Goal: Task Accomplishment & Management: Use online tool/utility

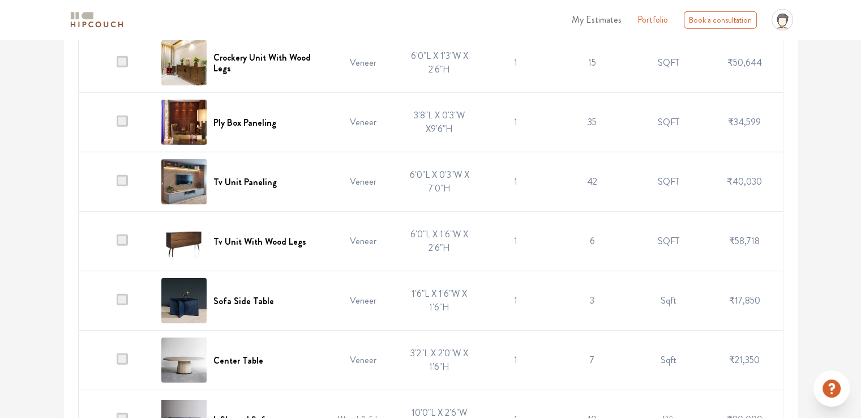
scroll to position [3096, 0]
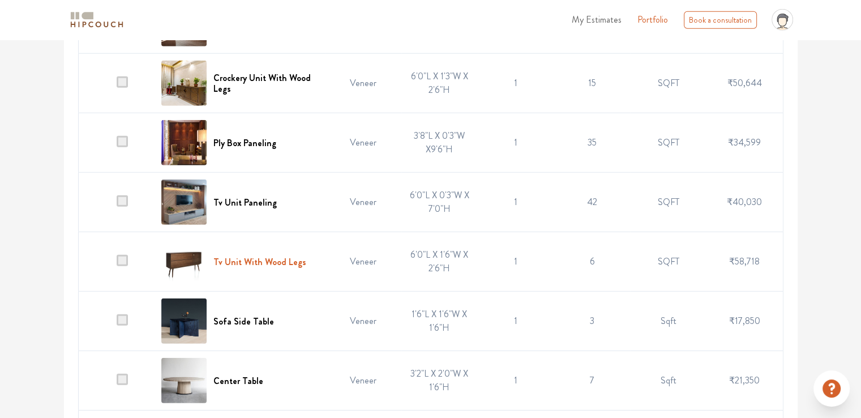
click at [263, 256] on h6 "Tv Unit With Wood Legs" at bounding box center [259, 261] width 93 height 11
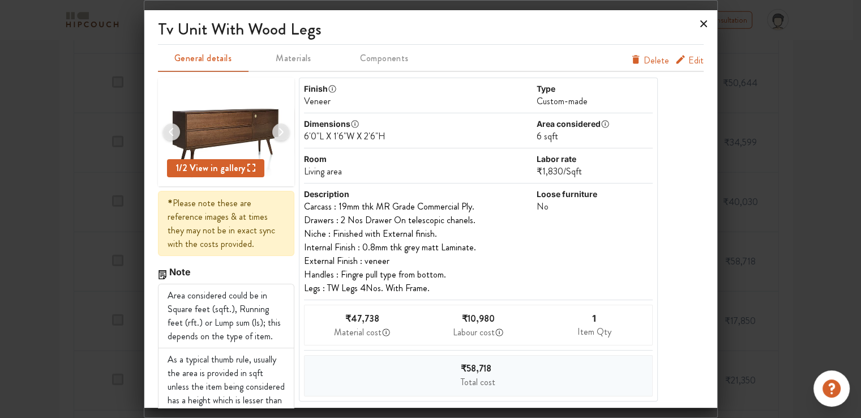
click at [704, 16] on icon at bounding box center [704, 24] width 18 height 18
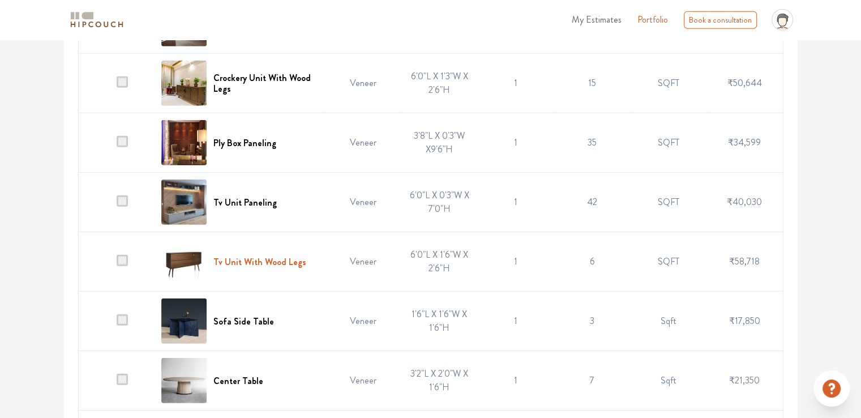
click at [235, 256] on h6 "Tv Unit With Wood Legs" at bounding box center [259, 261] width 93 height 11
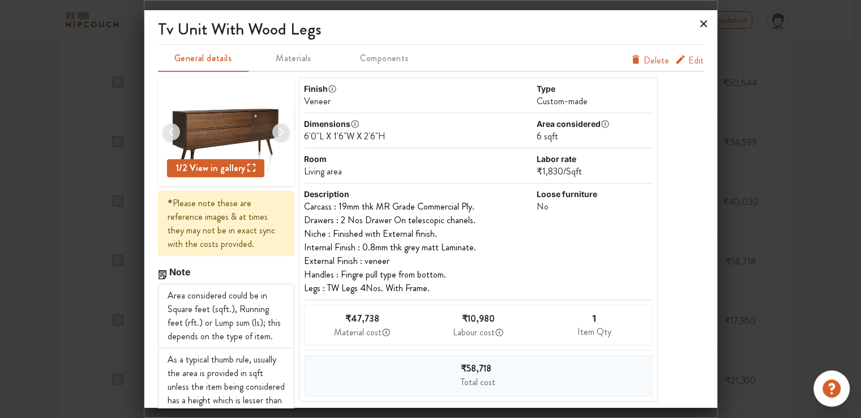
click at [704, 23] on icon at bounding box center [704, 24] width 18 height 18
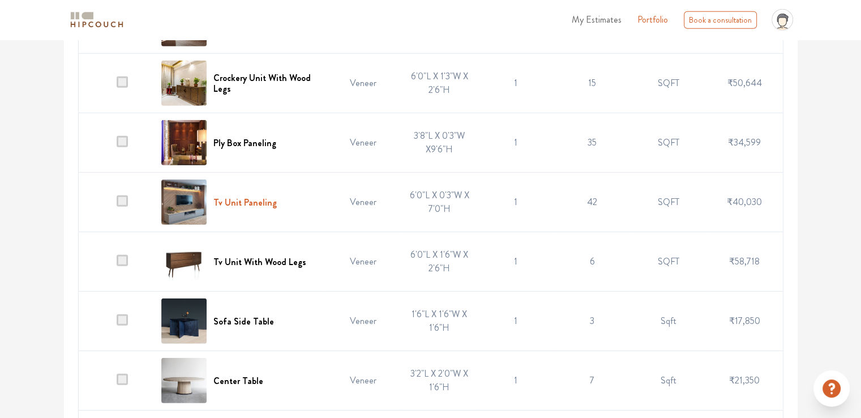
click at [257, 197] on h6 "Tv Unit Paneling" at bounding box center [244, 202] width 63 height 11
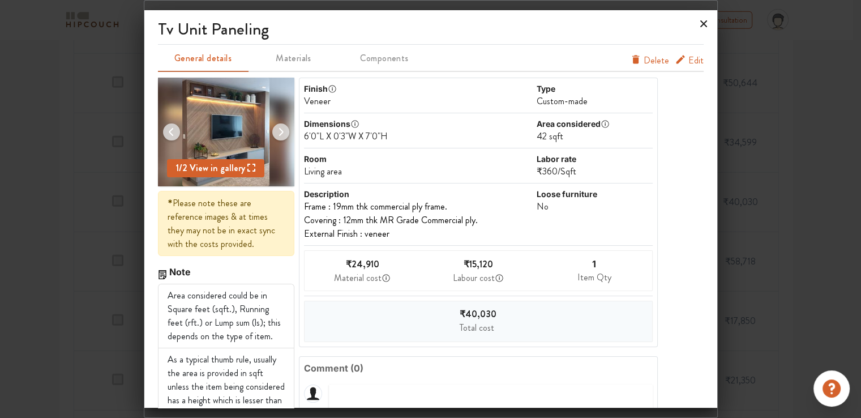
click at [703, 23] on icon at bounding box center [703, 23] width 7 height 7
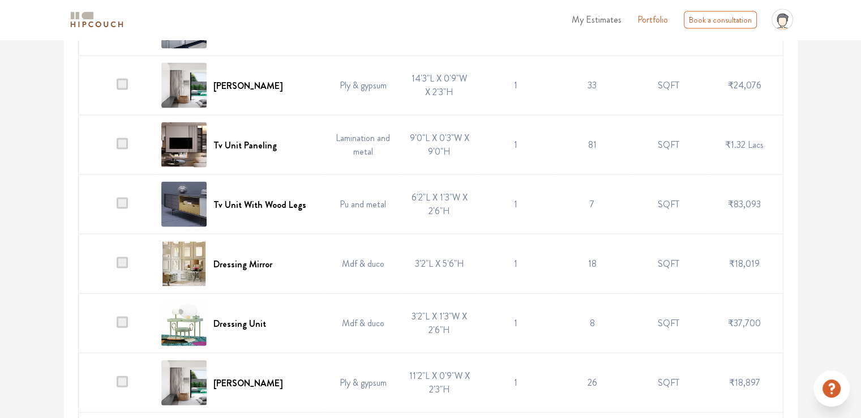
scroll to position [2360, 0]
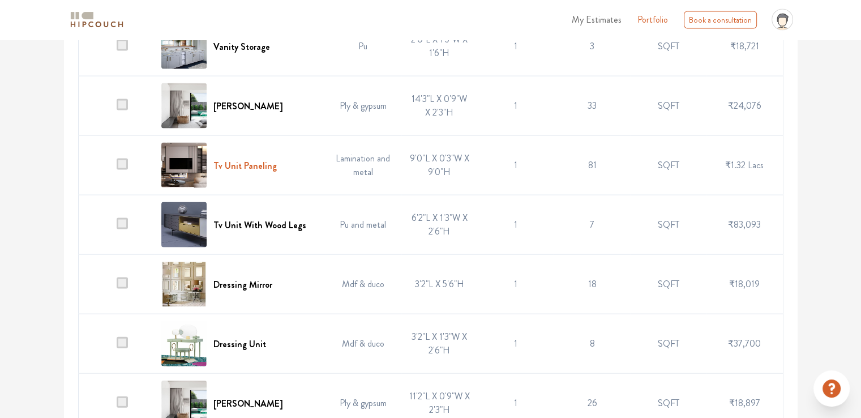
click at [259, 160] on h6 "Tv Unit Paneling" at bounding box center [244, 165] width 63 height 11
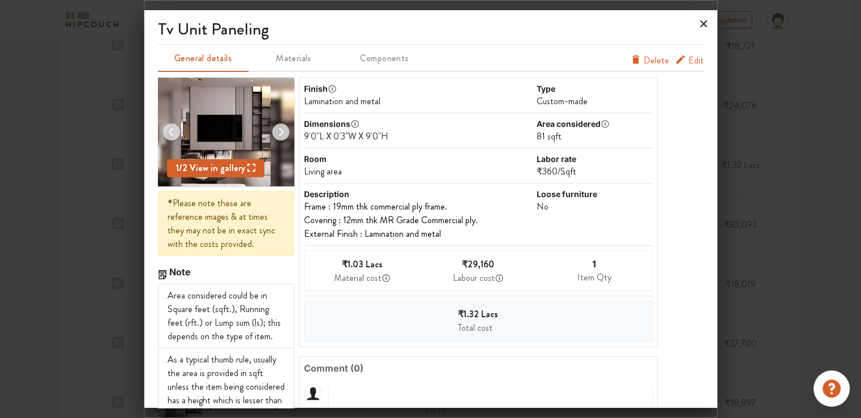
click at [701, 26] on icon at bounding box center [703, 23] width 7 height 7
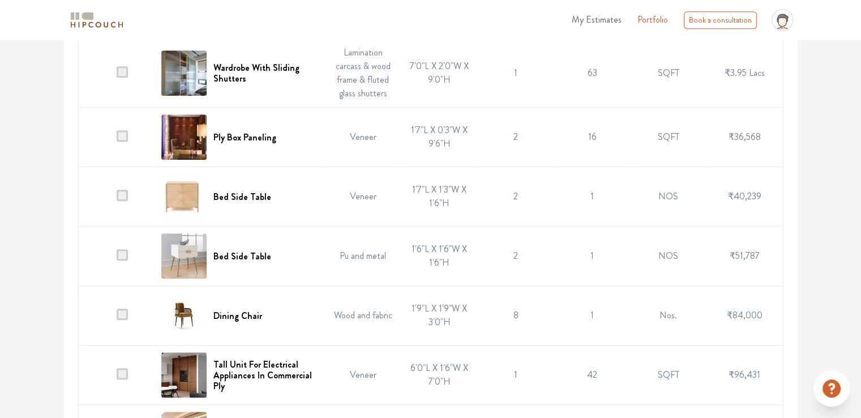
scroll to position [1001, 0]
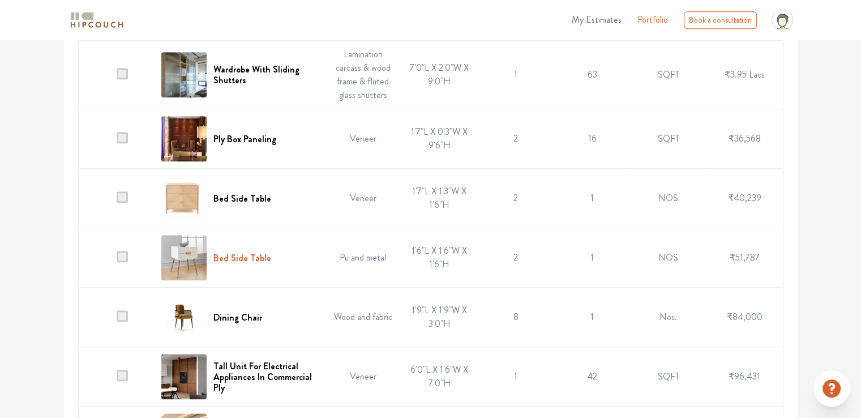
click at [259, 257] on h6 "Bed Side Table" at bounding box center [242, 258] width 58 height 11
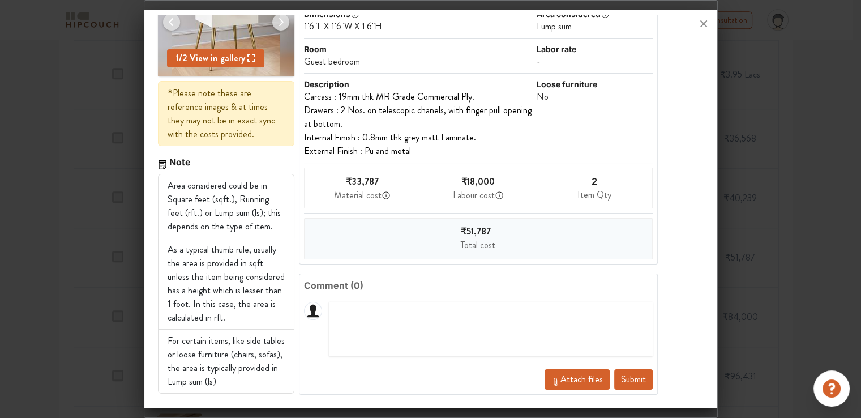
scroll to position [1058, 0]
click at [625, 377] on button "Submit" at bounding box center [633, 379] width 38 height 20
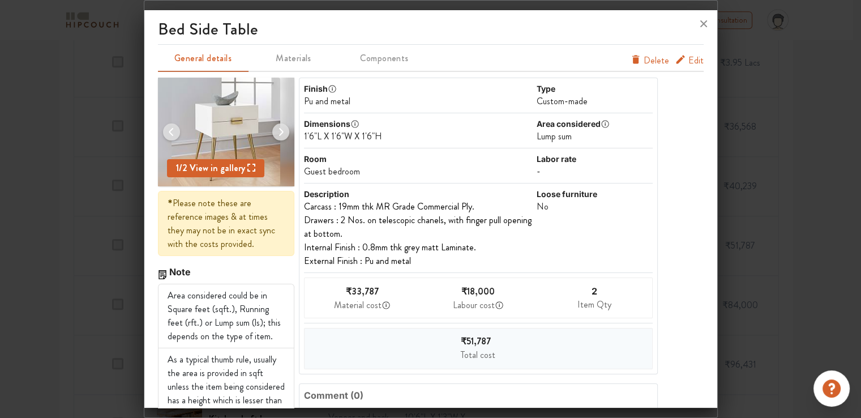
scroll to position [888, 0]
click at [701, 26] on icon at bounding box center [703, 23] width 7 height 7
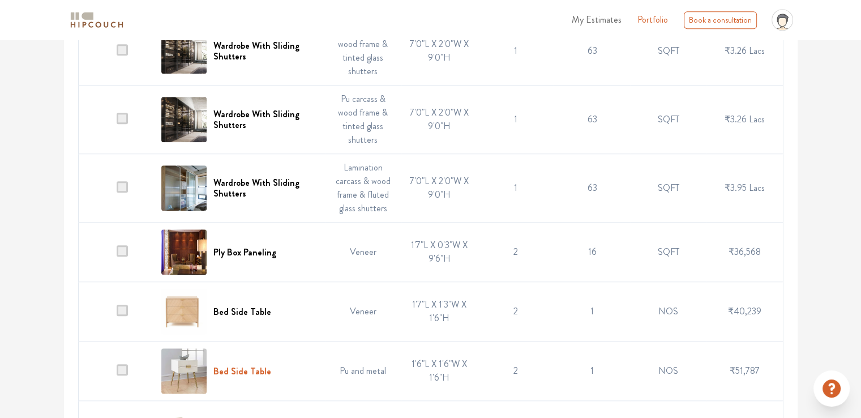
click at [241, 370] on h6 "Bed Side Table" at bounding box center [242, 371] width 58 height 11
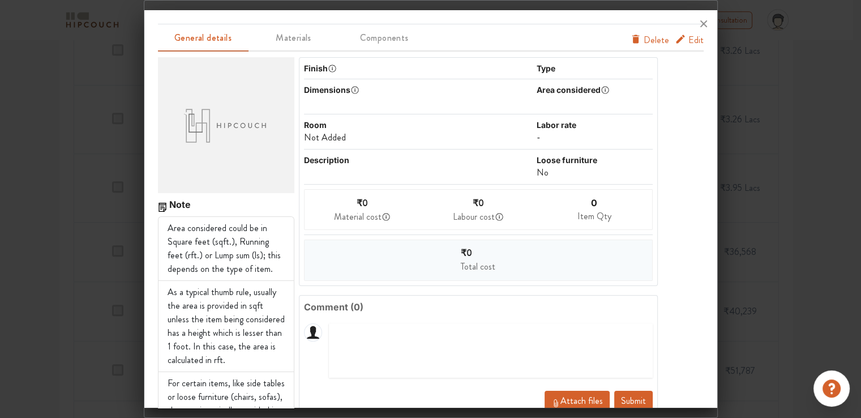
click at [653, 44] on span "Delete" at bounding box center [656, 40] width 25 height 14
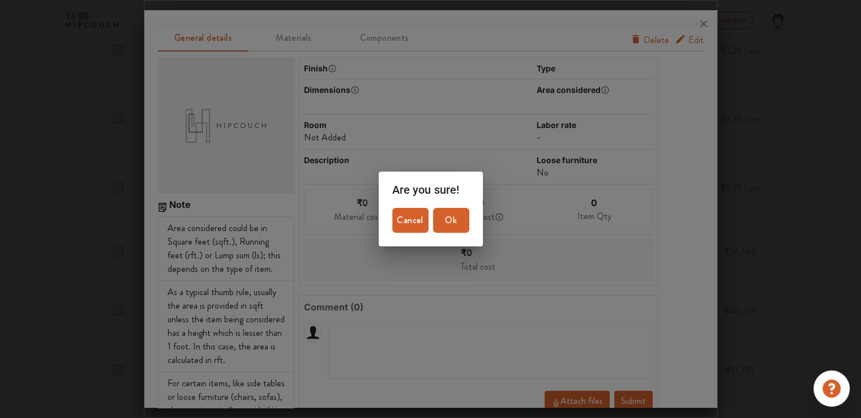
click at [462, 227] on span "Ok" at bounding box center [451, 220] width 27 height 16
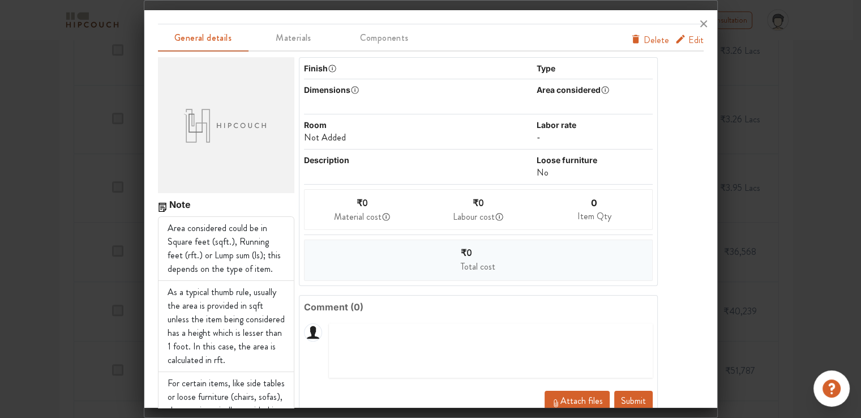
click at [626, 401] on button "Submit" at bounding box center [633, 401] width 38 height 20
click at [652, 40] on span "Delete" at bounding box center [656, 40] width 25 height 14
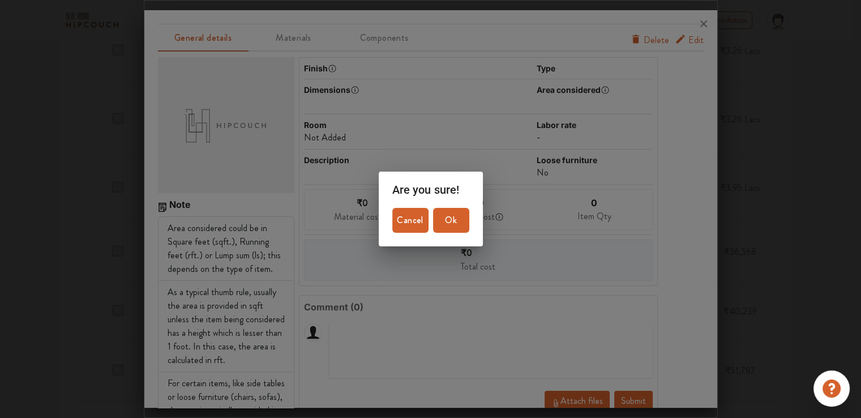
click at [454, 222] on span "Ok" at bounding box center [451, 220] width 27 height 16
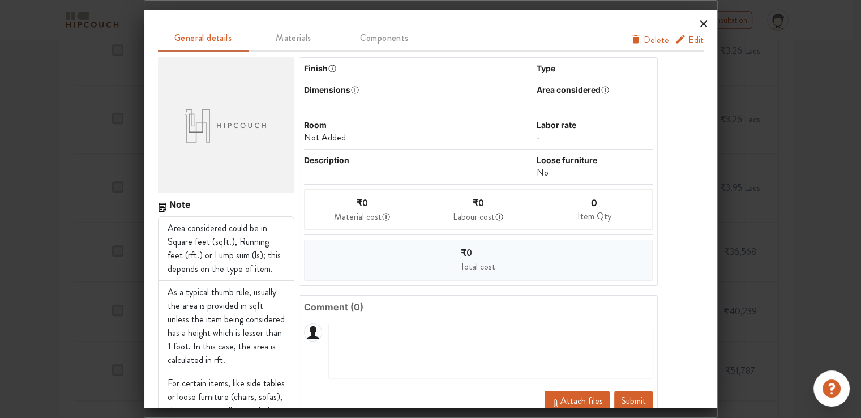
click at [703, 23] on icon at bounding box center [703, 23] width 7 height 7
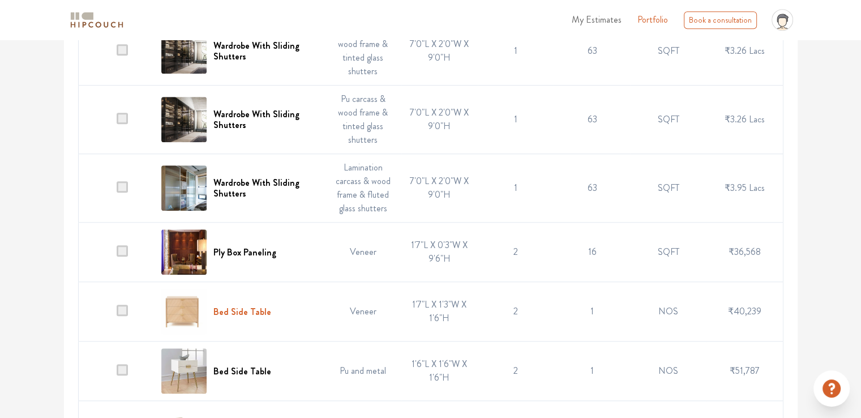
click at [247, 311] on h6 "Bed Side Table" at bounding box center [242, 311] width 58 height 11
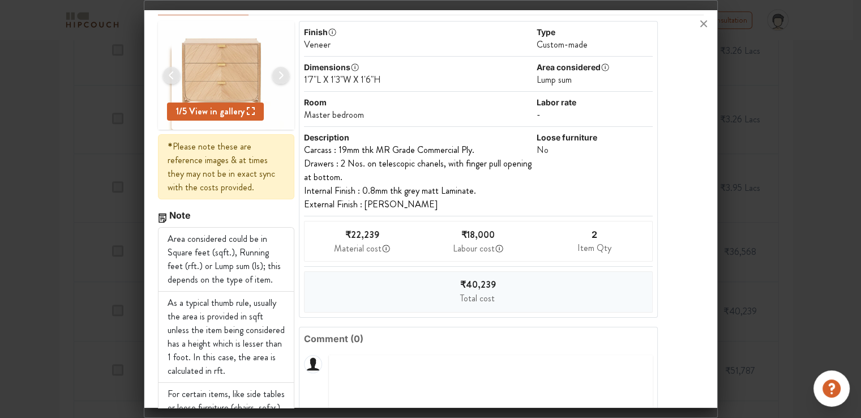
scroll to position [0, 0]
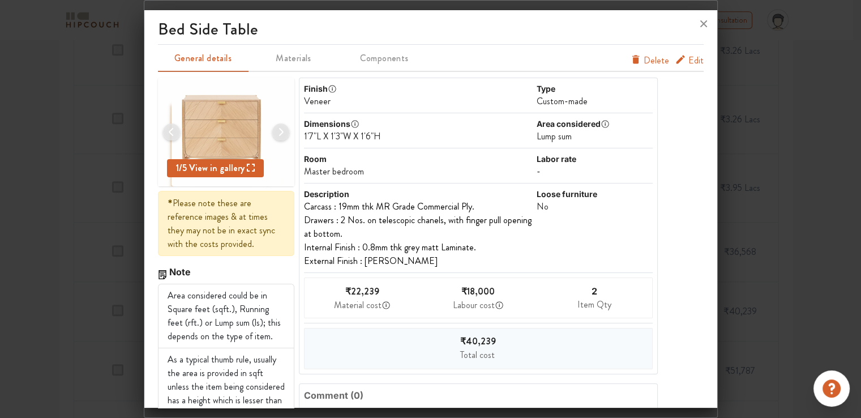
click at [688, 59] on span "Edit" at bounding box center [695, 61] width 15 height 14
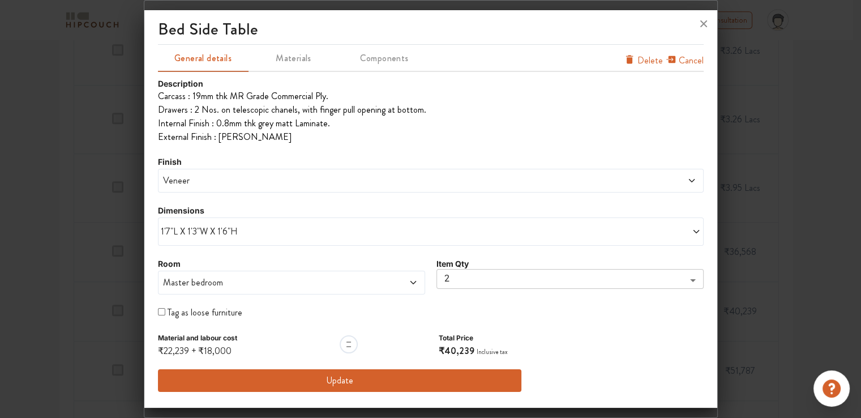
click at [183, 177] on span "Veneer" at bounding box center [362, 181] width 402 height 14
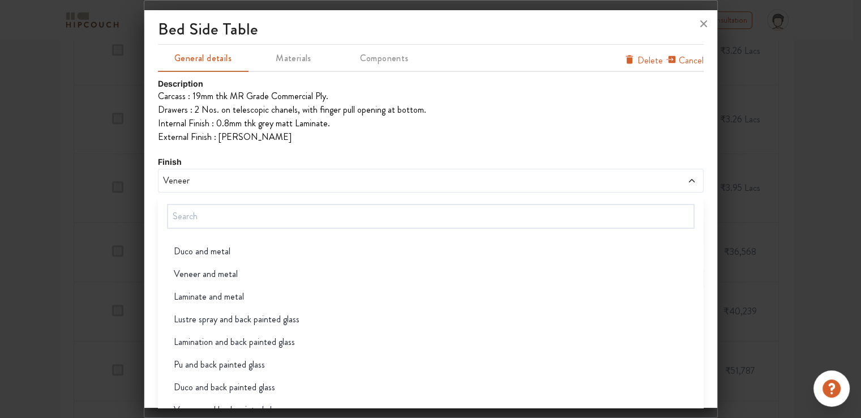
scroll to position [113, 0]
click at [703, 24] on icon at bounding box center [703, 23] width 7 height 7
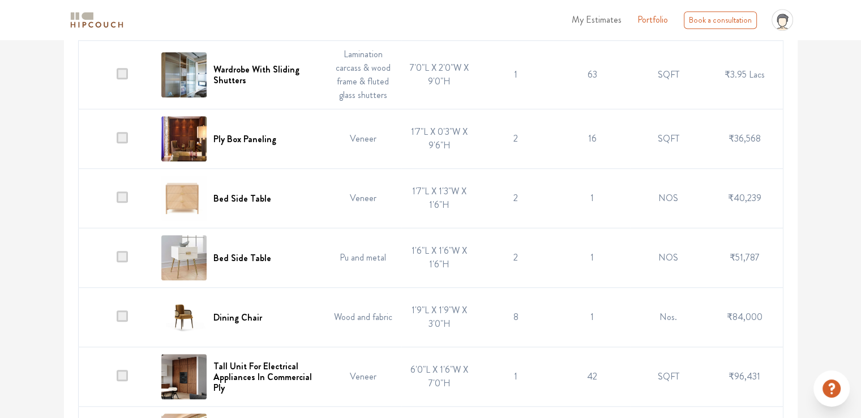
scroll to position [1058, 0]
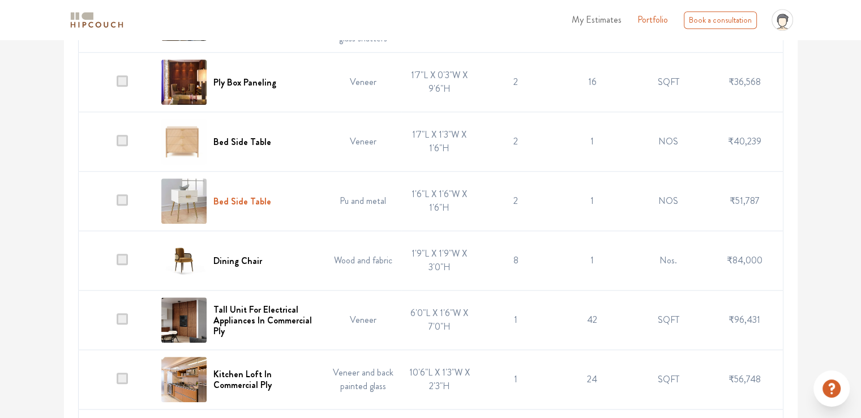
click at [262, 200] on h6 "Bed Side Table" at bounding box center [242, 201] width 58 height 11
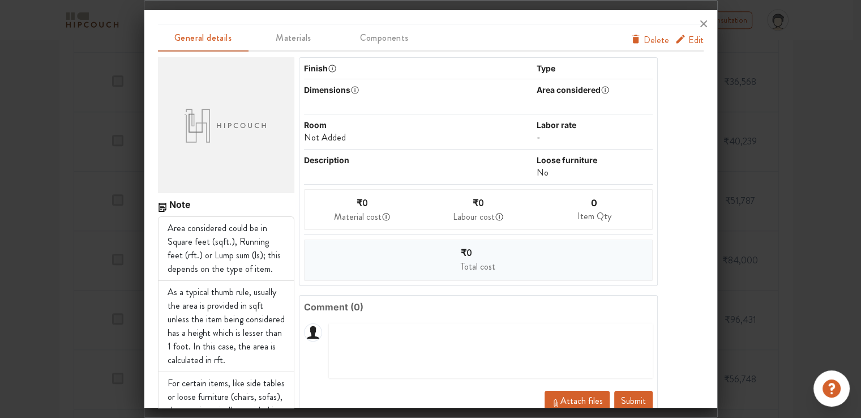
click at [656, 43] on span "Delete" at bounding box center [656, 40] width 25 height 14
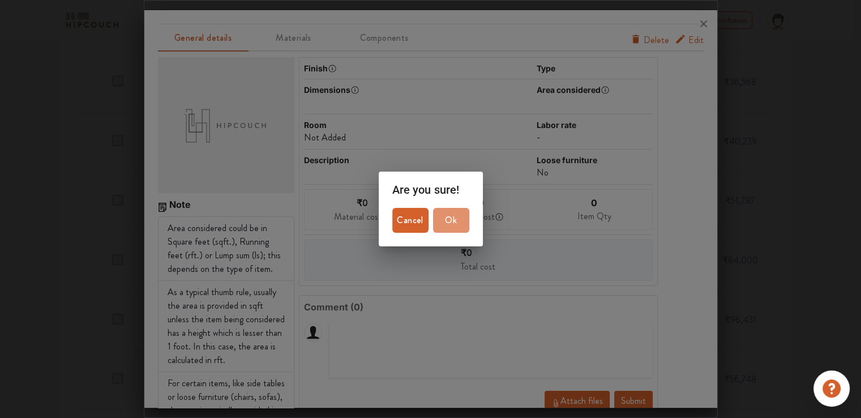
click at [454, 225] on span "Ok" at bounding box center [451, 220] width 27 height 16
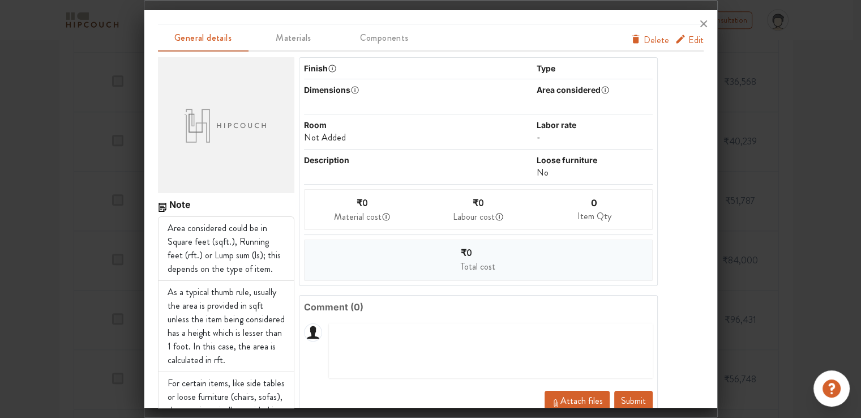
click at [628, 398] on button "Submit" at bounding box center [633, 401] width 38 height 20
click at [615, 394] on button "Submit" at bounding box center [633, 401] width 38 height 20
click at [702, 22] on icon at bounding box center [704, 24] width 18 height 18
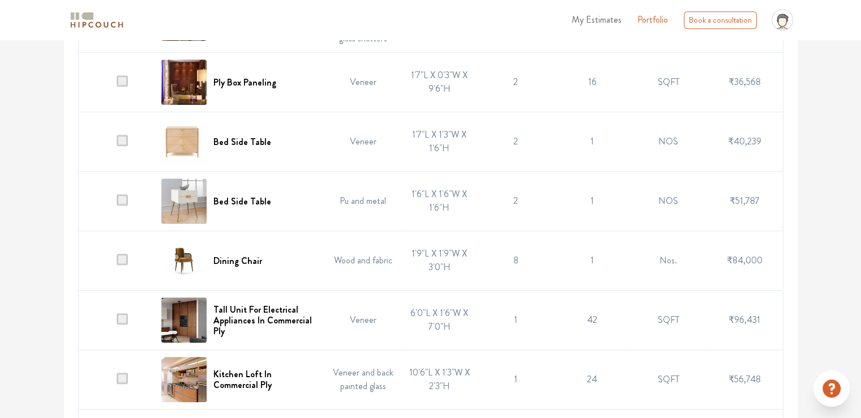
click at [121, 201] on span at bounding box center [122, 199] width 11 height 11
click at [117, 204] on input "checkbox" at bounding box center [117, 204] width 0 height 0
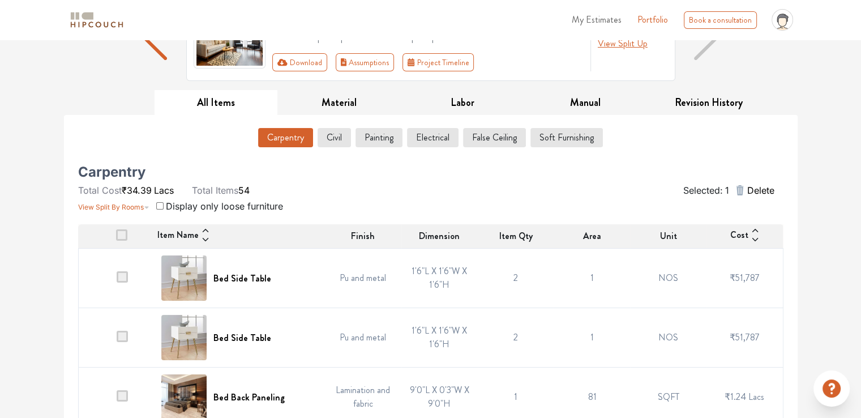
scroll to position [95, 0]
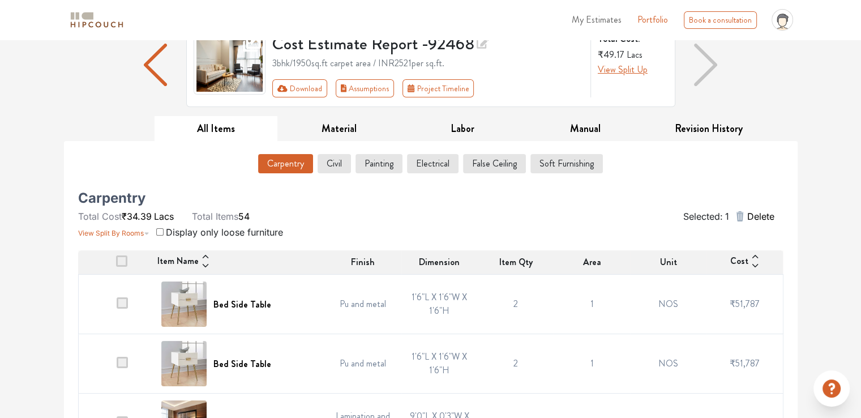
click at [761, 214] on span "Delete" at bounding box center [760, 216] width 27 height 14
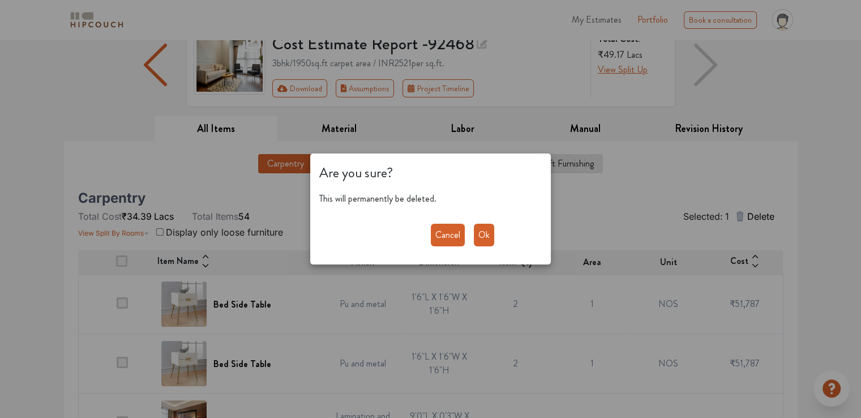
click at [489, 237] on button "Ok" at bounding box center [484, 235] width 20 height 23
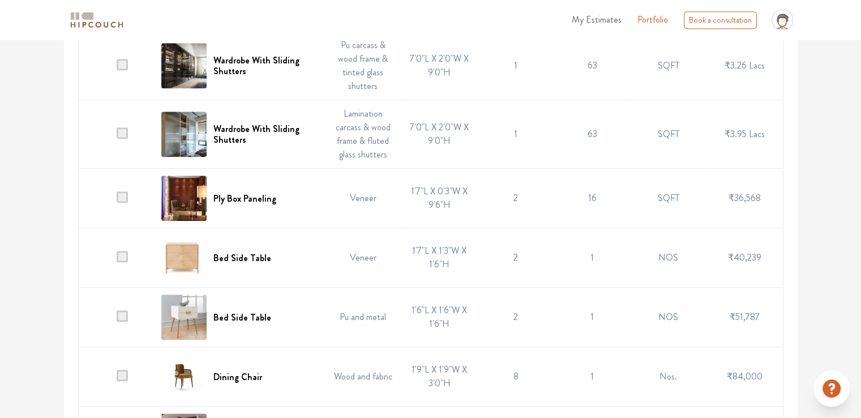
scroll to position [944, 0]
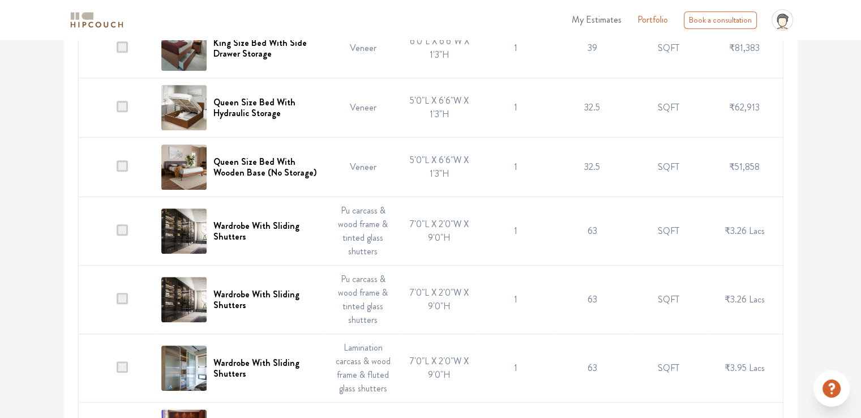
scroll to position [692, 0]
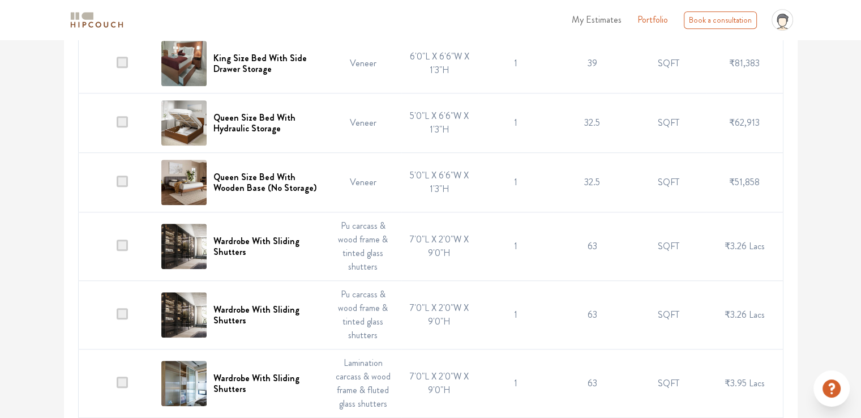
click at [120, 183] on span at bounding box center [122, 181] width 11 height 11
click at [117, 185] on input "checkbox" at bounding box center [117, 185] width 0 height 0
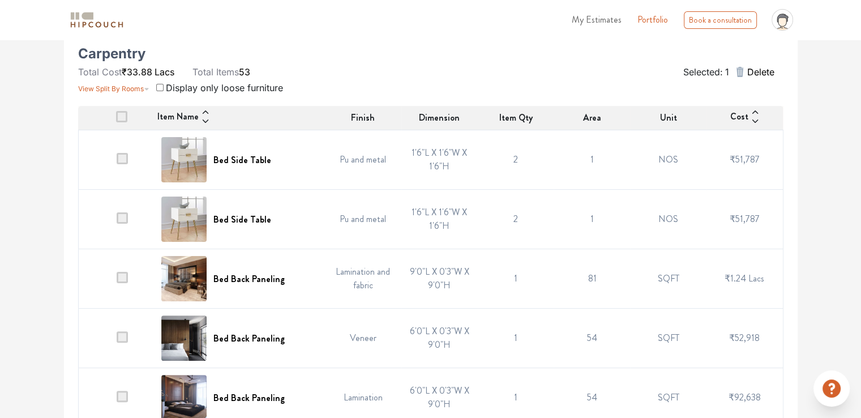
scroll to position [0, 0]
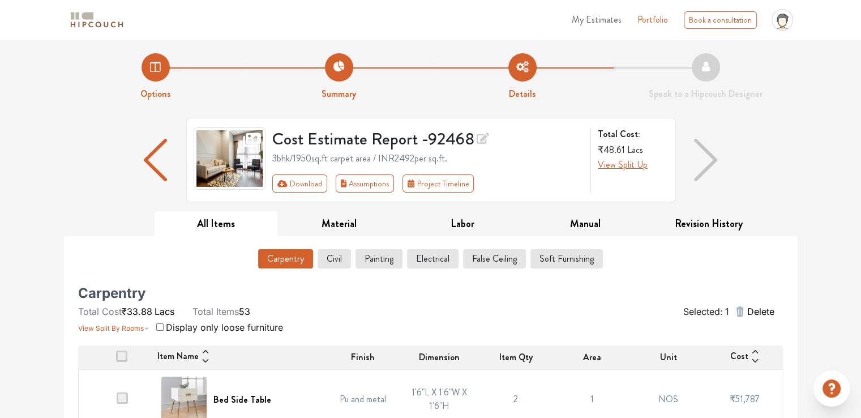
click at [761, 309] on span "Delete" at bounding box center [760, 312] width 27 height 14
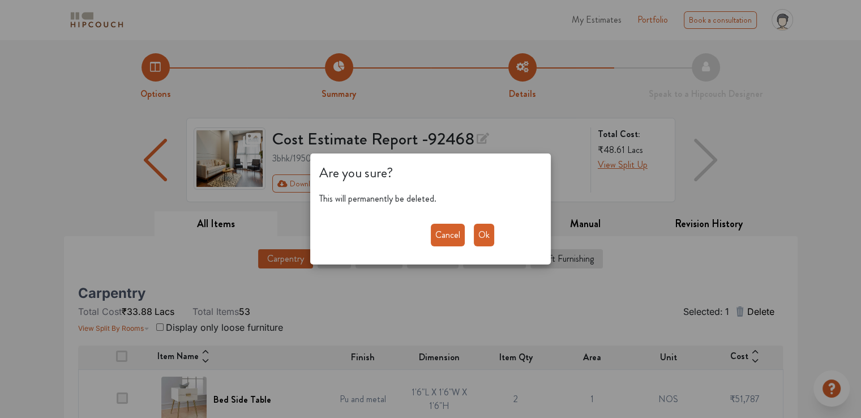
click at [483, 241] on button "Ok" at bounding box center [484, 235] width 20 height 23
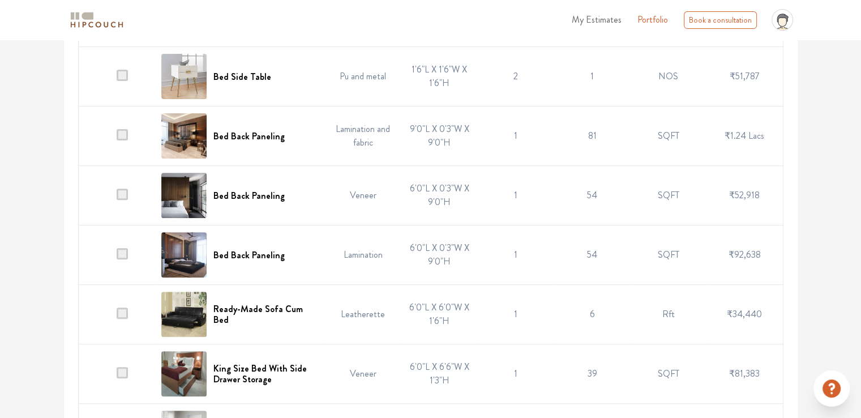
scroll to position [396, 0]
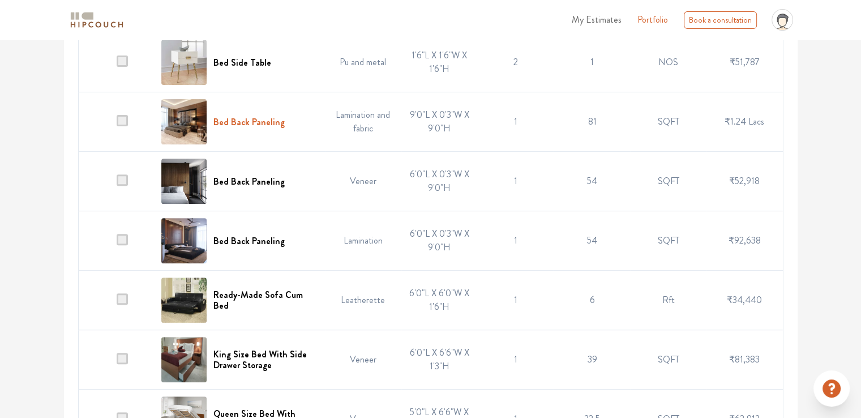
click at [265, 121] on h6 "Bed Back Paneling" at bounding box center [248, 122] width 71 height 11
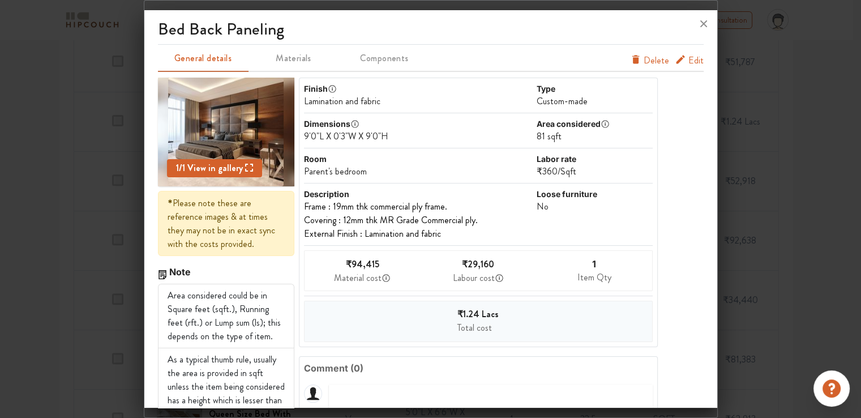
click at [702, 26] on icon at bounding box center [704, 24] width 18 height 18
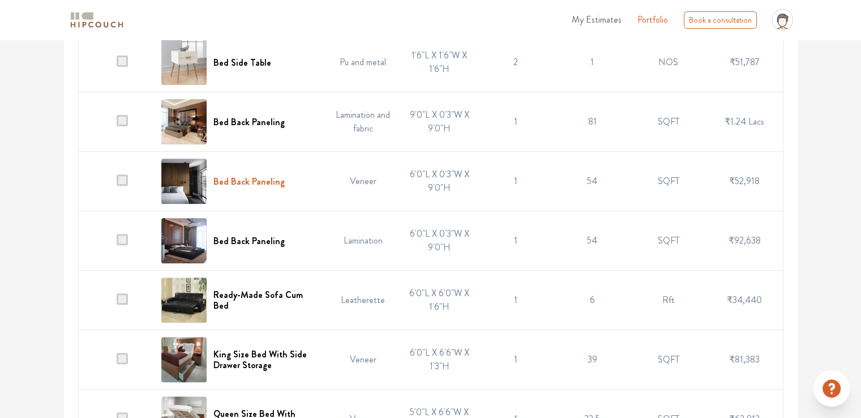
click at [256, 179] on h6 "Bed Back Paneling" at bounding box center [248, 181] width 71 height 11
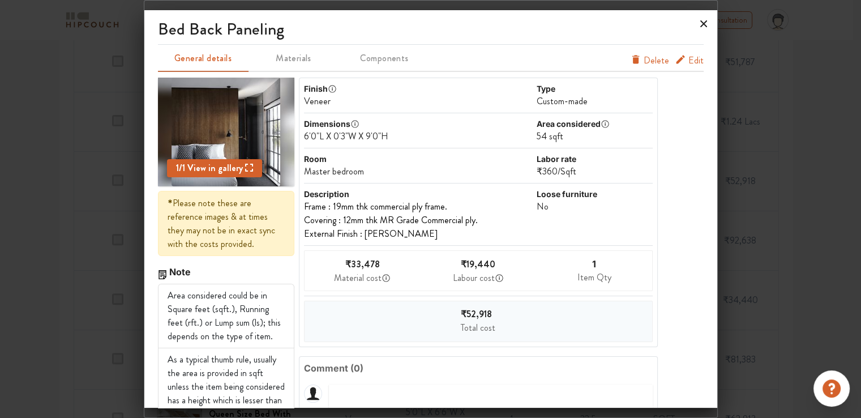
click at [702, 22] on icon at bounding box center [704, 24] width 18 height 18
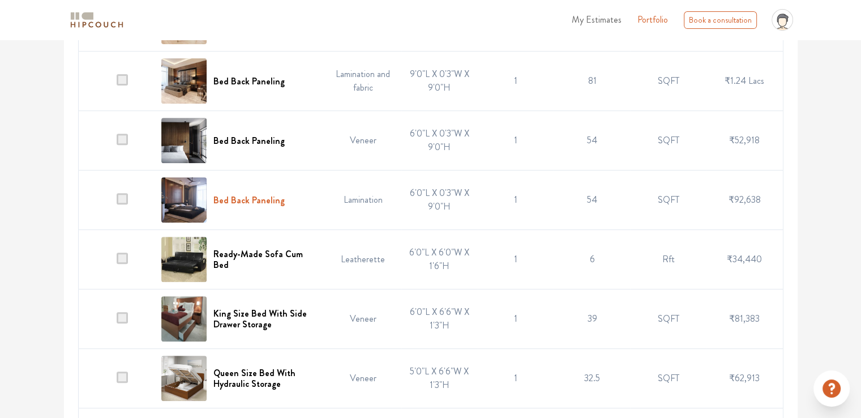
scroll to position [453, 0]
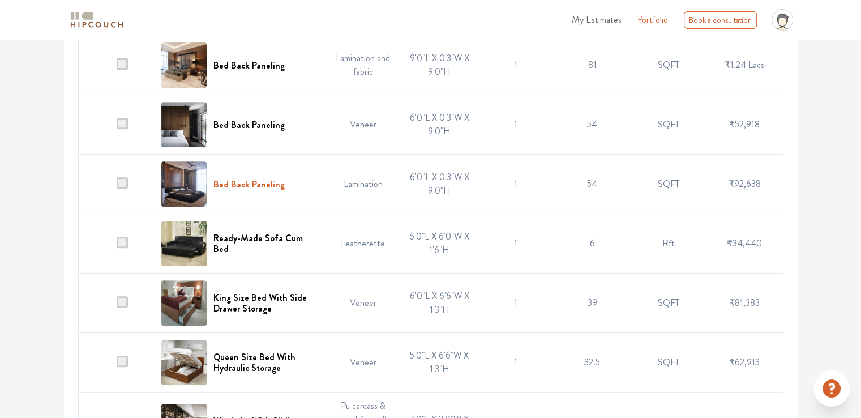
click at [262, 183] on h6 "Bed Back Paneling" at bounding box center [248, 184] width 71 height 11
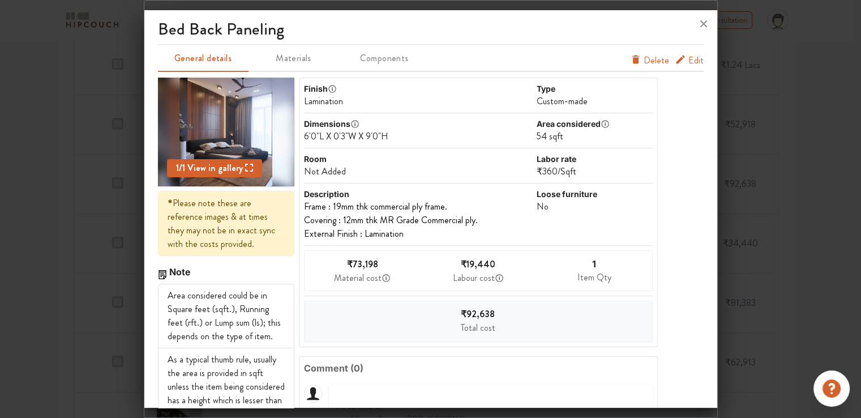
click at [328, 167] on div "Not Added" at bounding box center [419, 172] width 230 height 14
click at [688, 59] on span "Edit" at bounding box center [695, 61] width 15 height 14
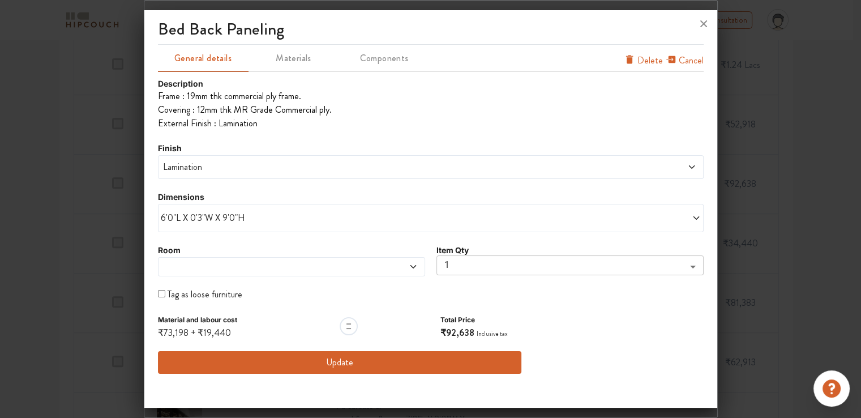
click at [176, 270] on span at bounding box center [257, 266] width 193 height 9
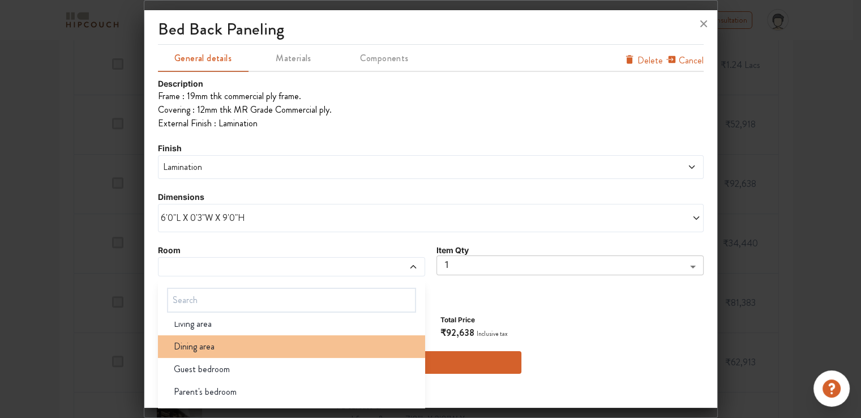
scroll to position [57, 0]
click at [230, 349] on div "Guest bedroom" at bounding box center [295, 347] width 260 height 14
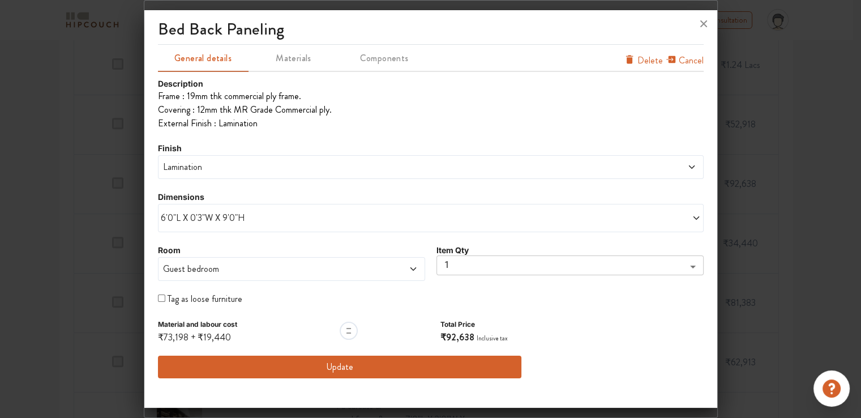
click at [345, 365] on button "Update" at bounding box center [340, 367] width 364 height 23
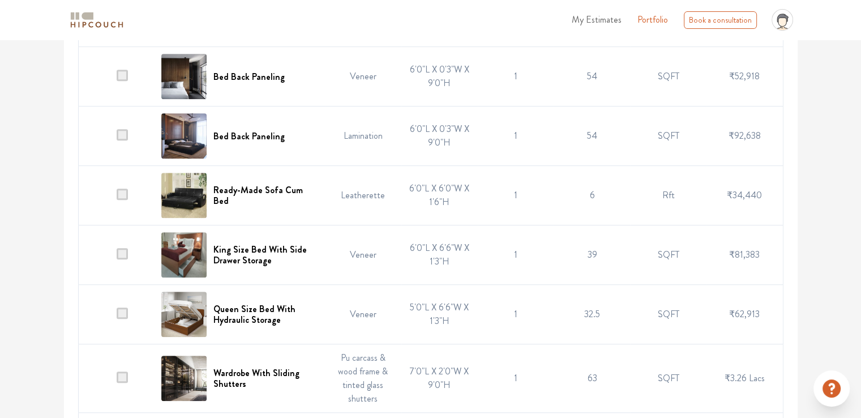
scroll to position [510, 0]
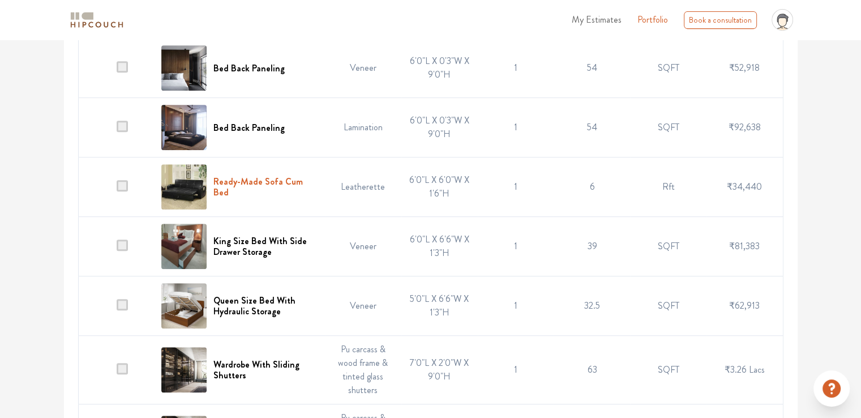
click at [259, 180] on h6 "Ready-Made Sofa Cum Bed" at bounding box center [265, 187] width 105 height 22
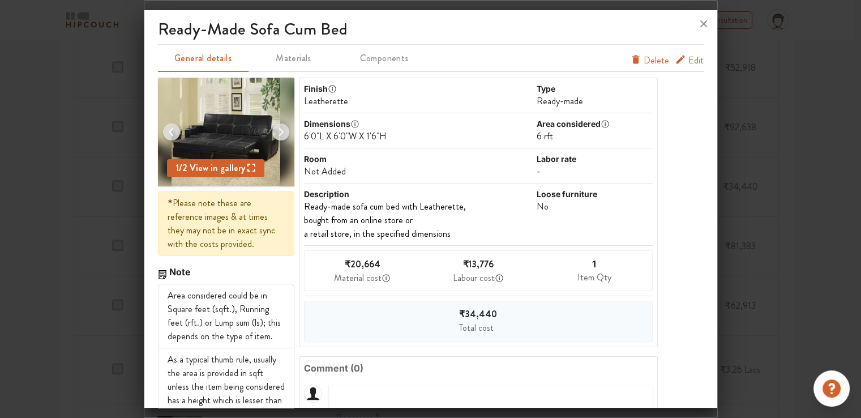
click at [688, 62] on span "Edit" at bounding box center [695, 61] width 15 height 14
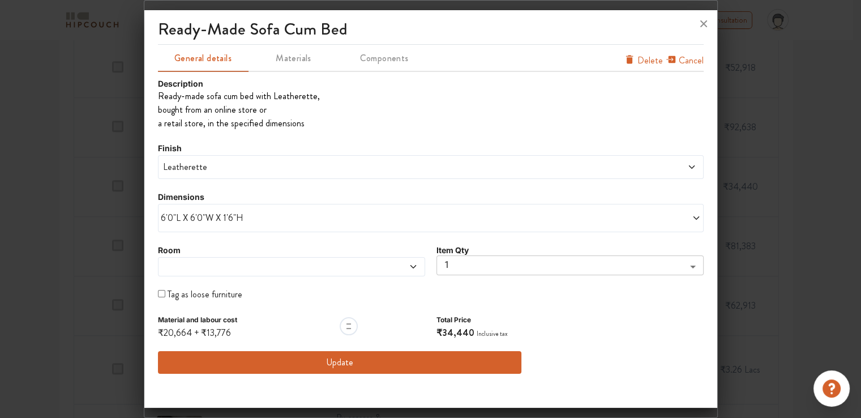
click at [198, 268] on span at bounding box center [257, 266] width 193 height 9
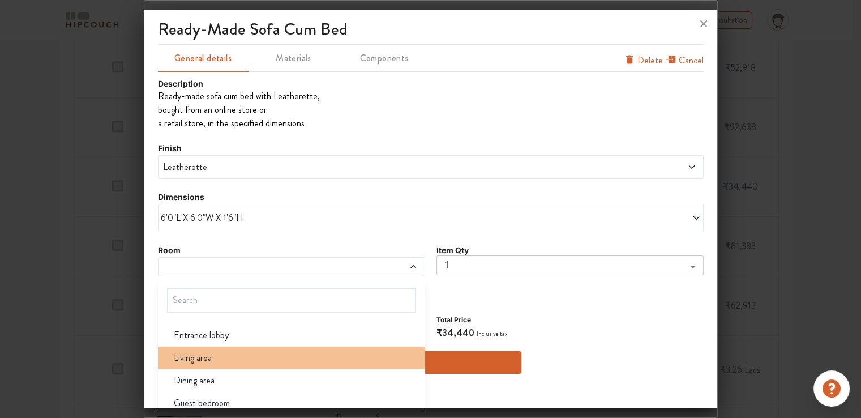
scroll to position [57, 0]
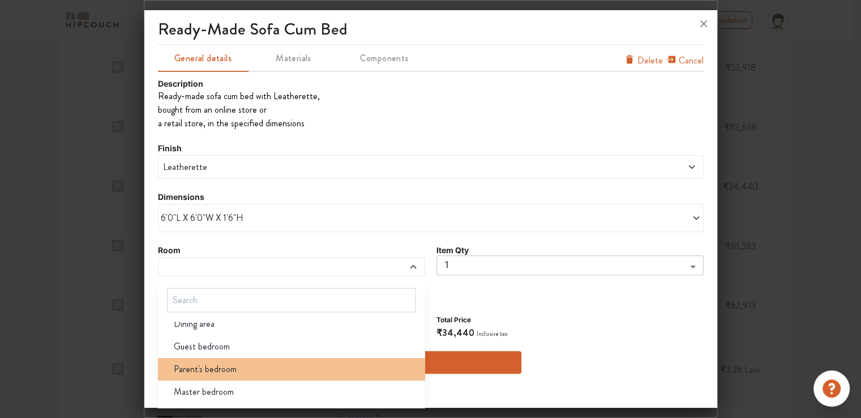
click at [198, 367] on span "Parent's bedroom" at bounding box center [205, 369] width 63 height 14
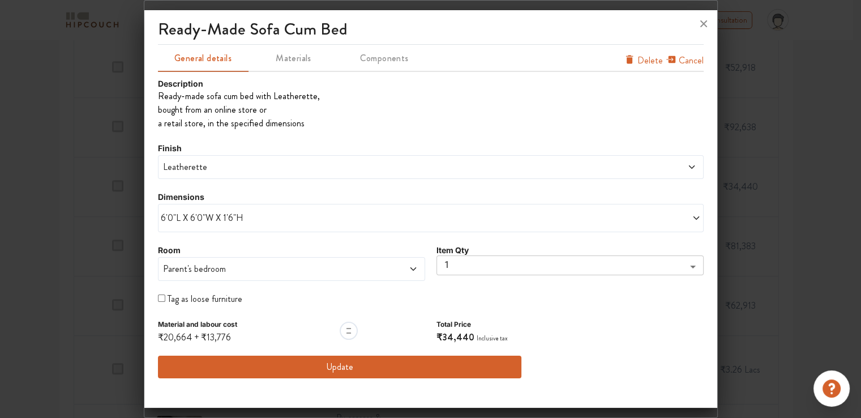
click at [340, 365] on button "Update" at bounding box center [340, 367] width 364 height 23
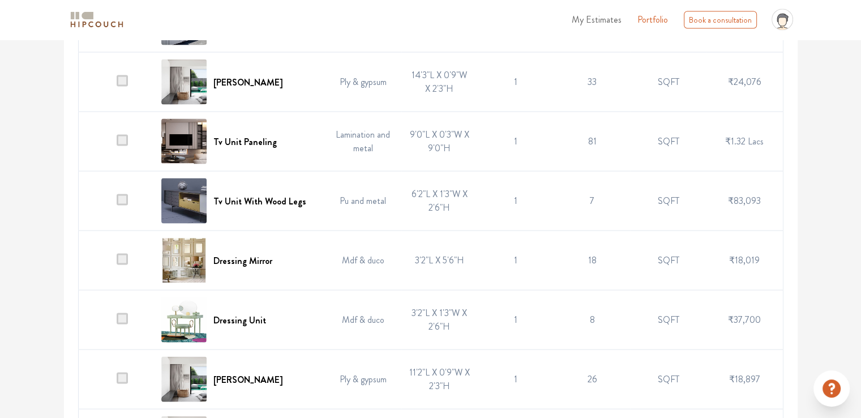
scroll to position [2321, 0]
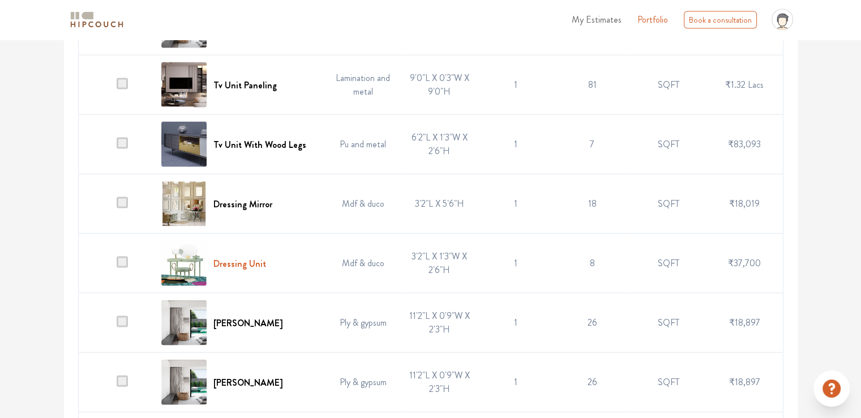
click at [238, 258] on h6 "Dressing Unit" at bounding box center [239, 263] width 53 height 11
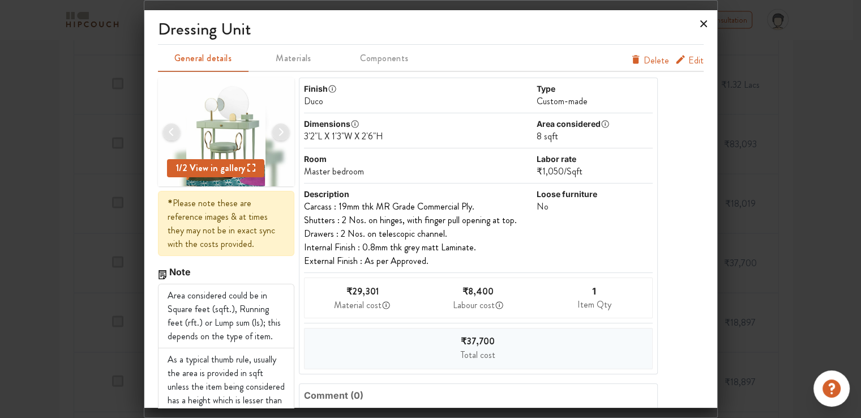
click at [702, 24] on icon at bounding box center [704, 24] width 18 height 18
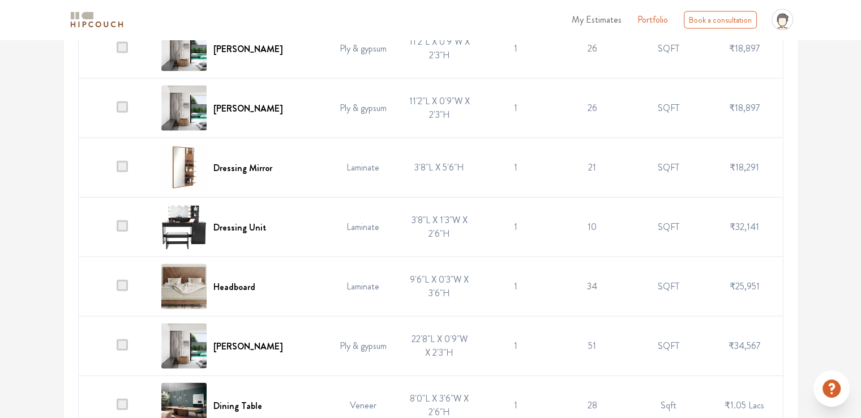
scroll to position [2604, 0]
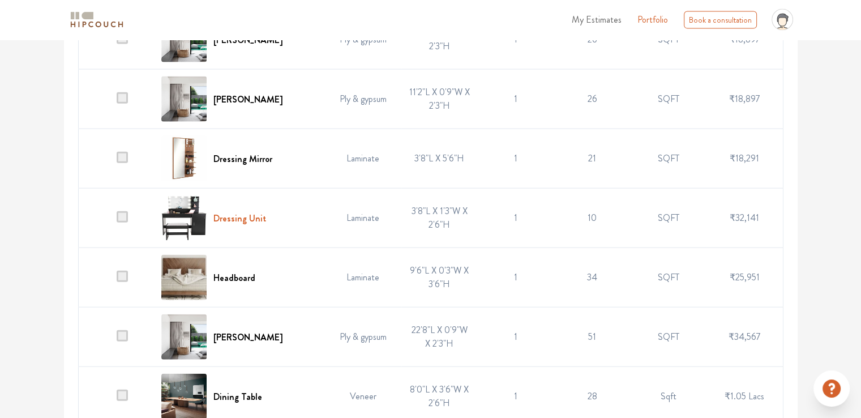
click at [256, 213] on h6 "Dressing Unit" at bounding box center [239, 218] width 53 height 11
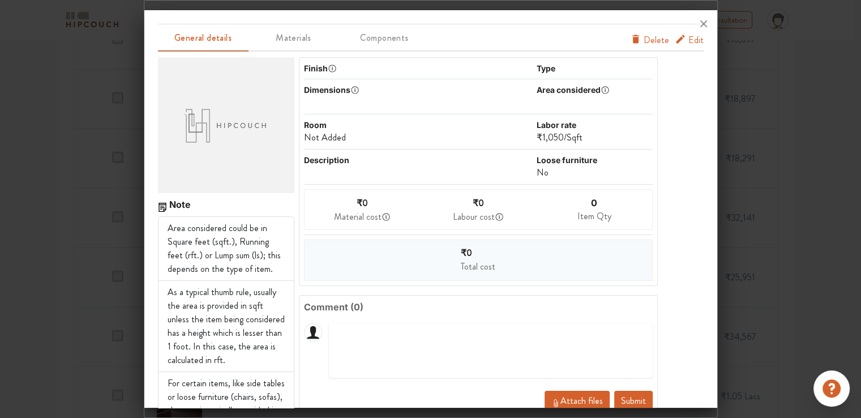
click at [644, 38] on span "Delete" at bounding box center [656, 40] width 25 height 14
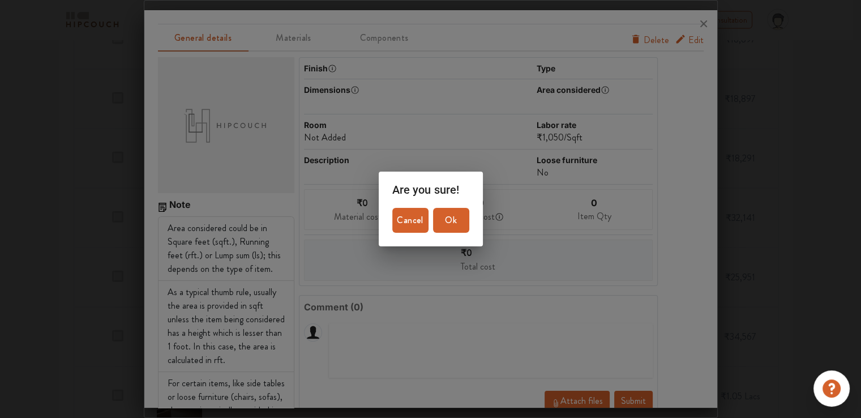
click at [450, 219] on span "Ok" at bounding box center [451, 220] width 27 height 16
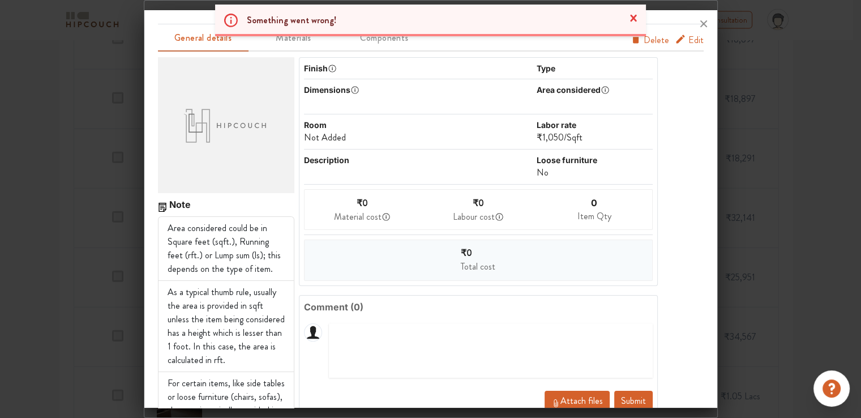
click at [623, 396] on button "Submit" at bounding box center [633, 401] width 38 height 20
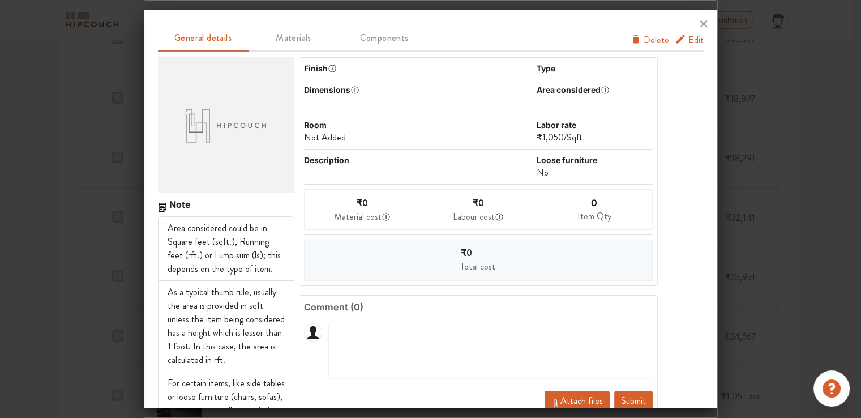
click at [623, 397] on button "Submit" at bounding box center [633, 401] width 38 height 20
click at [628, 402] on button "Submit" at bounding box center [633, 401] width 38 height 20
click at [702, 26] on icon at bounding box center [704, 24] width 18 height 18
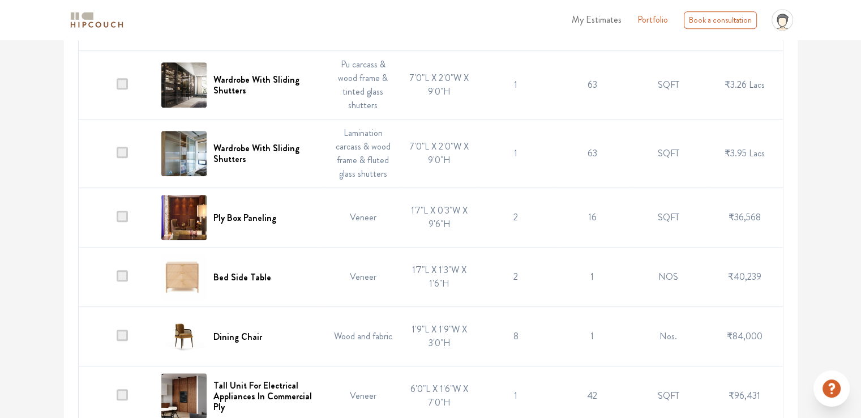
scroll to position [882, 0]
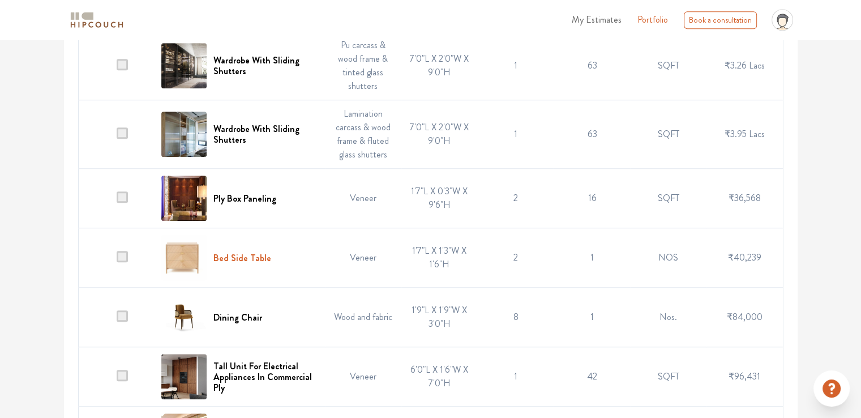
click at [248, 254] on h6 "Bed Side Table" at bounding box center [242, 258] width 58 height 11
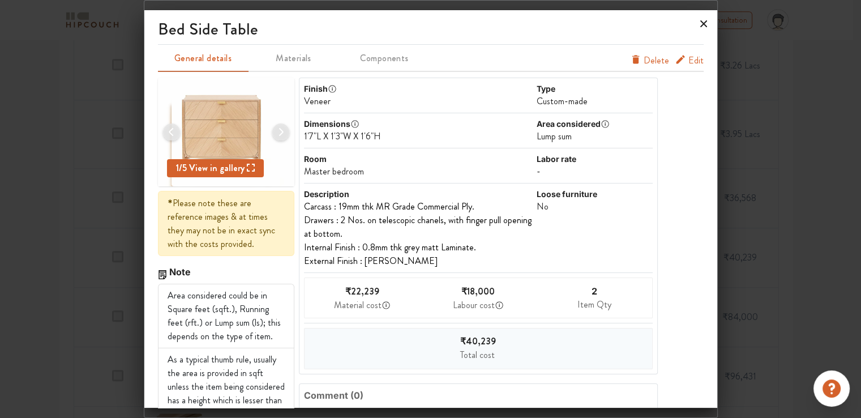
click at [702, 23] on icon at bounding box center [704, 24] width 18 height 18
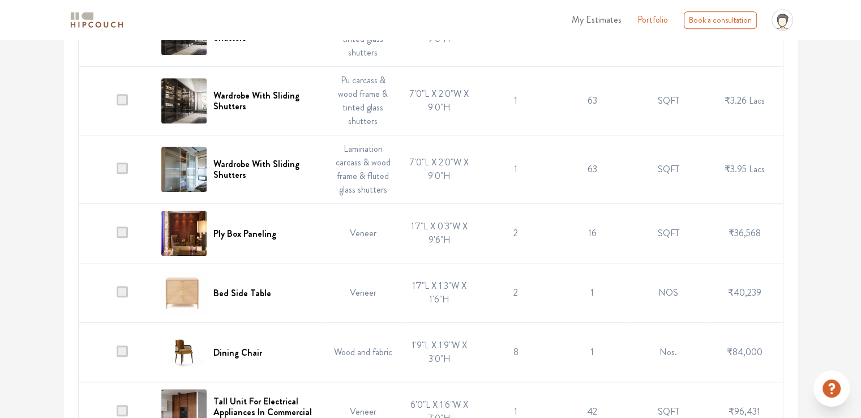
scroll to position [825, 0]
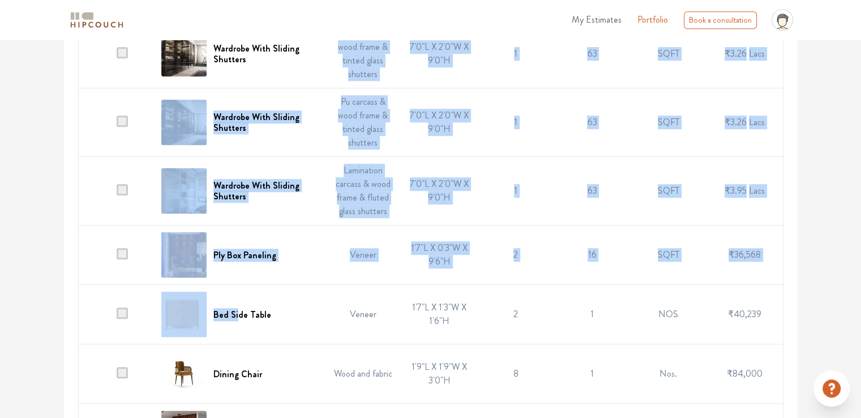
drag, startPoint x: 240, startPoint y: 313, endPoint x: 249, endPoint y: 75, distance: 238.5
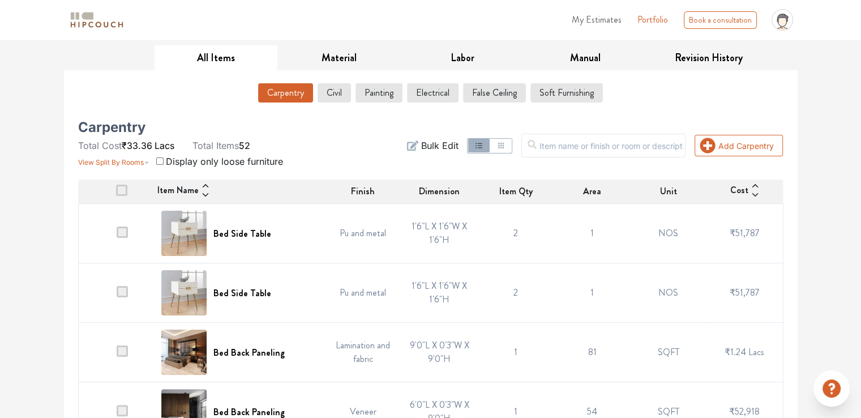
scroll to position [146, 0]
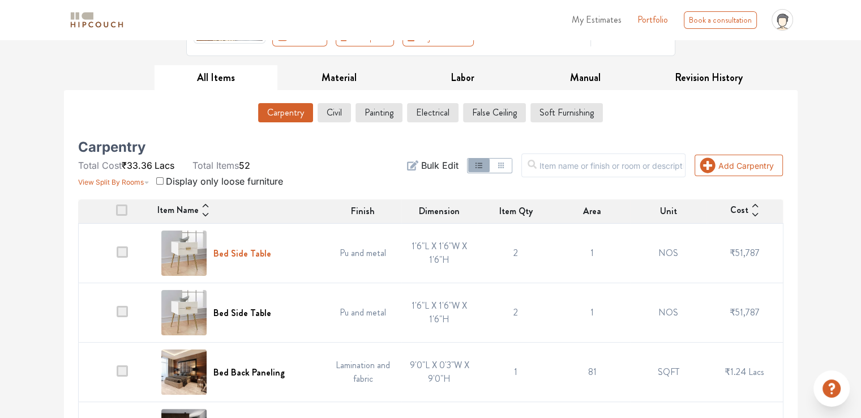
click at [241, 251] on h6 "Bed Side Table" at bounding box center [242, 253] width 58 height 11
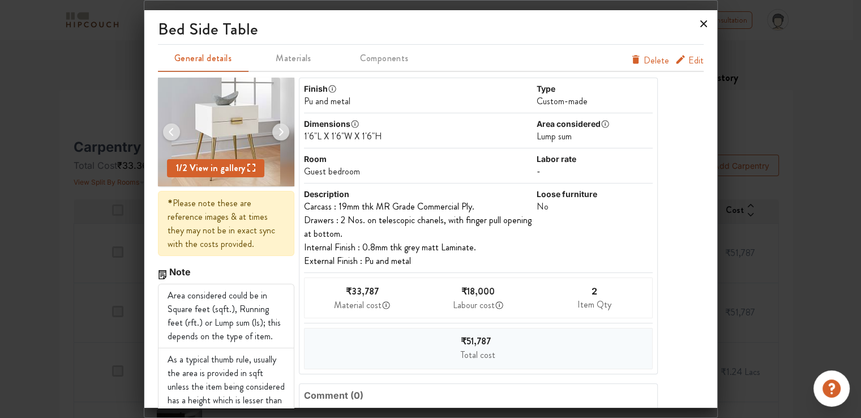
click at [701, 22] on icon at bounding box center [703, 23] width 7 height 7
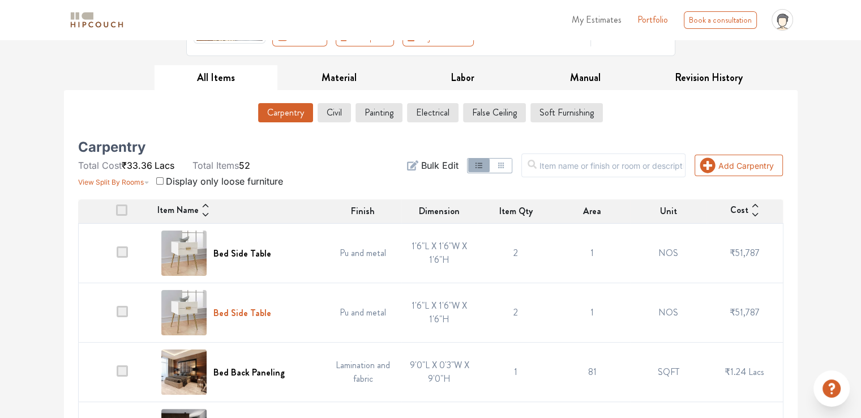
click at [246, 314] on h6 "Bed Side Table" at bounding box center [242, 312] width 58 height 11
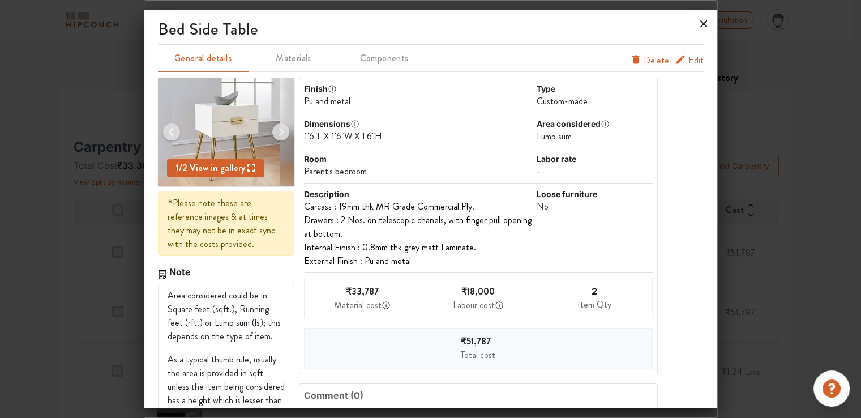
click at [700, 24] on icon at bounding box center [704, 24] width 18 height 18
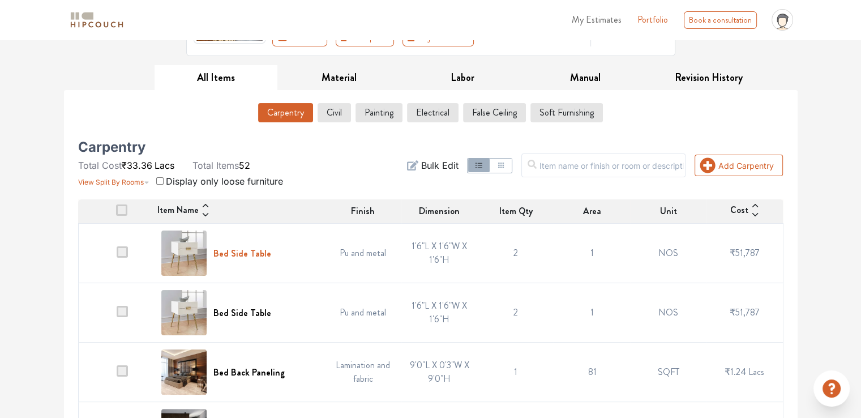
click at [246, 251] on h6 "Bed Side Table" at bounding box center [242, 253] width 58 height 11
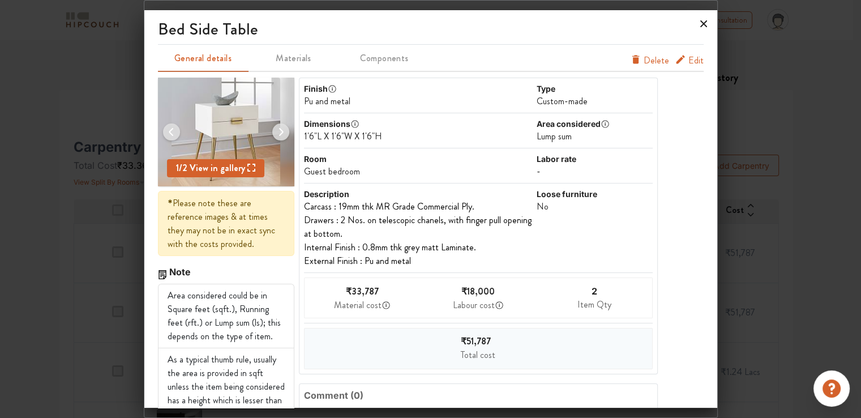
click at [704, 22] on icon at bounding box center [704, 24] width 18 height 18
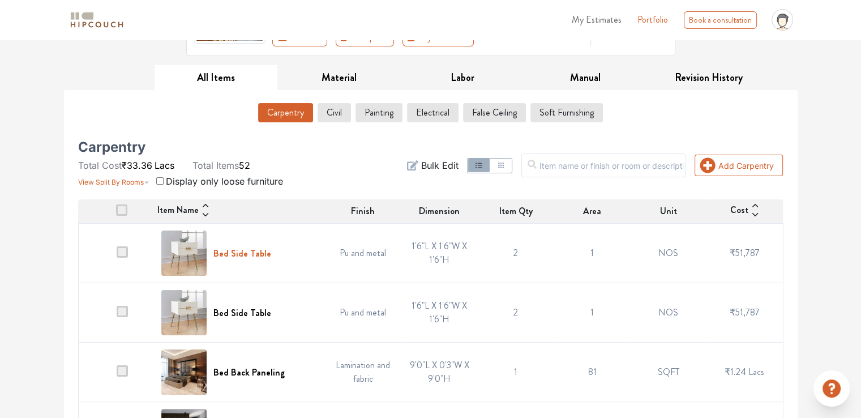
click at [255, 254] on h6 "Bed Side Table" at bounding box center [242, 253] width 58 height 11
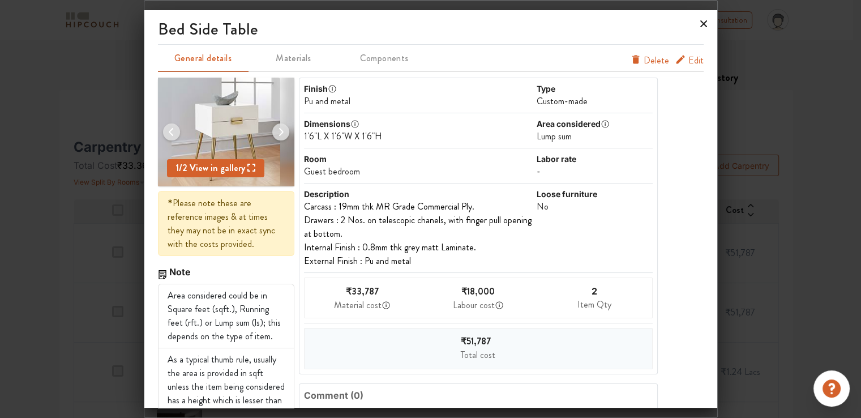
click at [704, 24] on icon at bounding box center [703, 23] width 7 height 7
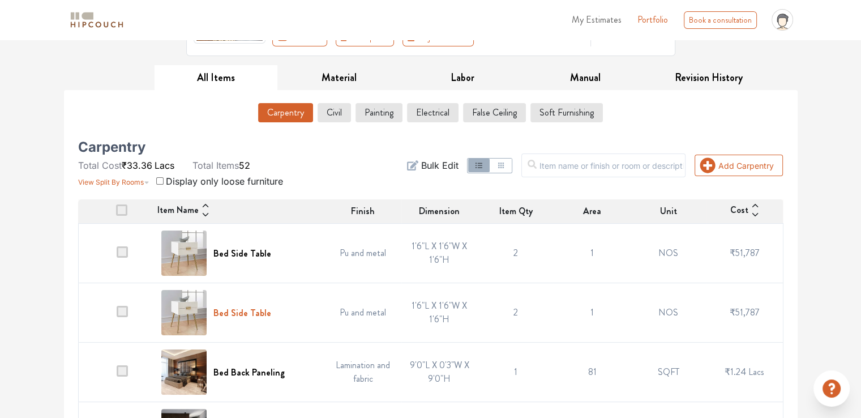
click at [243, 313] on h6 "Bed Side Table" at bounding box center [242, 312] width 58 height 11
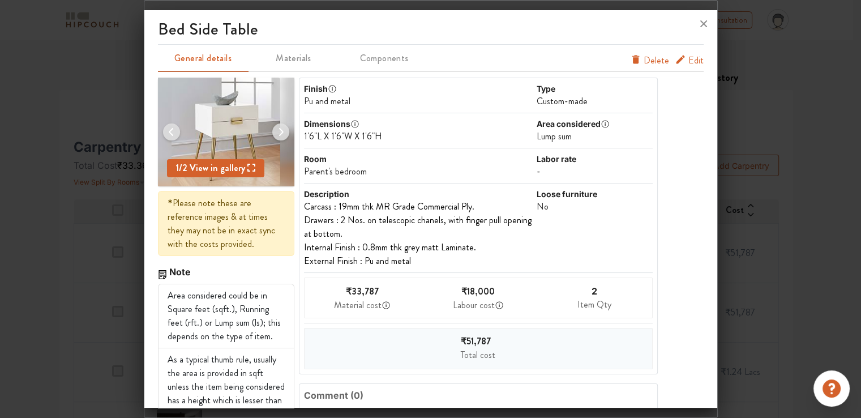
click at [688, 57] on span "Edit" at bounding box center [695, 61] width 15 height 14
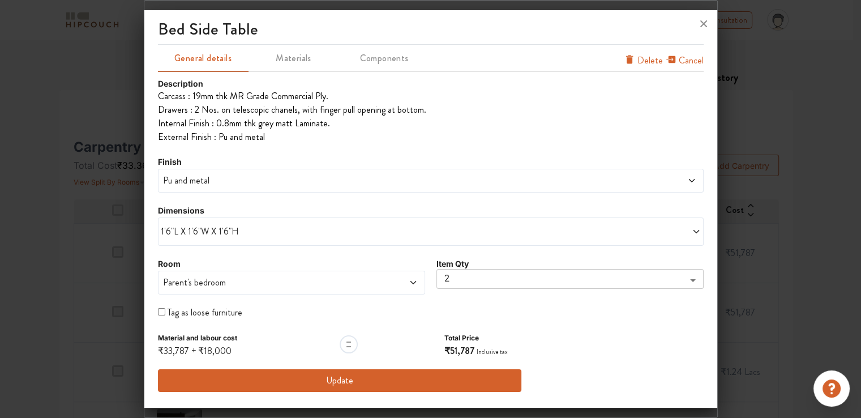
click at [217, 283] on span "Parent's bedroom" at bounding box center [257, 283] width 193 height 14
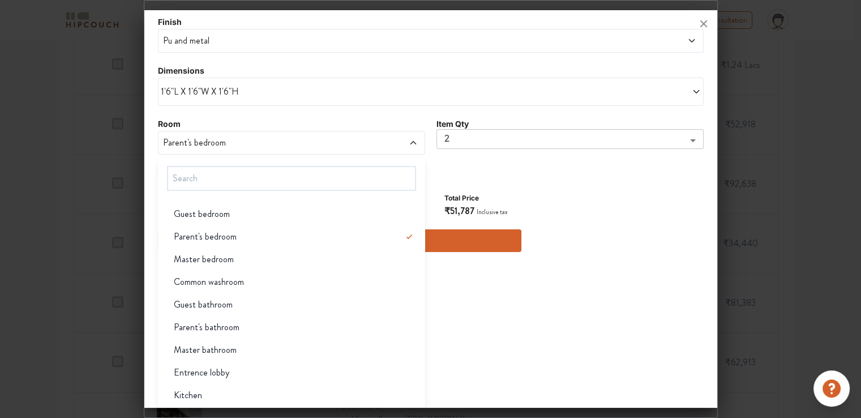
scroll to position [0, 0]
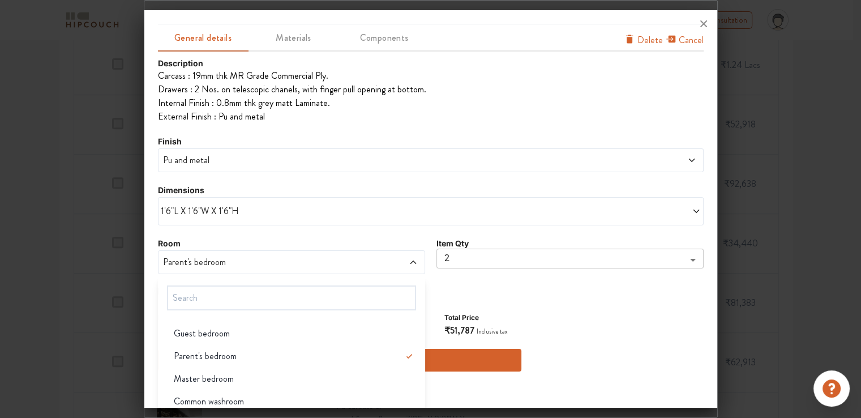
click at [600, 209] on div "Description Carcass : 19mm thk MR Grade Commercial Ply. Drawers : 2 Nos. on tel…" at bounding box center [431, 214] width 546 height 314
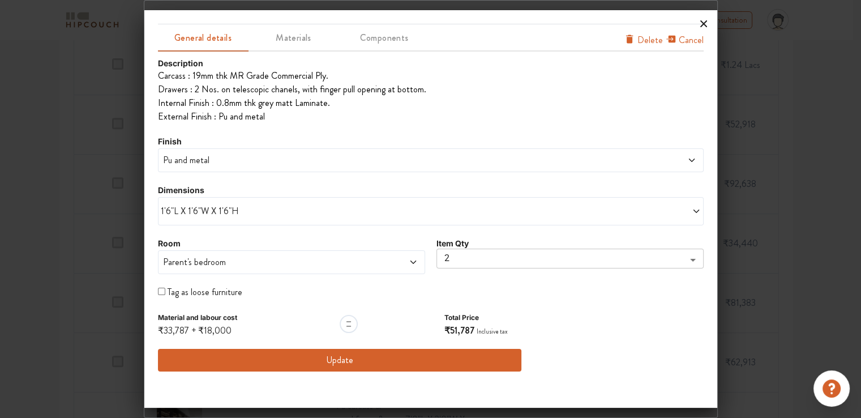
click at [704, 22] on icon at bounding box center [704, 24] width 18 height 18
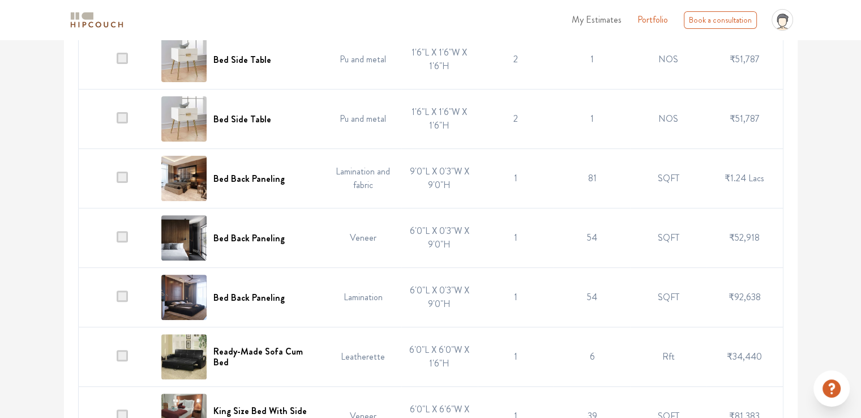
scroll to position [283, 0]
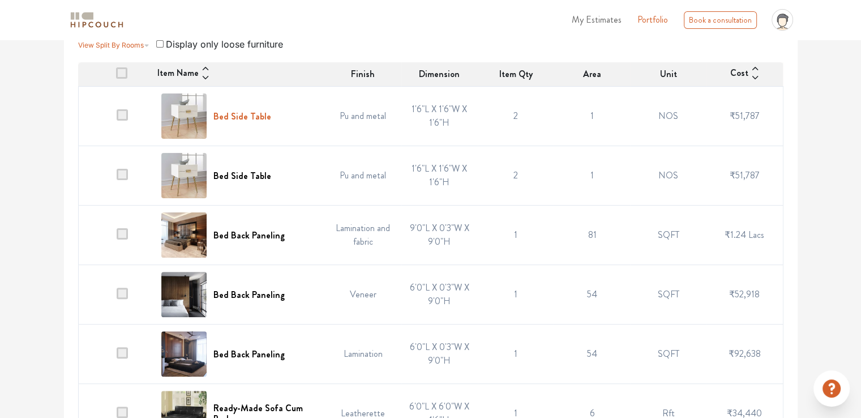
click at [255, 115] on h6 "Bed Side Table" at bounding box center [242, 116] width 58 height 11
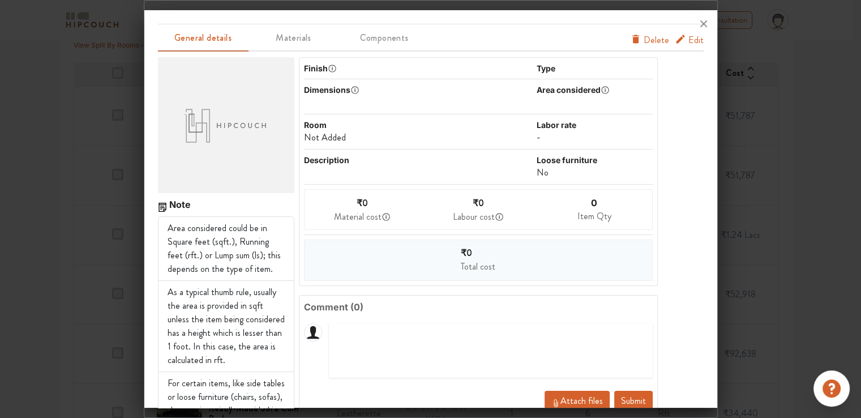
click at [691, 41] on span "Edit" at bounding box center [695, 40] width 15 height 14
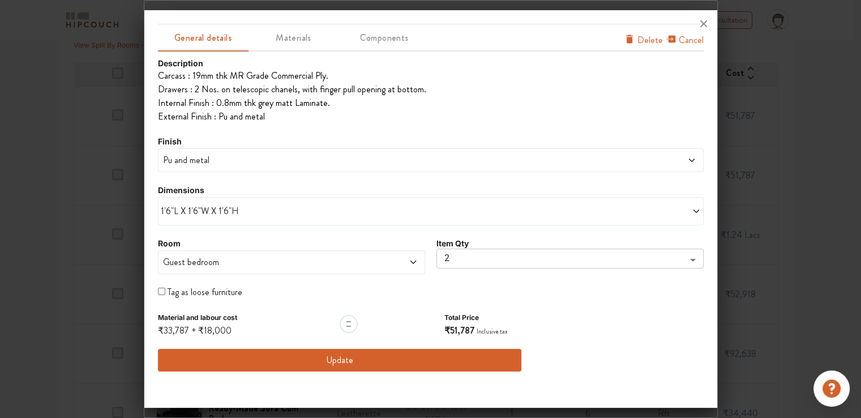
click at [203, 261] on span "Guest bedroom" at bounding box center [257, 262] width 193 height 14
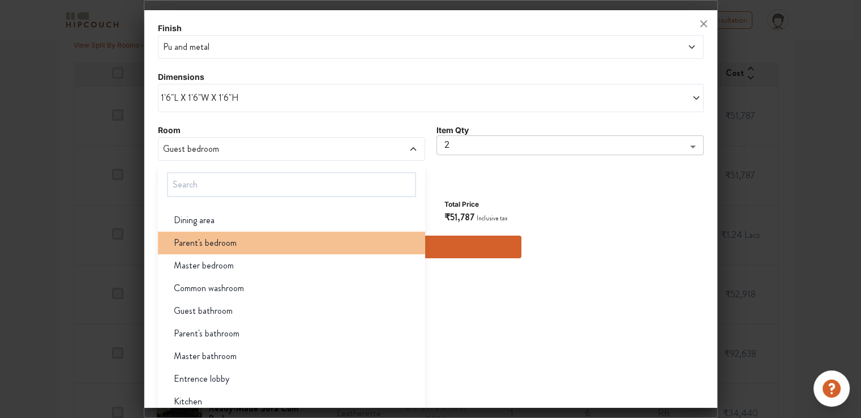
scroll to position [119, 0]
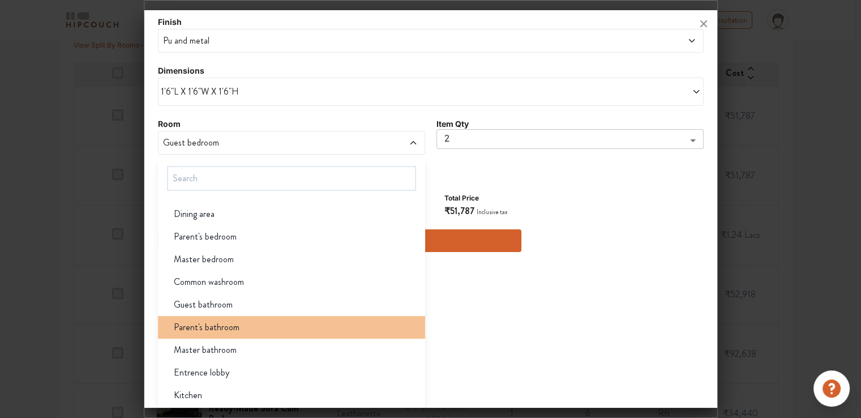
click at [220, 327] on span "Parent's bathroom" at bounding box center [207, 327] width 66 height 14
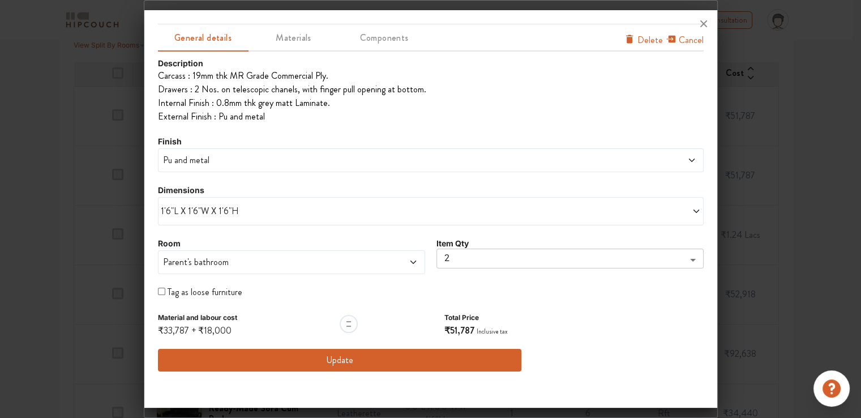
scroll to position [0, 0]
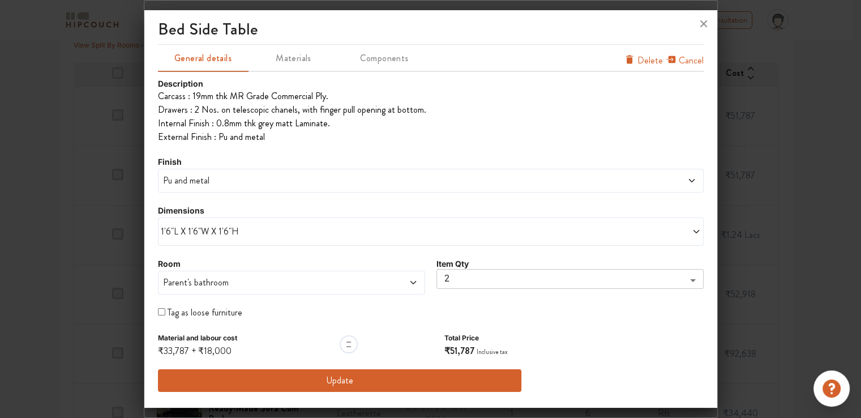
click at [410, 378] on button "Update" at bounding box center [340, 380] width 364 height 23
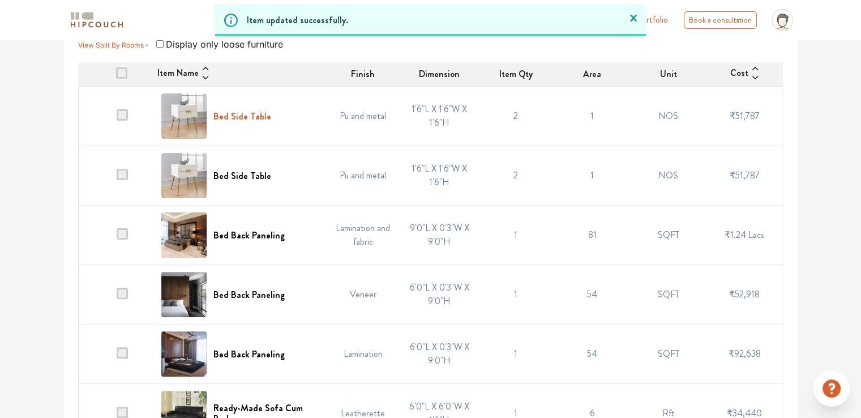
click at [261, 118] on h6 "Bed Side Table" at bounding box center [242, 116] width 58 height 11
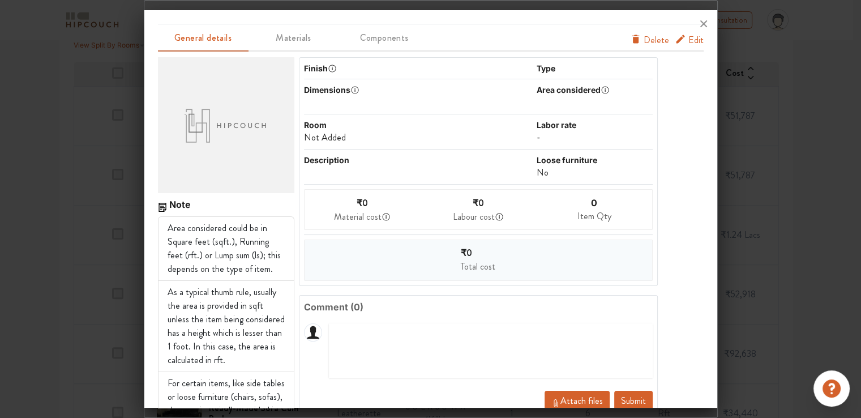
click at [689, 41] on span "Edit" at bounding box center [695, 40] width 15 height 14
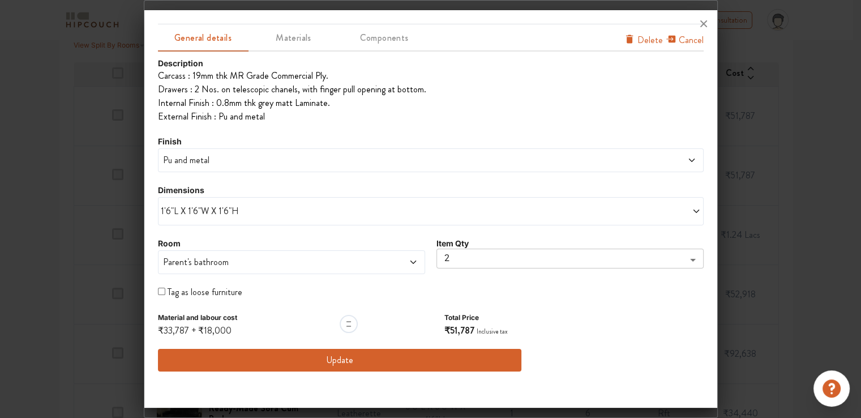
click at [450, 363] on button "Update" at bounding box center [340, 360] width 364 height 23
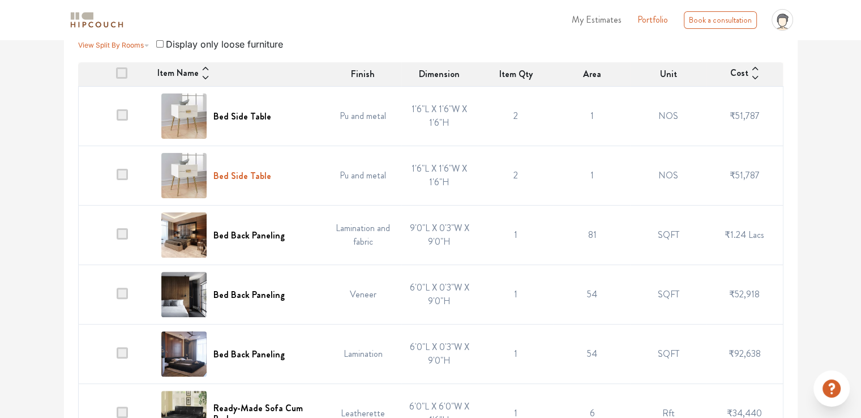
click at [259, 176] on h6 "Bed Side Table" at bounding box center [242, 175] width 58 height 11
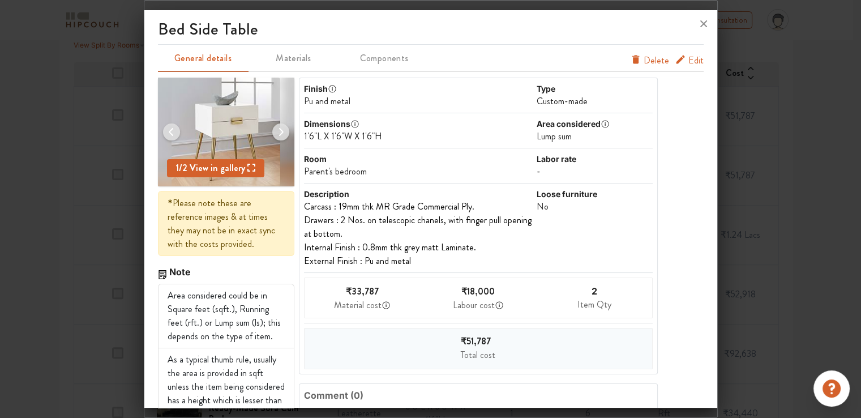
click at [688, 60] on span "Edit" at bounding box center [695, 61] width 15 height 14
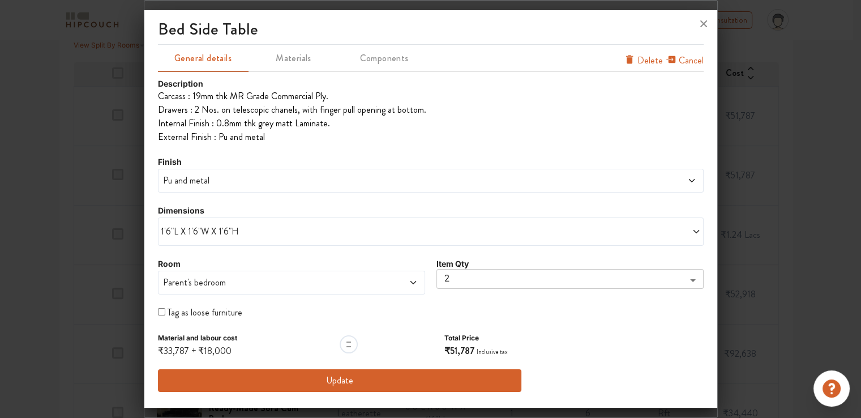
click at [206, 285] on span "Parent's bedroom" at bounding box center [257, 283] width 193 height 14
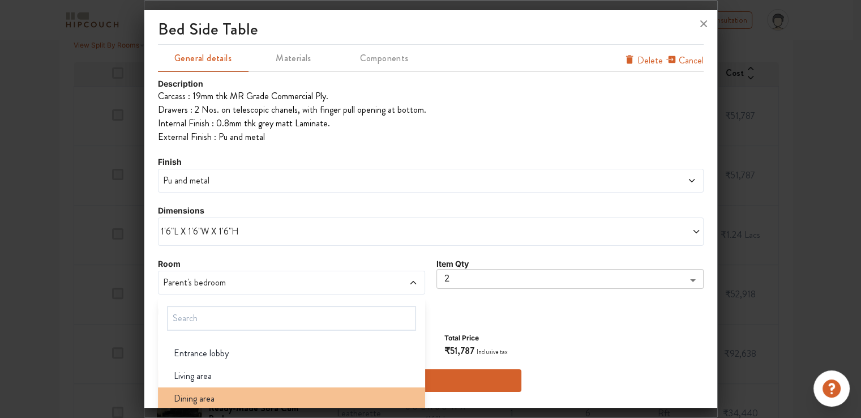
scroll to position [57, 0]
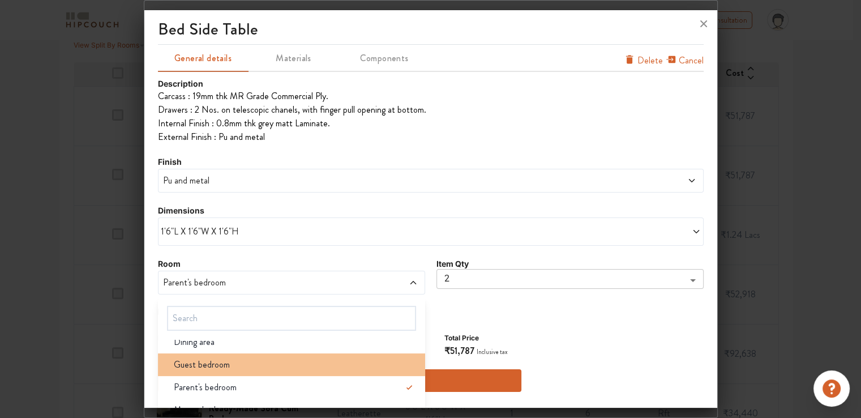
click at [212, 365] on span "Guest bedroom" at bounding box center [202, 365] width 56 height 14
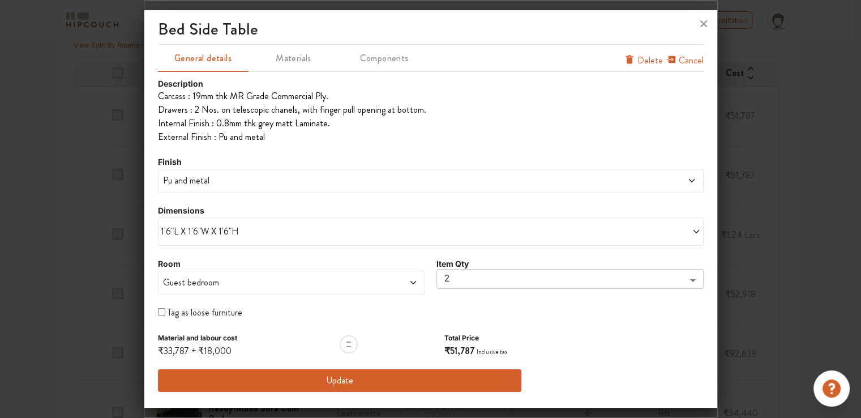
click at [356, 384] on button "Update" at bounding box center [340, 380] width 364 height 23
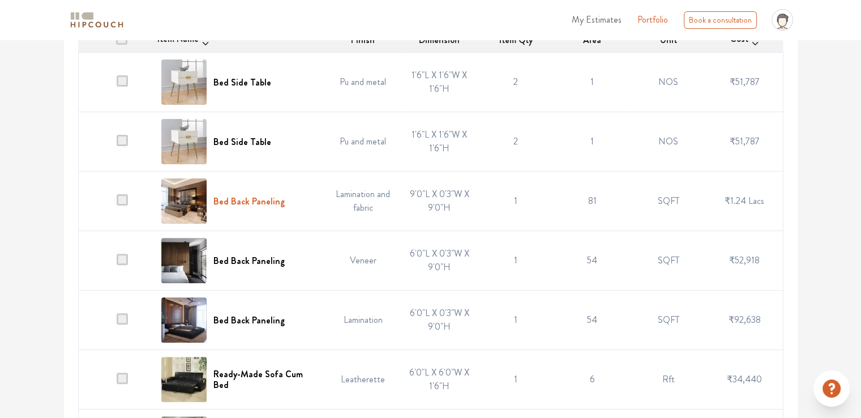
scroll to position [340, 0]
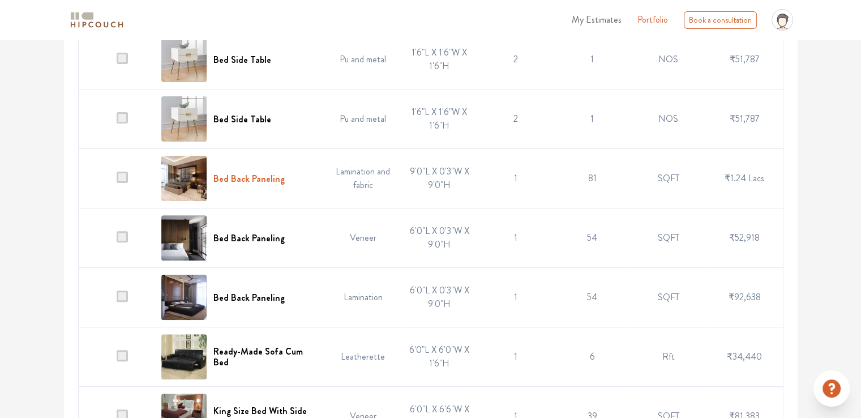
click at [260, 177] on h6 "Bed Back Paneling" at bounding box center [248, 178] width 71 height 11
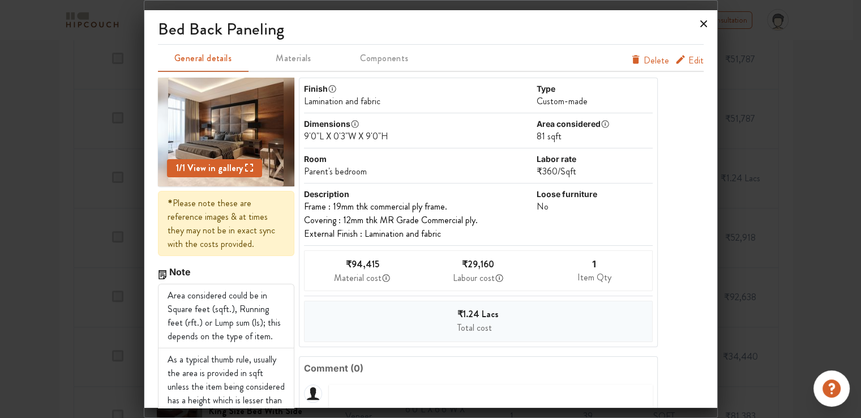
click at [703, 25] on icon at bounding box center [704, 24] width 18 height 18
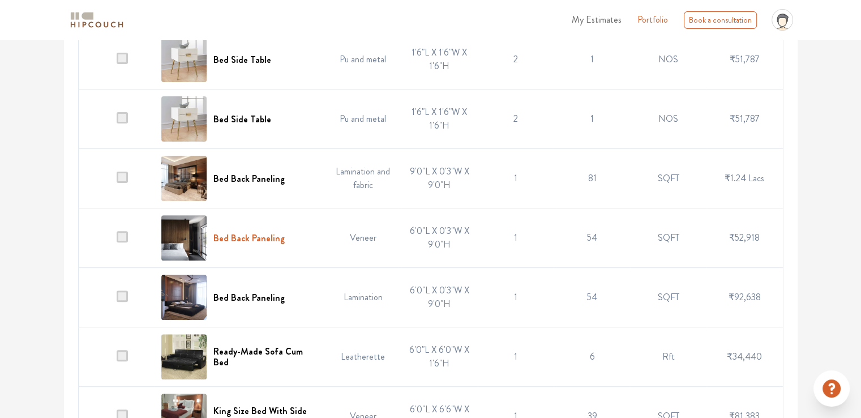
click at [257, 234] on h6 "Bed Back Paneling" at bounding box center [248, 238] width 71 height 11
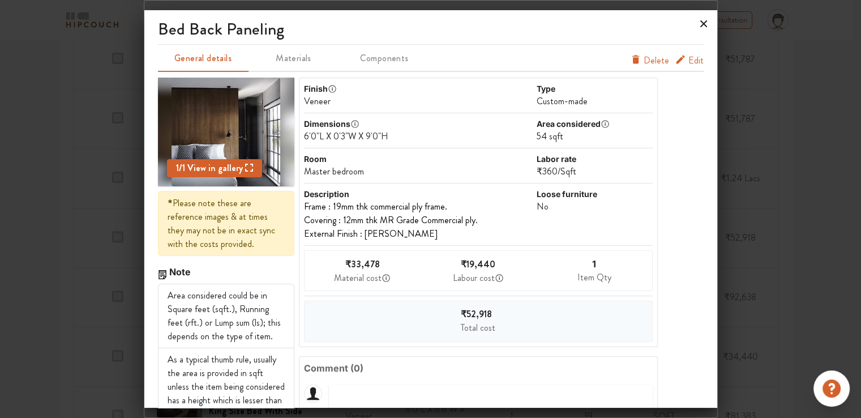
click at [703, 23] on icon at bounding box center [703, 23] width 7 height 7
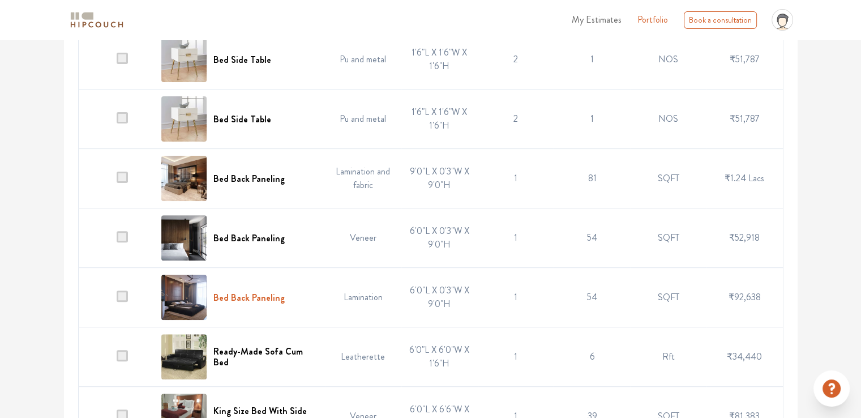
click at [268, 300] on h6 "Bed Back Paneling" at bounding box center [248, 297] width 71 height 11
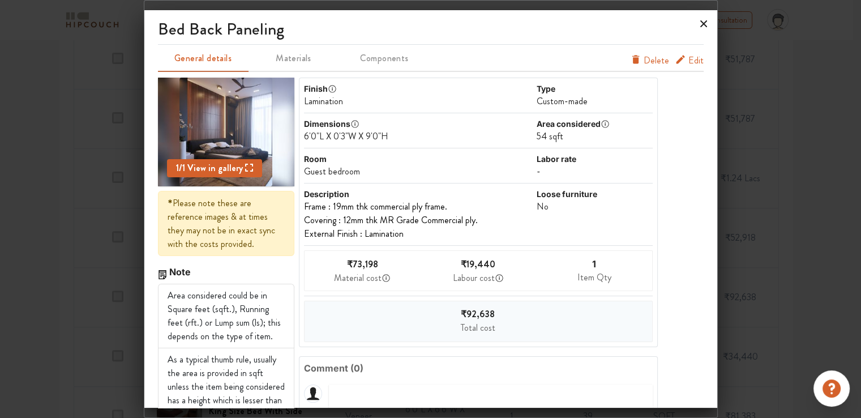
click at [702, 23] on icon at bounding box center [703, 23] width 7 height 7
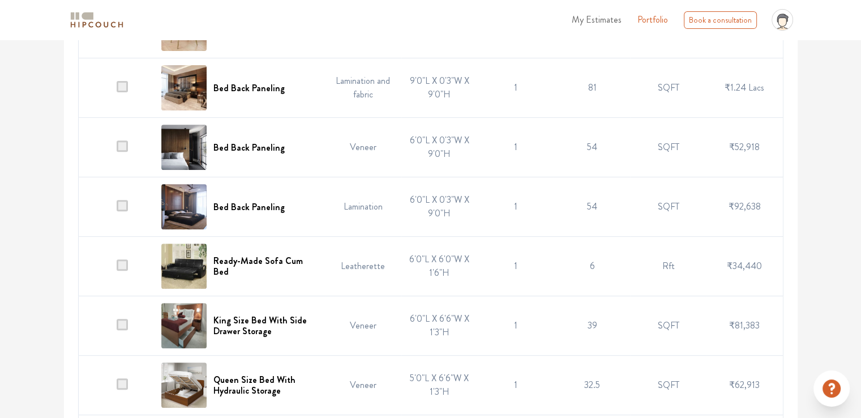
scroll to position [453, 0]
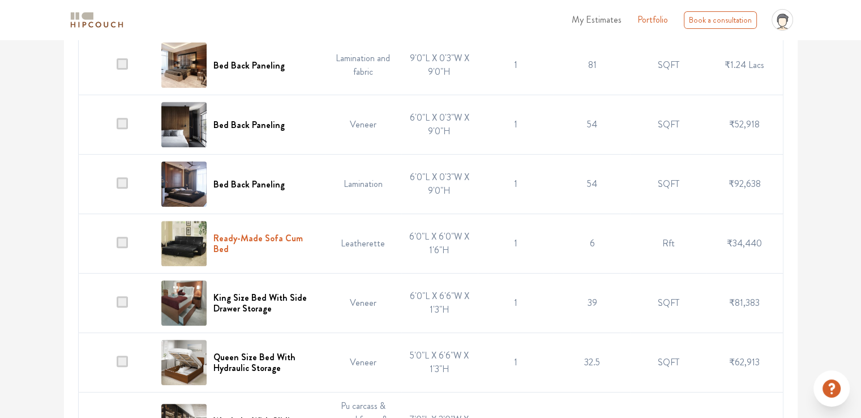
click at [273, 238] on h6 "Ready-Made Sofa Cum Bed" at bounding box center [265, 244] width 105 height 22
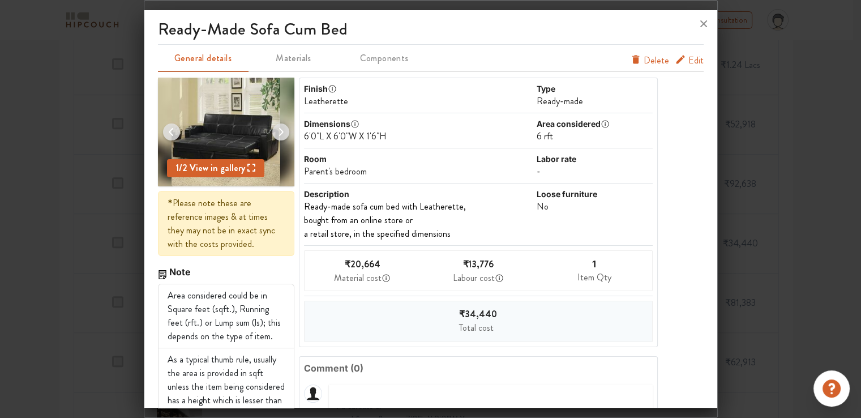
click at [688, 60] on span "Edit" at bounding box center [695, 61] width 15 height 14
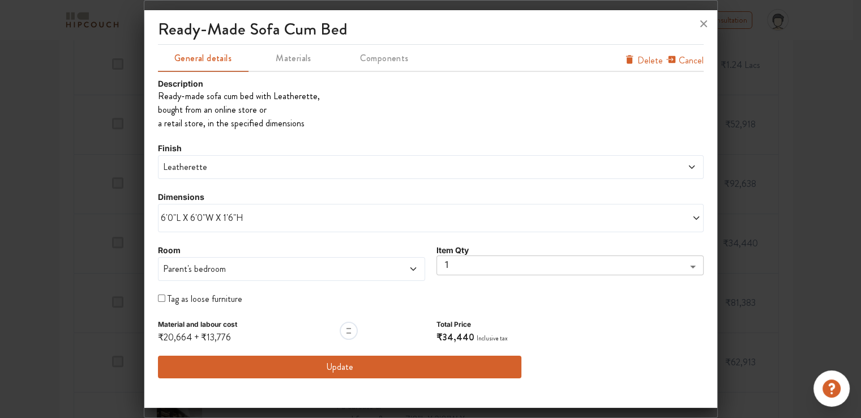
click at [211, 267] on span "Parent's bedroom" at bounding box center [257, 269] width 193 height 14
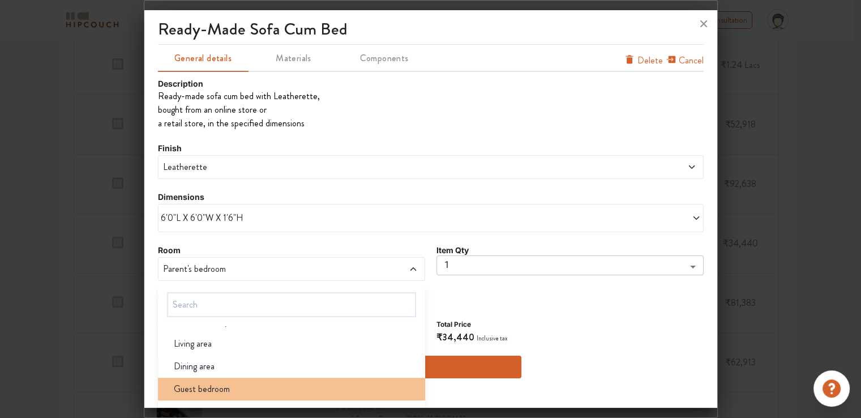
scroll to position [57, 0]
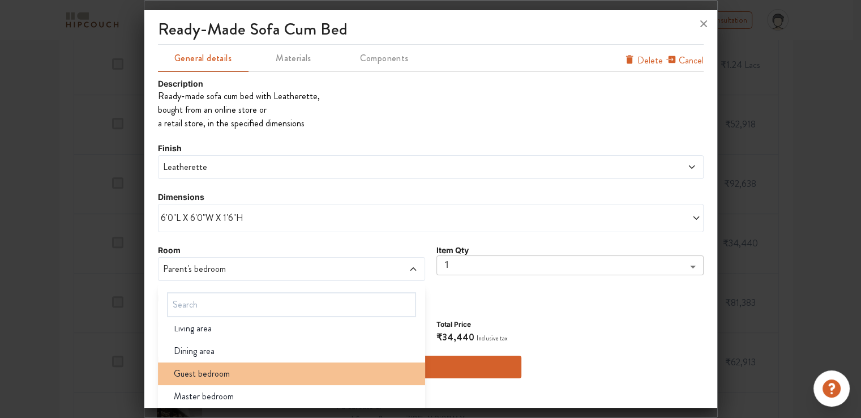
click at [197, 374] on span "Guest bedroom" at bounding box center [202, 374] width 56 height 14
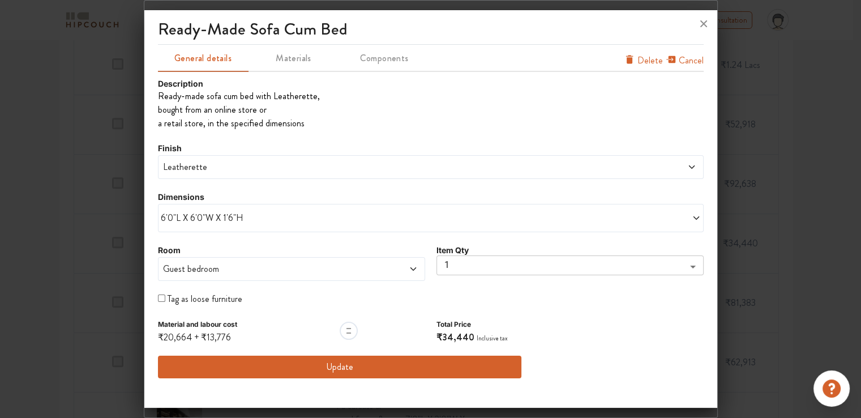
click at [321, 363] on button "Update" at bounding box center [340, 367] width 364 height 23
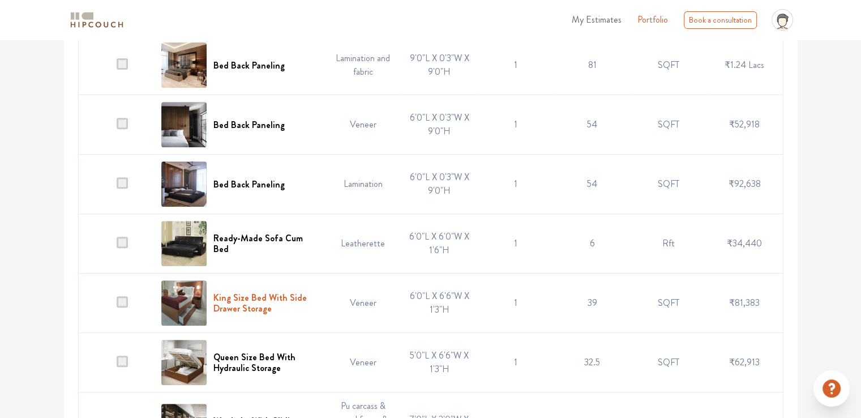
scroll to position [510, 0]
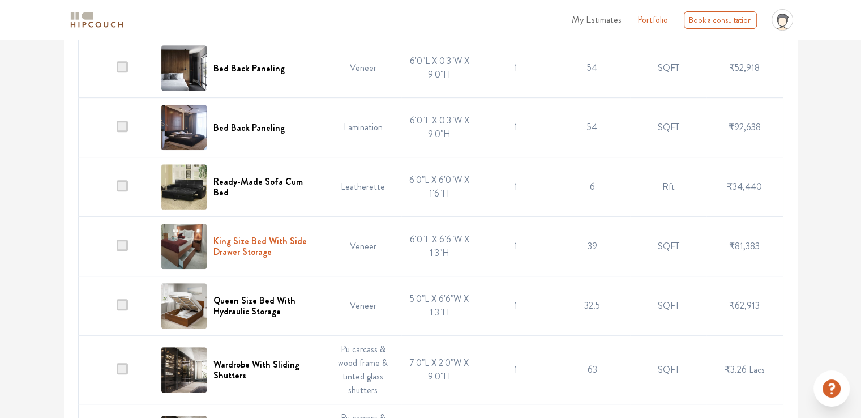
click at [236, 245] on h6 "King Size Bed With Side Drawer Storage" at bounding box center [265, 247] width 105 height 22
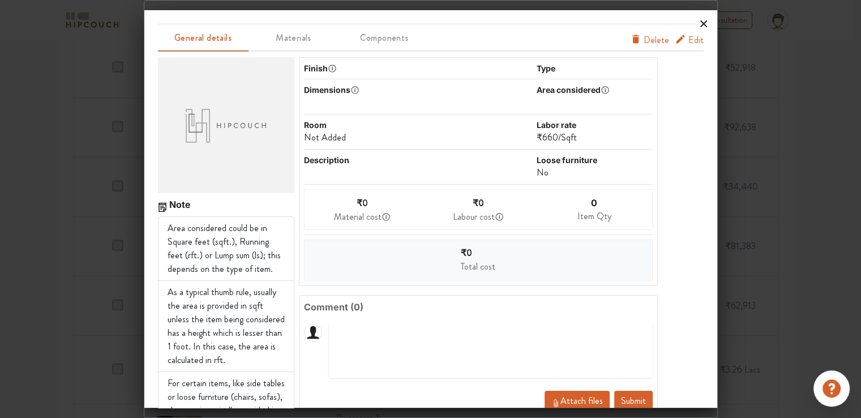
click at [703, 24] on icon at bounding box center [703, 23] width 7 height 7
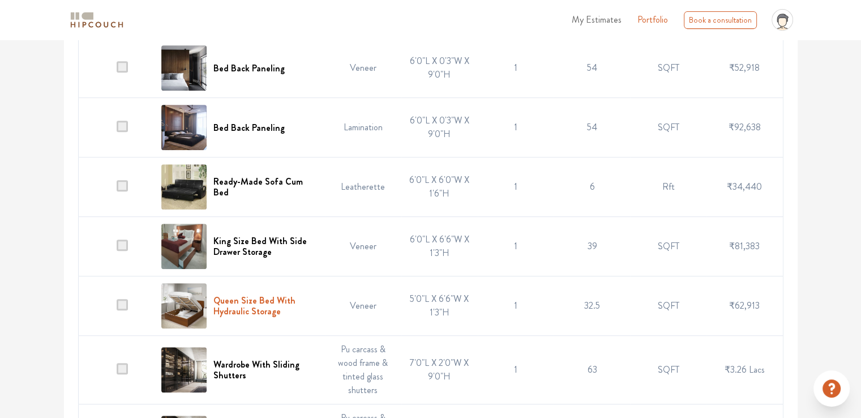
click at [243, 309] on h6 "Queen Size Bed With Hydraulic Storage" at bounding box center [265, 306] width 105 height 22
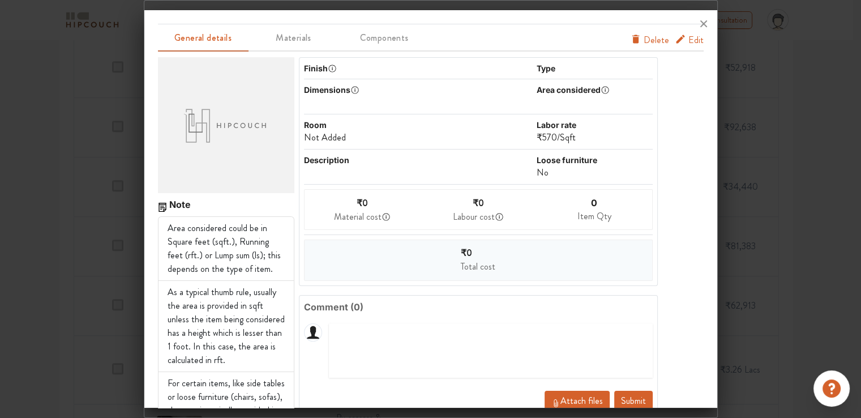
click at [690, 58] on div "Note Area considered could be in Square feet (sqft.), Running feet (rft.) or Lu…" at bounding box center [431, 249] width 546 height 395
click at [688, 43] on span "Edit" at bounding box center [695, 40] width 15 height 14
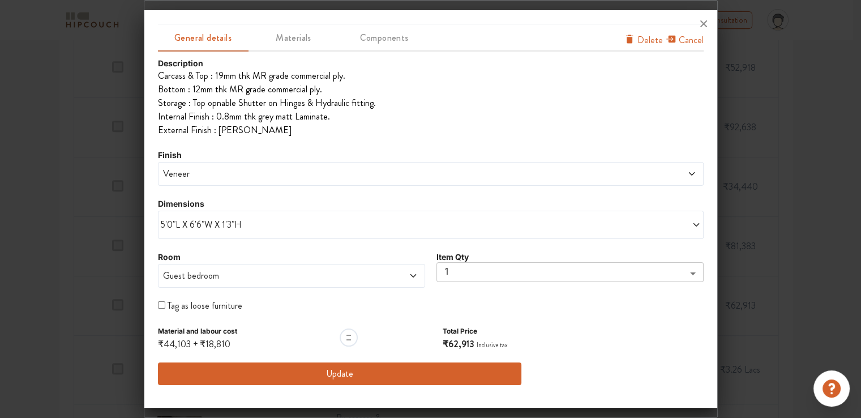
click at [256, 277] on span "Guest bedroom" at bounding box center [257, 276] width 193 height 14
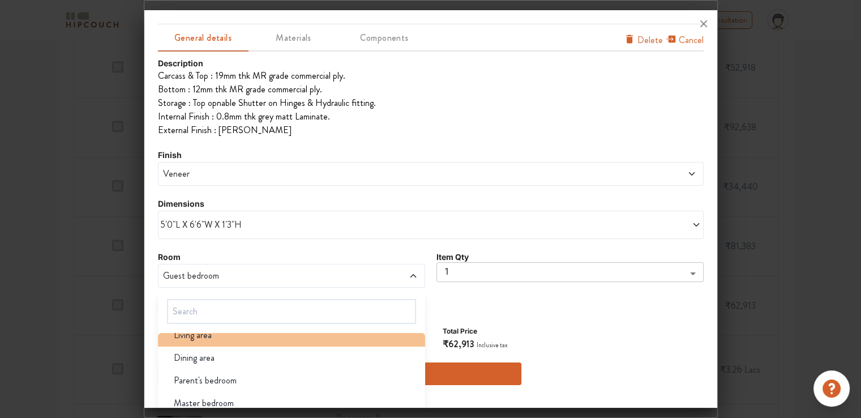
scroll to position [67, 0]
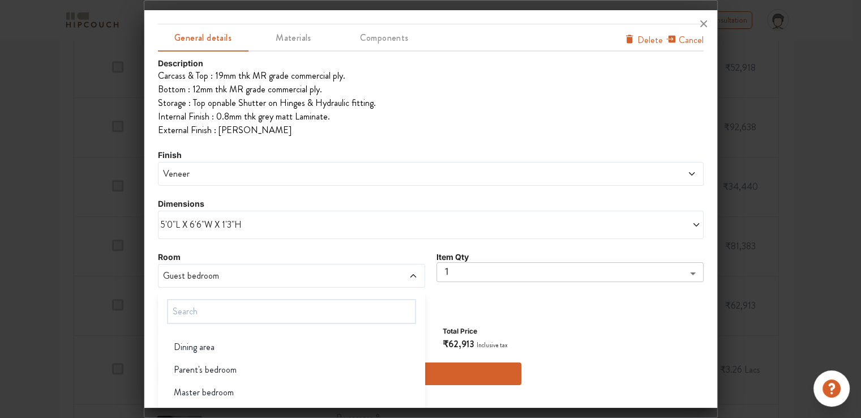
drag, startPoint x: 233, startPoint y: 368, endPoint x: 265, endPoint y: 324, distance: 53.9
click at [233, 367] on span "Parent's bedroom" at bounding box center [205, 370] width 63 height 14
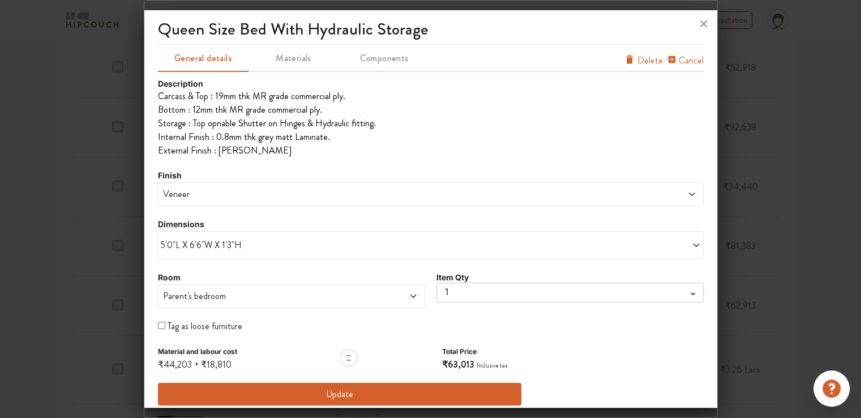
click at [340, 392] on button "Update" at bounding box center [340, 394] width 364 height 23
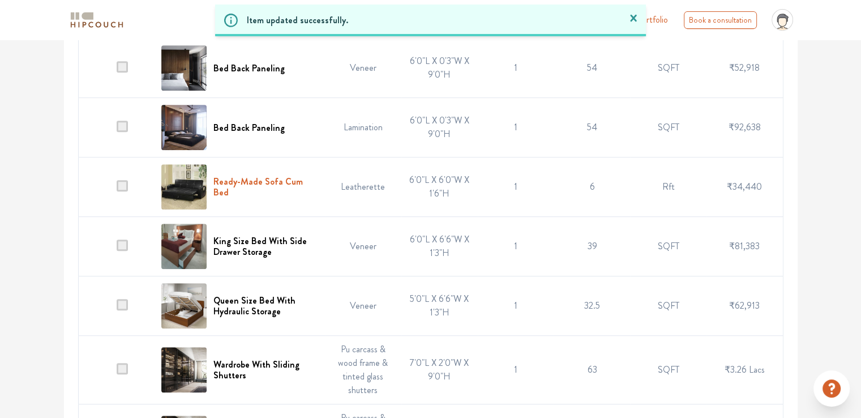
click at [281, 180] on h6 "Ready-Made Sofa Cum Bed" at bounding box center [265, 187] width 105 height 22
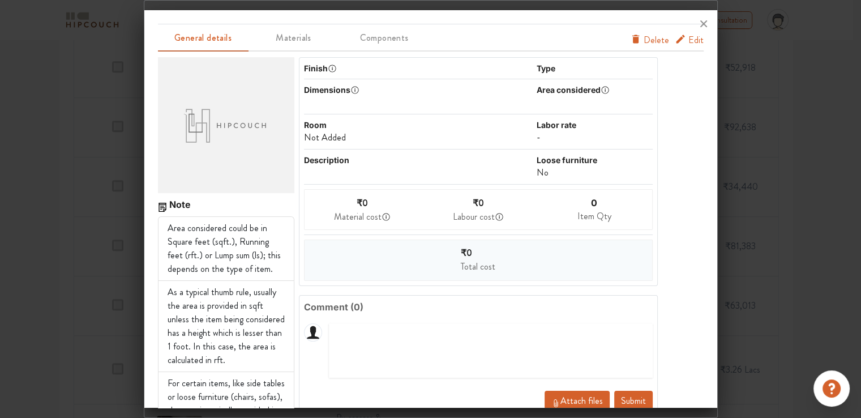
click at [688, 40] on span "Edit" at bounding box center [695, 40] width 15 height 14
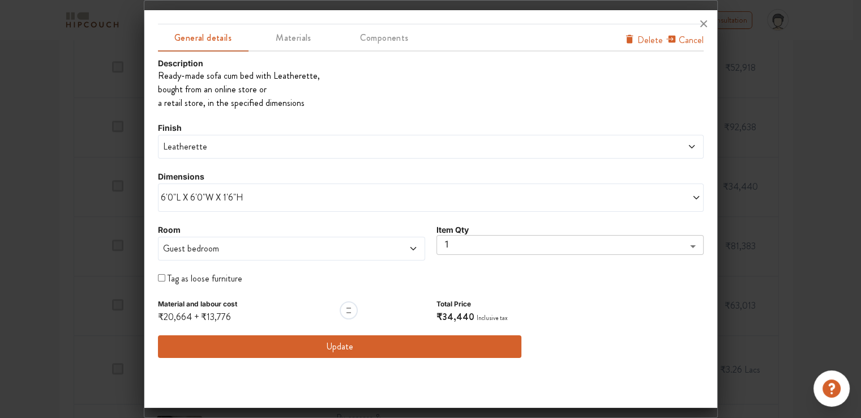
click at [251, 250] on span "Guest bedroom" at bounding box center [257, 249] width 193 height 14
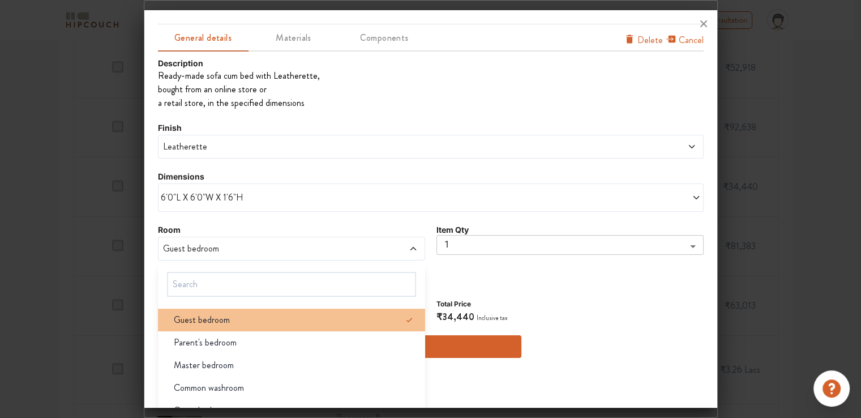
scroll to position [45, 0]
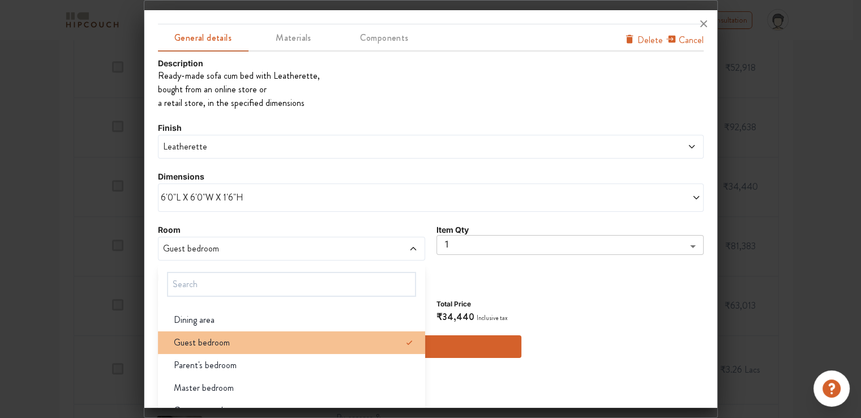
click at [223, 333] on li "Guest bedroom" at bounding box center [291, 342] width 267 height 23
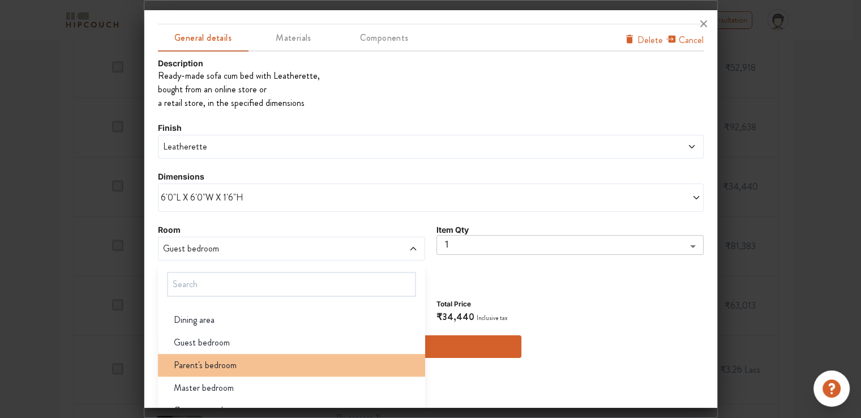
click at [213, 370] on span "Parent's bedroom" at bounding box center [205, 365] width 63 height 14
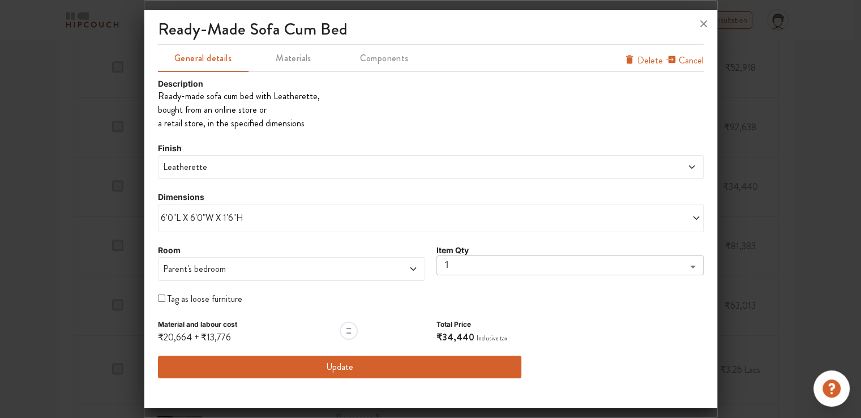
click at [329, 369] on button "Update" at bounding box center [340, 367] width 364 height 23
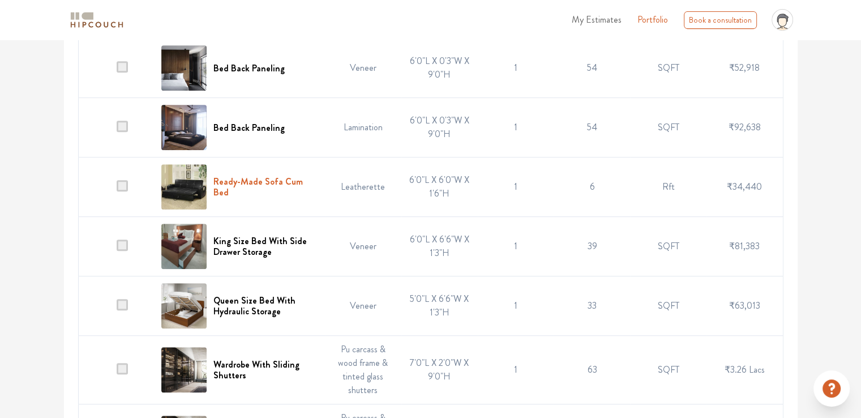
click at [263, 179] on h6 "Ready-Made Sofa Cum Bed" at bounding box center [265, 187] width 105 height 22
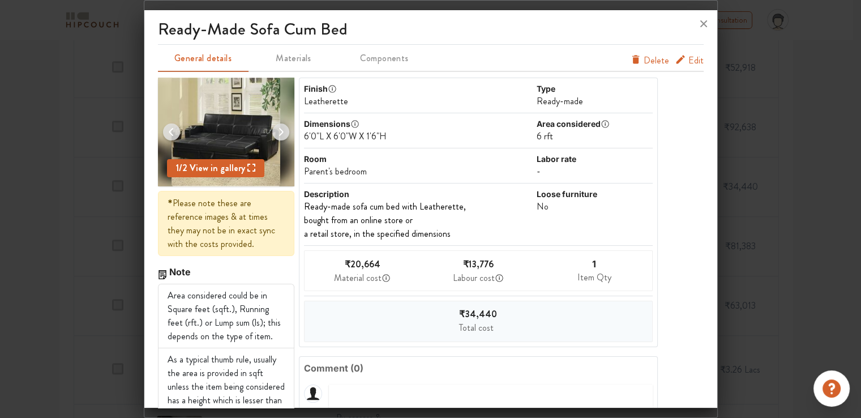
drag, startPoint x: 708, startPoint y: 23, endPoint x: 277, endPoint y: 216, distance: 472.4
click at [708, 23] on icon at bounding box center [704, 24] width 18 height 18
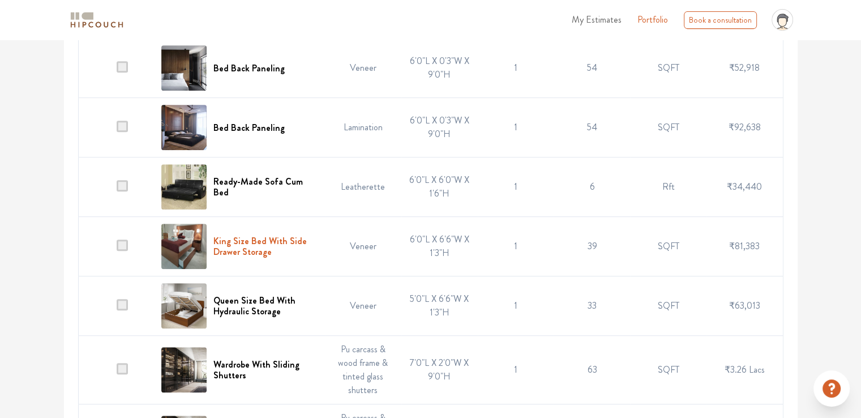
click at [259, 240] on h6 "King Size Bed With Side Drawer Storage" at bounding box center [265, 247] width 105 height 22
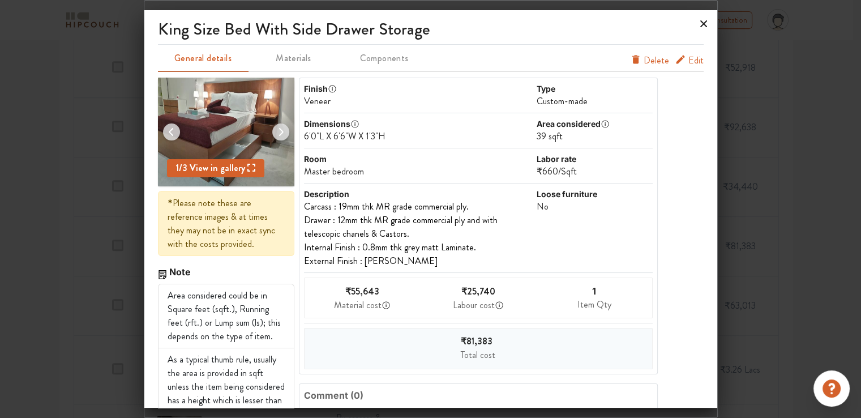
click at [698, 25] on icon at bounding box center [704, 24] width 18 height 18
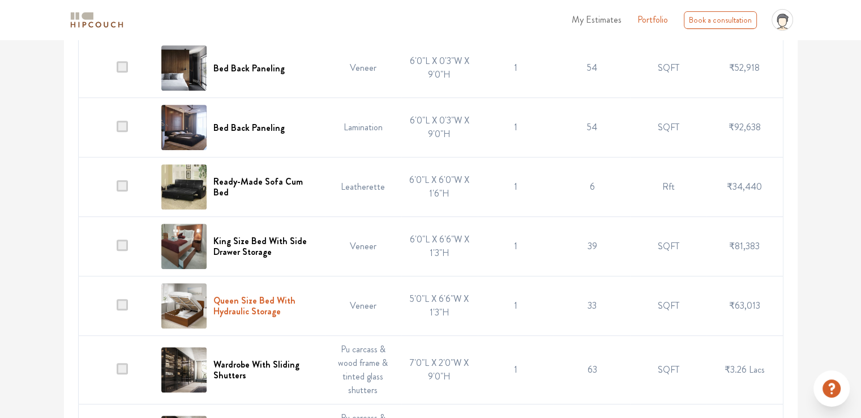
click at [249, 296] on h6 "Queen Size Bed With Hydraulic Storage" at bounding box center [265, 306] width 105 height 22
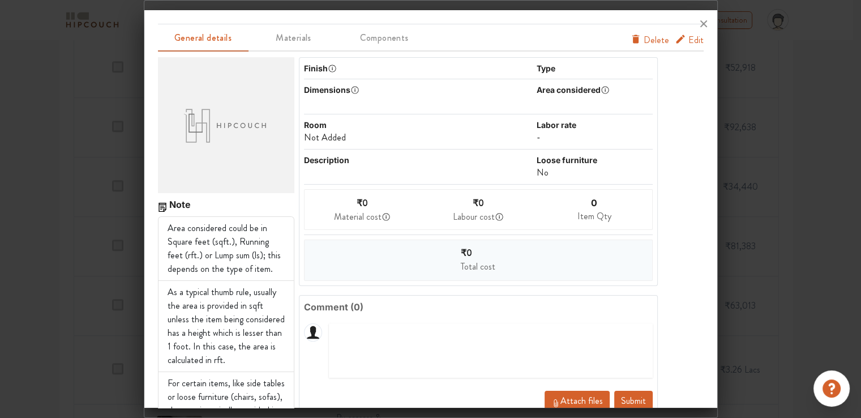
click at [688, 42] on span "Edit" at bounding box center [695, 40] width 15 height 14
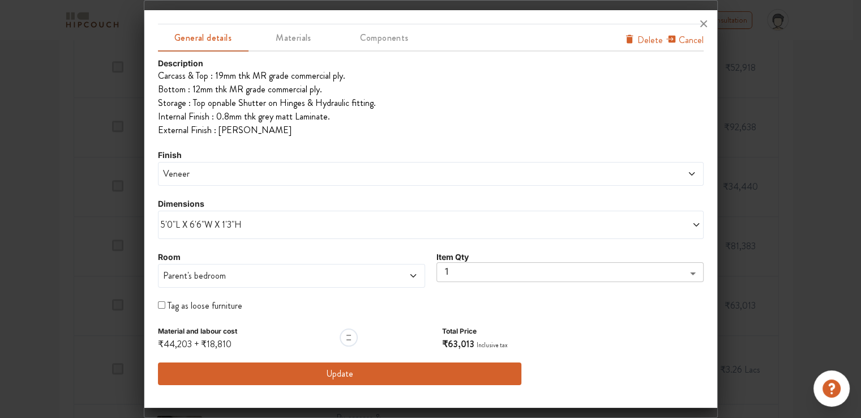
click at [207, 275] on span "Parent's bedroom" at bounding box center [257, 276] width 193 height 14
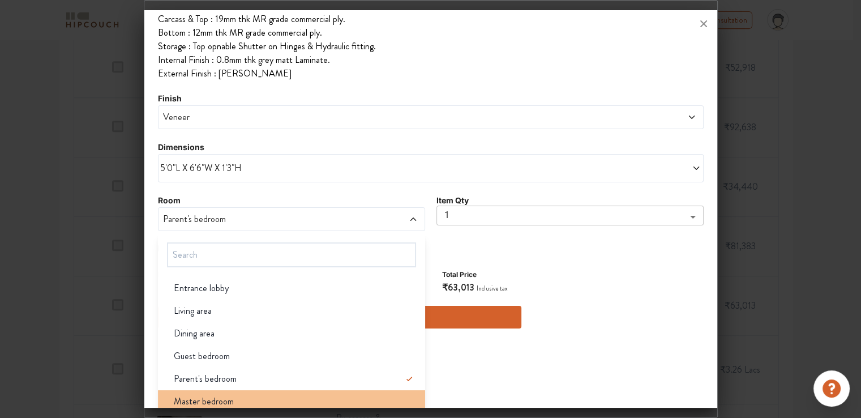
scroll to position [0, 0]
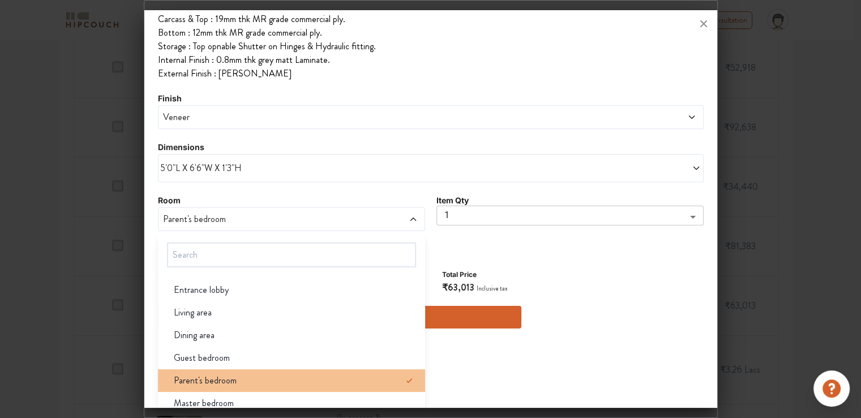
click at [206, 378] on span "Parent's bedroom" at bounding box center [205, 381] width 63 height 14
click at [246, 386] on li "Parent's bedroom" at bounding box center [291, 380] width 267 height 23
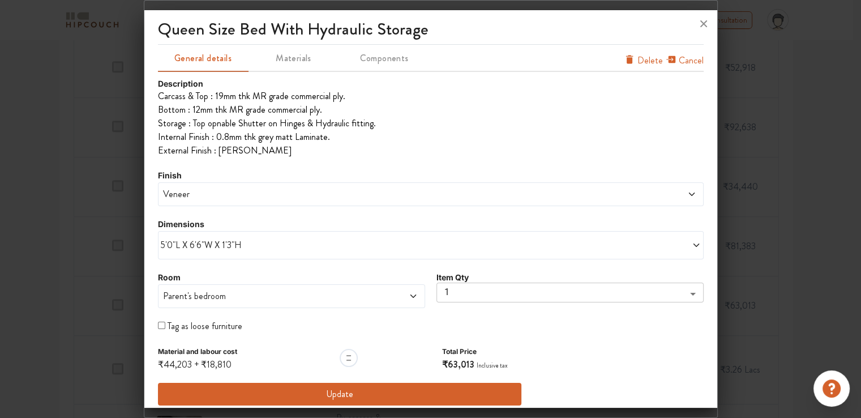
click at [404, 396] on button "Update" at bounding box center [340, 394] width 364 height 23
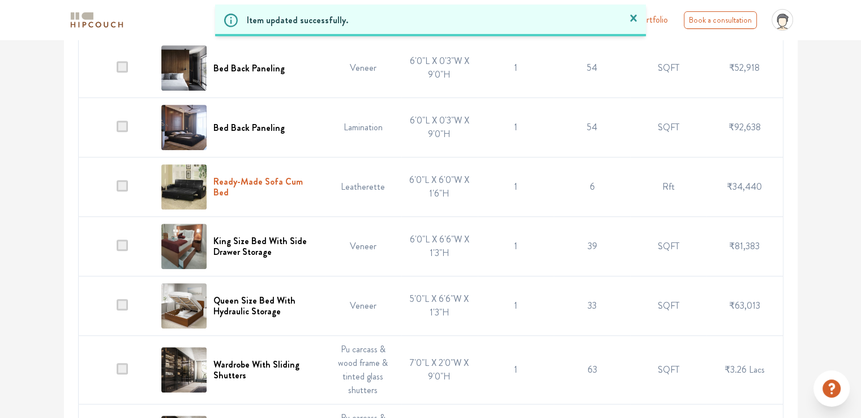
click at [274, 181] on h6 "Ready-Made Sofa Cum Bed" at bounding box center [265, 187] width 105 height 22
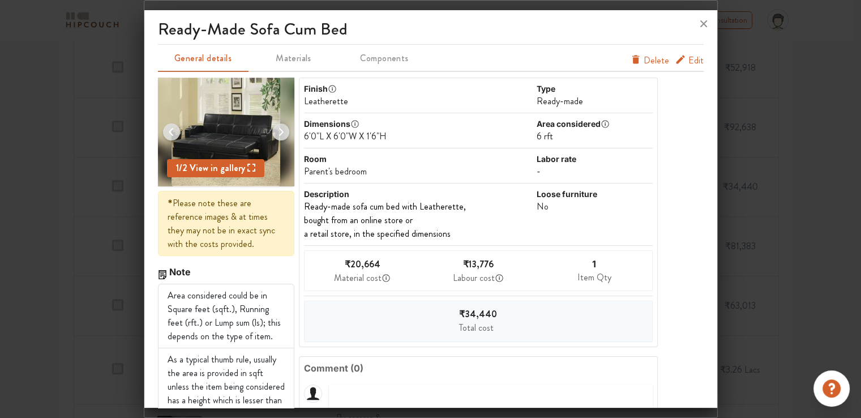
click at [689, 59] on span "Edit" at bounding box center [695, 61] width 15 height 14
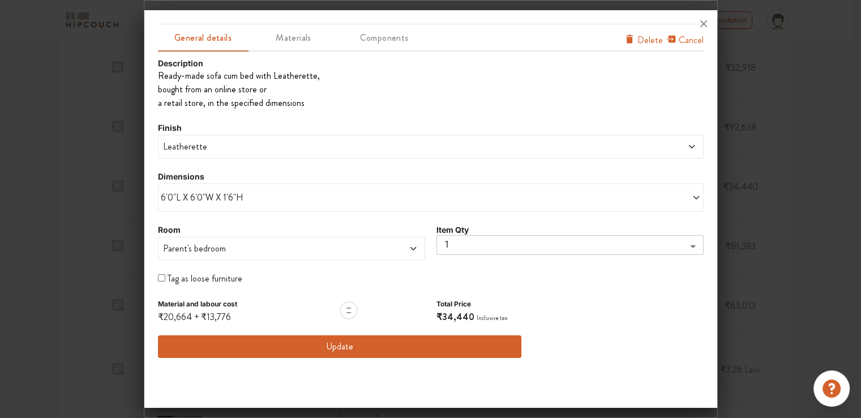
click at [216, 249] on span "Parent's bedroom" at bounding box center [257, 249] width 193 height 14
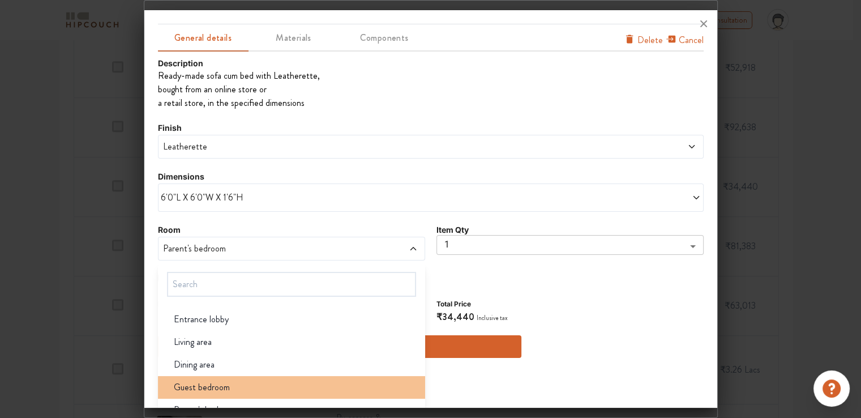
click at [213, 390] on span "Guest bedroom" at bounding box center [202, 387] width 56 height 14
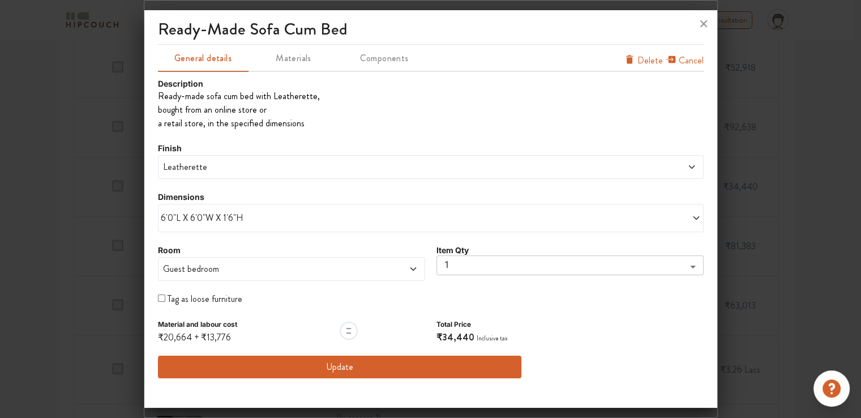
click at [339, 367] on button "Update" at bounding box center [340, 367] width 364 height 23
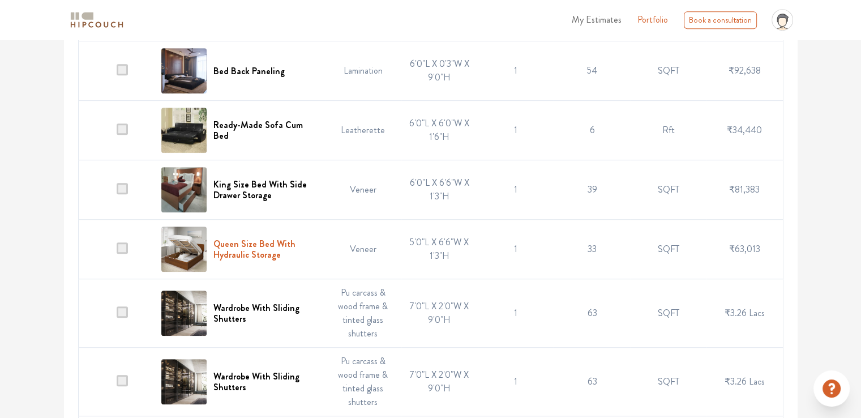
scroll to position [623, 0]
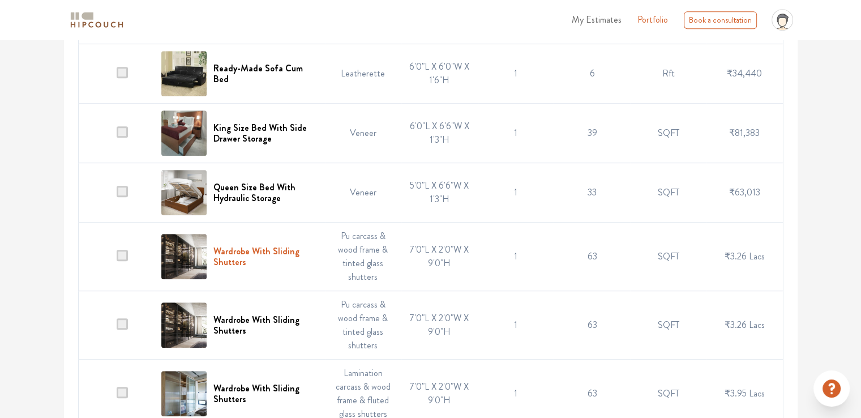
click at [236, 258] on h6 "Wardrobe With Sliding Shutters" at bounding box center [265, 257] width 105 height 22
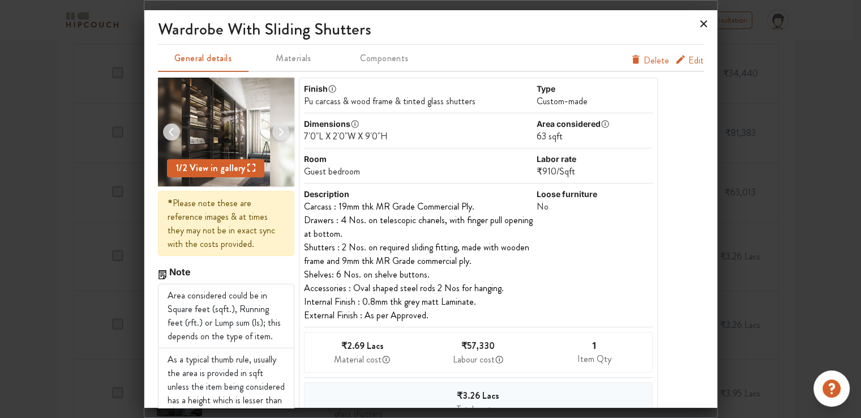
click at [703, 25] on icon at bounding box center [703, 23] width 7 height 7
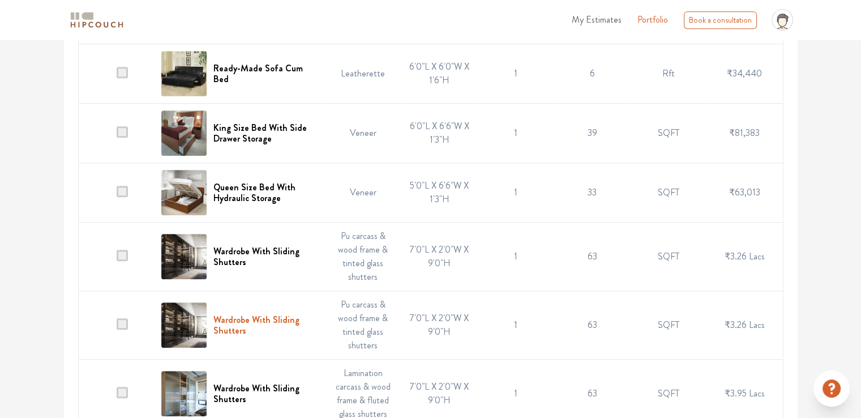
click at [278, 318] on h6 "Wardrobe With Sliding Shutters" at bounding box center [265, 325] width 105 height 22
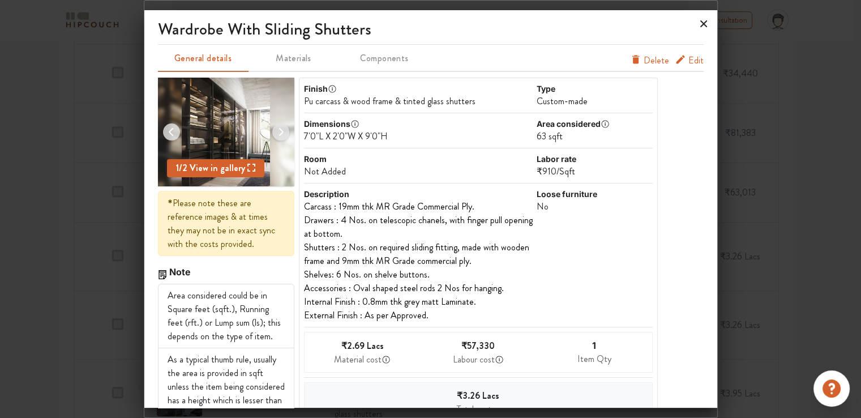
click at [704, 23] on icon at bounding box center [703, 23] width 7 height 7
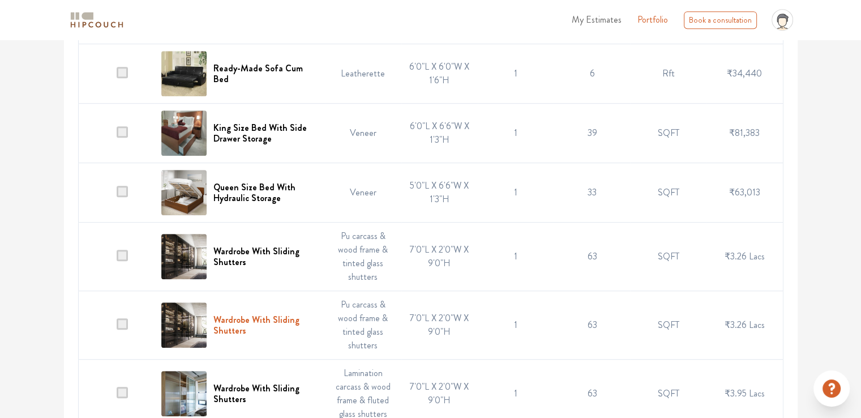
scroll to position [679, 0]
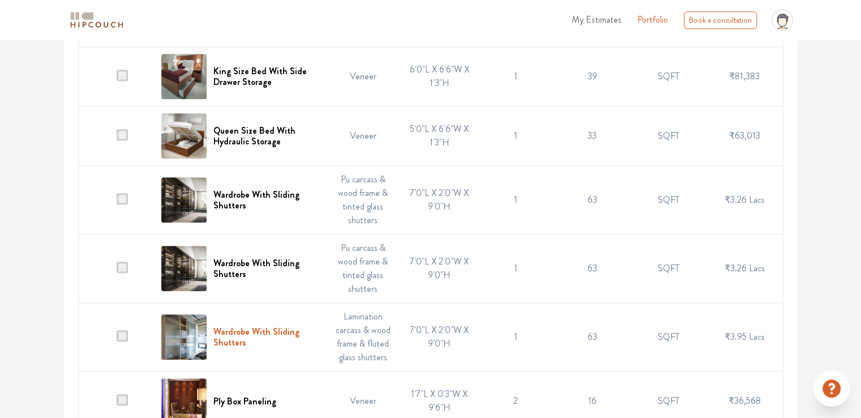
click at [244, 328] on h6 "Wardrobe With Sliding Shutters" at bounding box center [265, 337] width 105 height 22
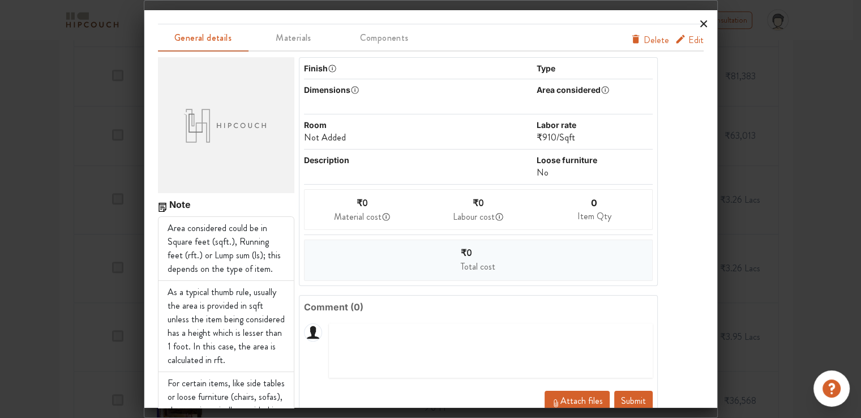
click at [703, 23] on icon at bounding box center [703, 23] width 7 height 7
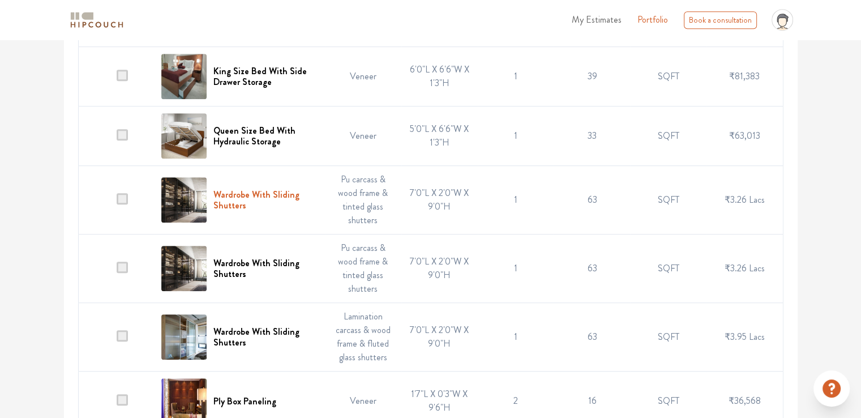
click at [251, 193] on h6 "Wardrobe With Sliding Shutters" at bounding box center [265, 200] width 105 height 22
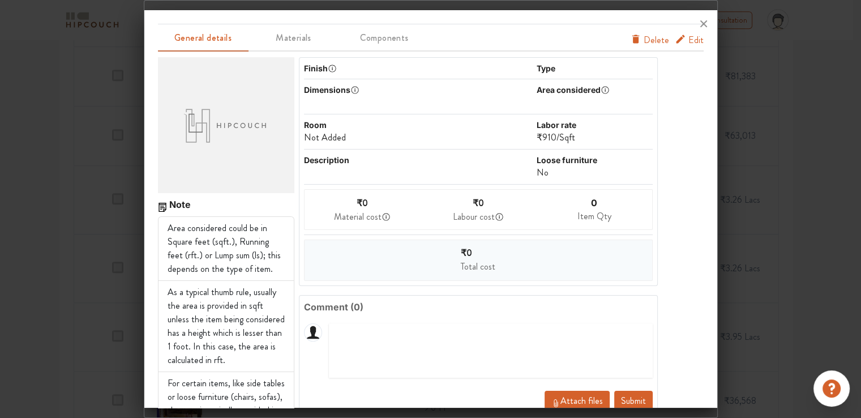
click at [688, 40] on span "Edit" at bounding box center [695, 40] width 15 height 14
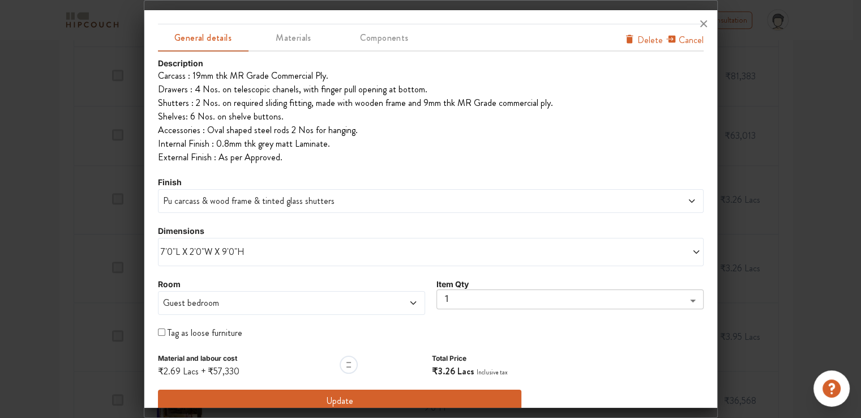
click at [219, 306] on span "Guest bedroom" at bounding box center [257, 303] width 193 height 14
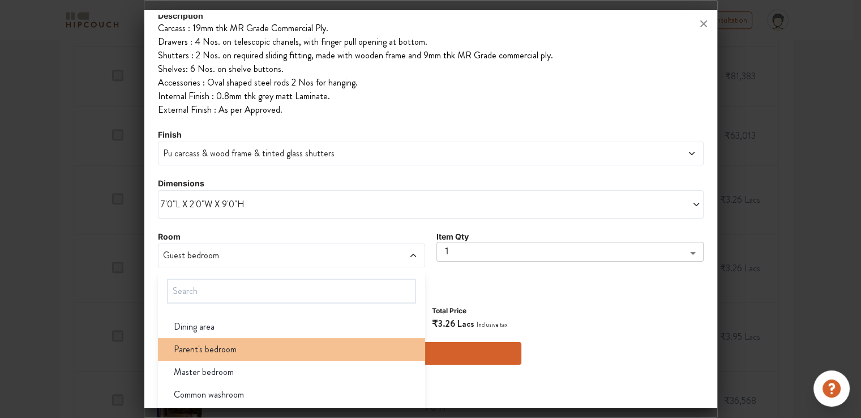
scroll to position [57, 0]
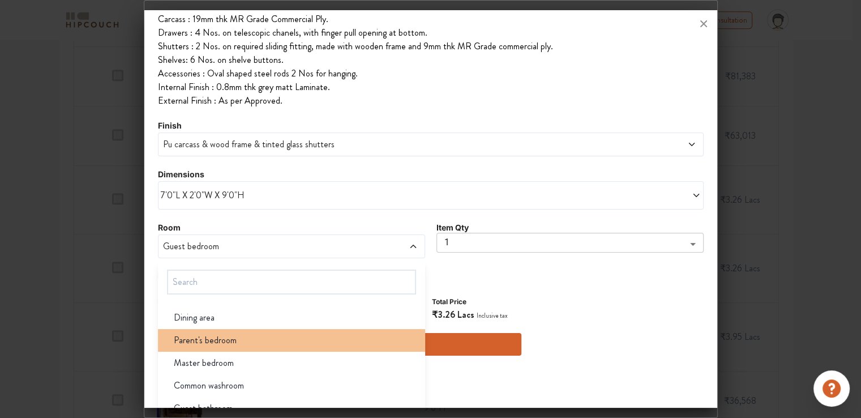
click at [237, 341] on div "Parent's bedroom" at bounding box center [295, 340] width 260 height 14
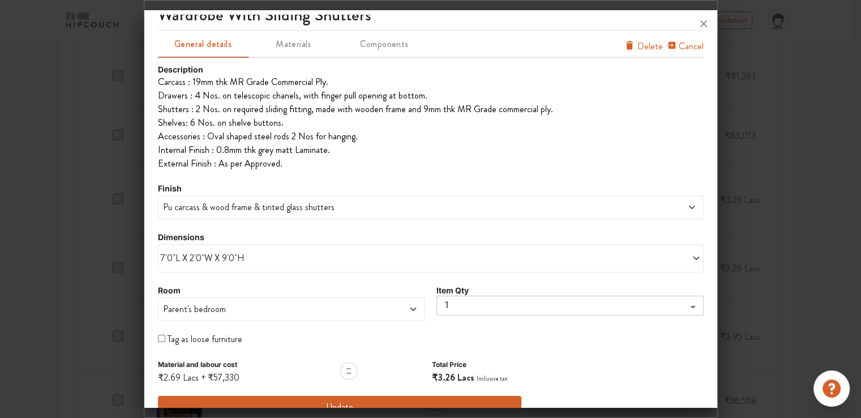
scroll to position [35, 0]
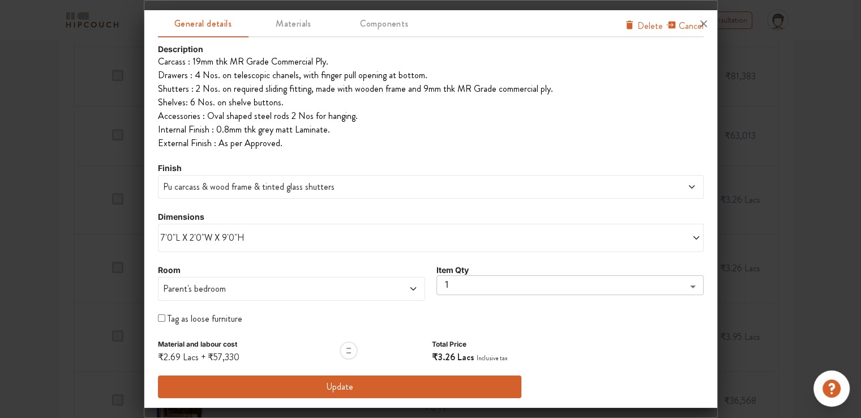
click at [309, 186] on span "Pu carcass & wood frame & tinted glass shutters" at bounding box center [362, 187] width 402 height 14
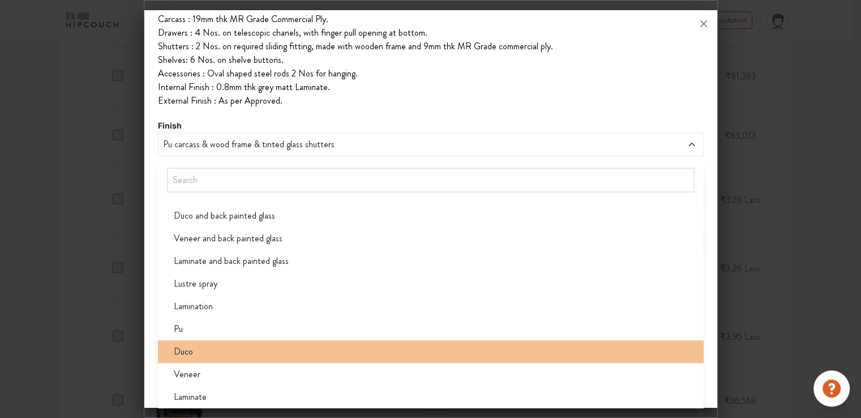
scroll to position [79, 0]
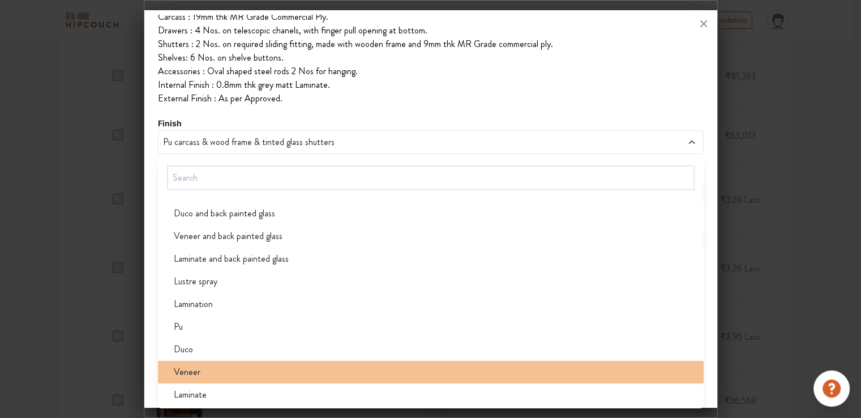
click at [187, 369] on span "Veneer" at bounding box center [187, 372] width 27 height 14
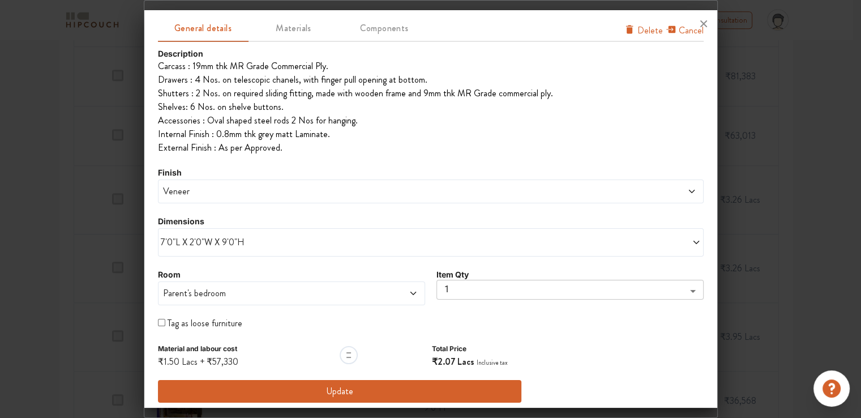
scroll to position [35, 0]
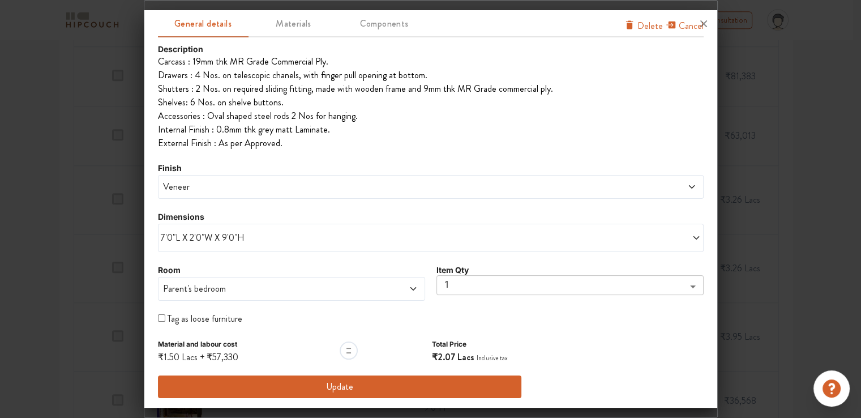
click at [346, 388] on button "Update" at bounding box center [340, 386] width 364 height 23
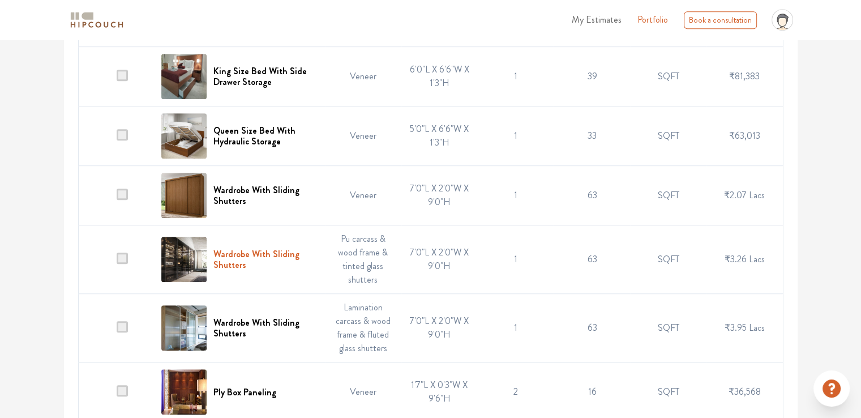
click at [260, 250] on h6 "Wardrobe With Sliding Shutters" at bounding box center [265, 260] width 105 height 22
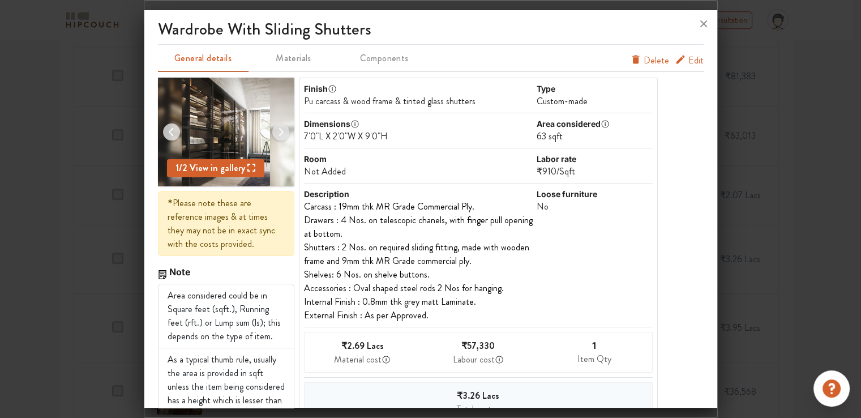
click at [691, 61] on span "Edit" at bounding box center [695, 61] width 15 height 14
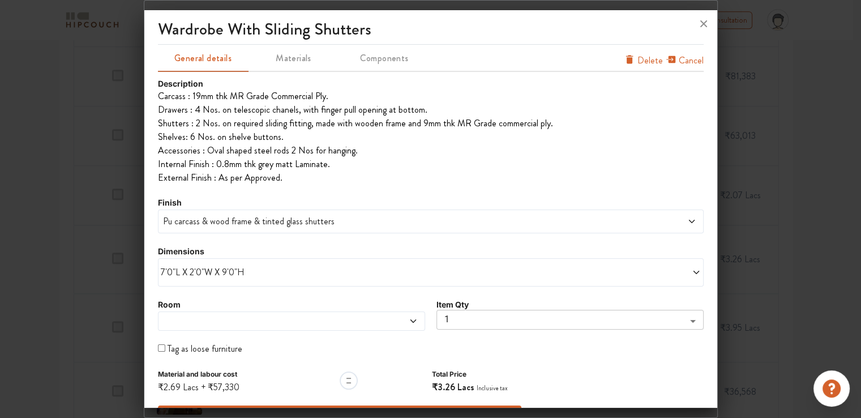
click at [212, 223] on span "Pu carcass & wood frame & tinted glass shutters" at bounding box center [362, 222] width 402 height 14
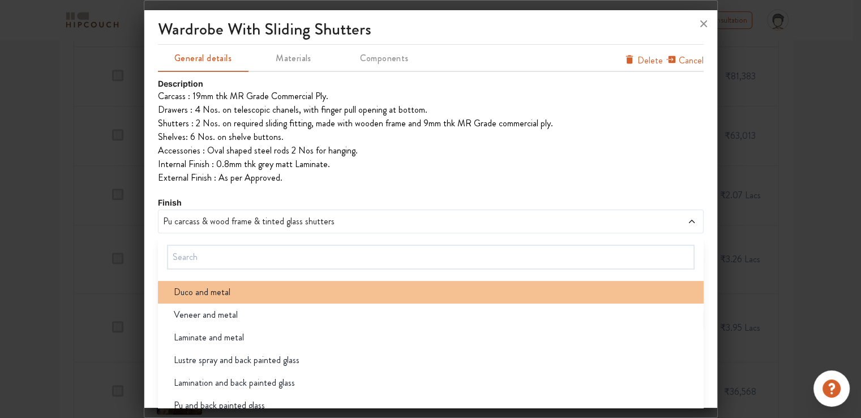
scroll to position [906, 0]
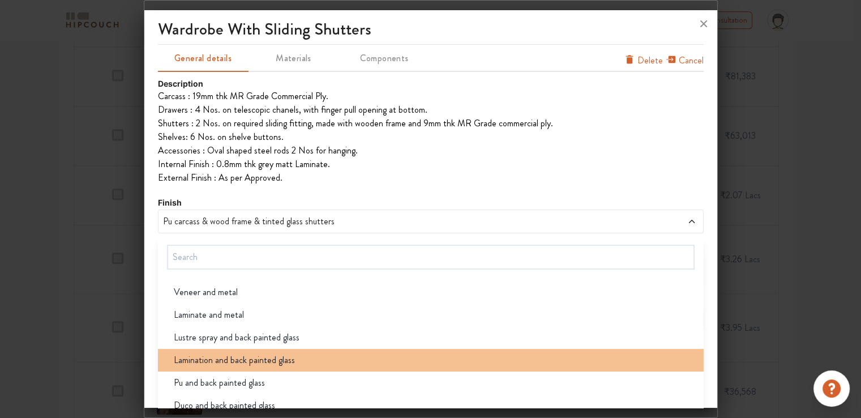
click at [252, 361] on span "Lamination and back painted glass" at bounding box center [234, 360] width 121 height 14
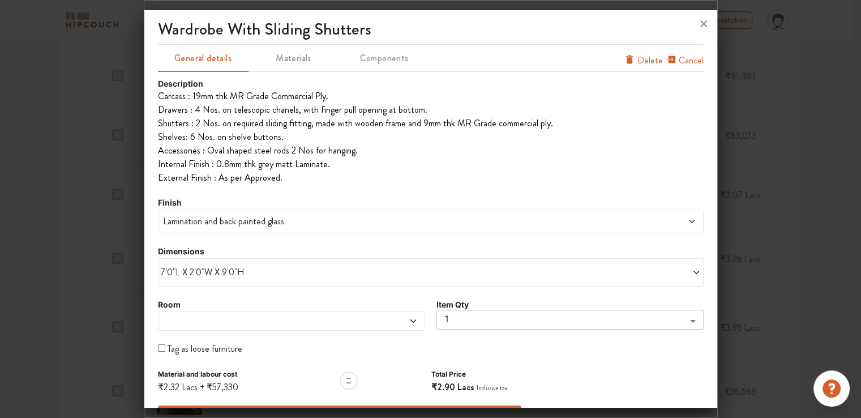
click at [247, 226] on span "Lamination and back painted glass" at bounding box center [362, 222] width 402 height 14
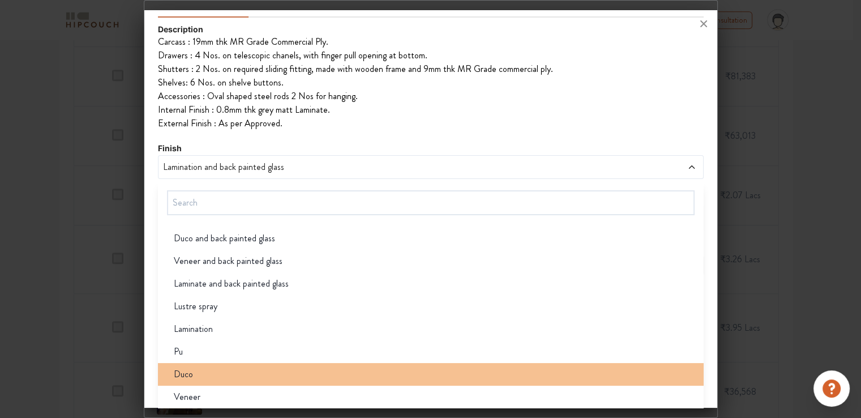
scroll to position [57, 0]
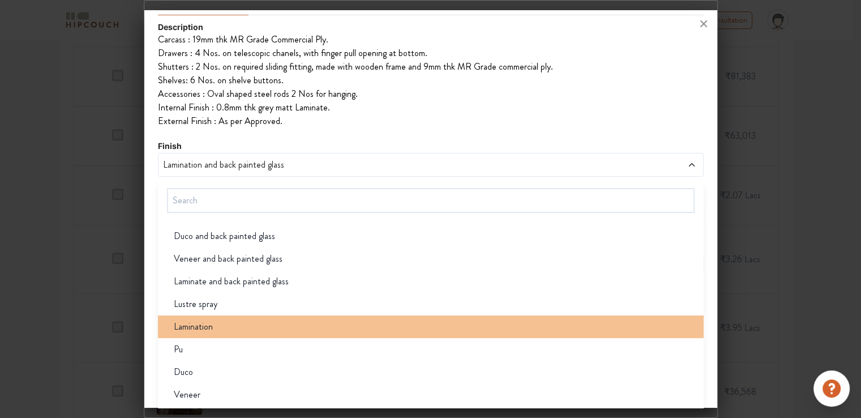
click at [197, 328] on span "Lamination" at bounding box center [193, 327] width 39 height 14
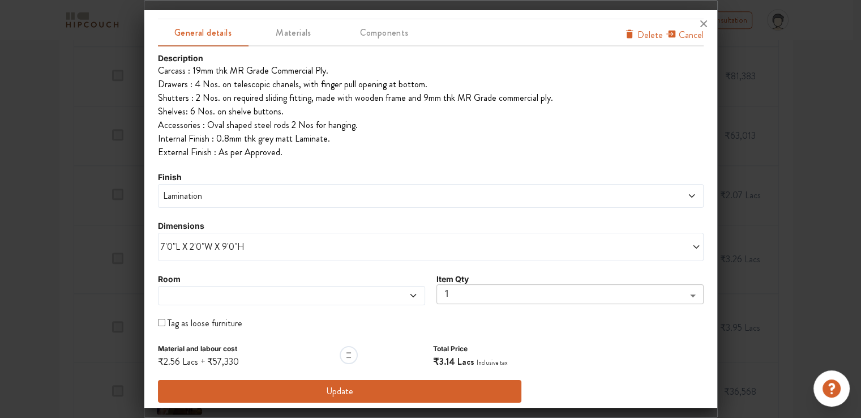
scroll to position [30, 0]
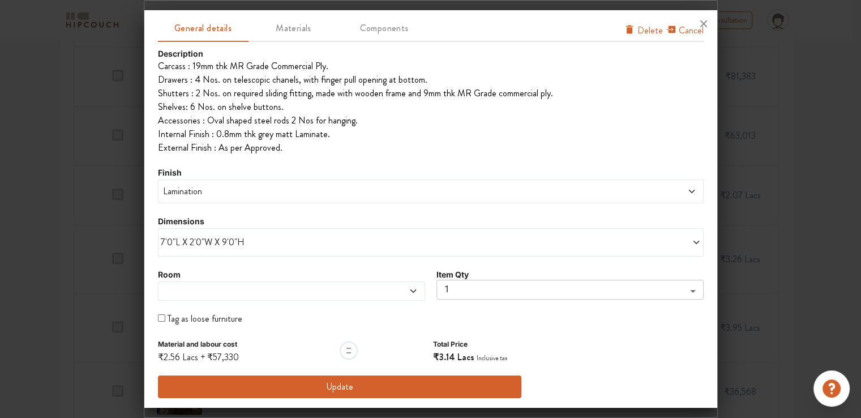
click at [326, 384] on button "Update" at bounding box center [340, 386] width 364 height 23
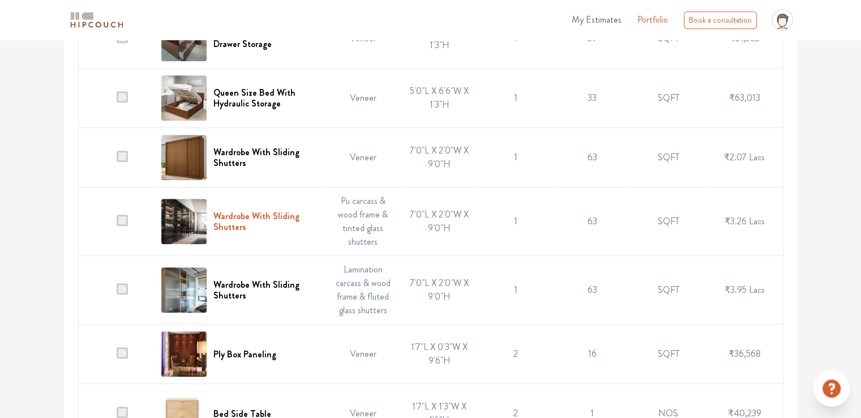
scroll to position [736, 0]
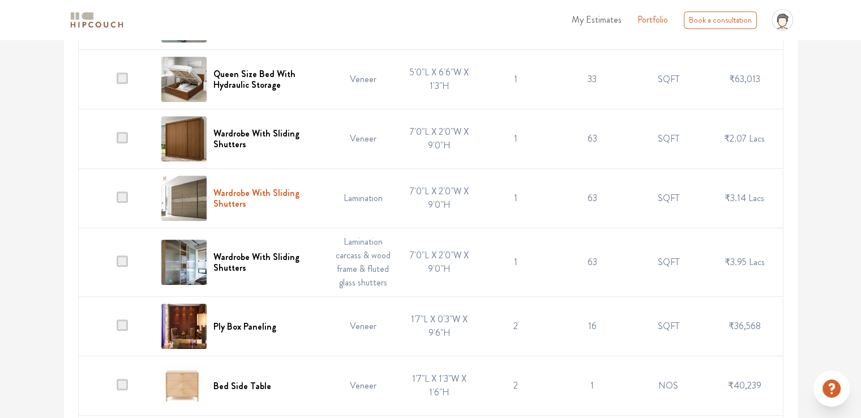
click at [273, 196] on h6 "Wardrobe With Sliding Shutters" at bounding box center [265, 198] width 105 height 22
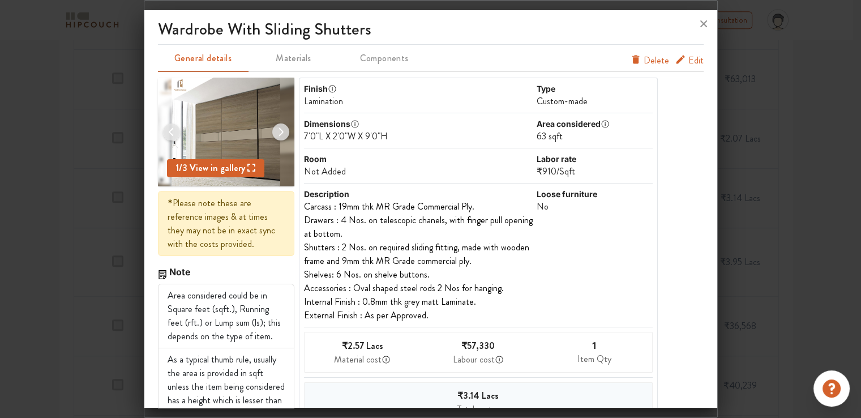
click at [688, 60] on span "Edit" at bounding box center [695, 61] width 15 height 14
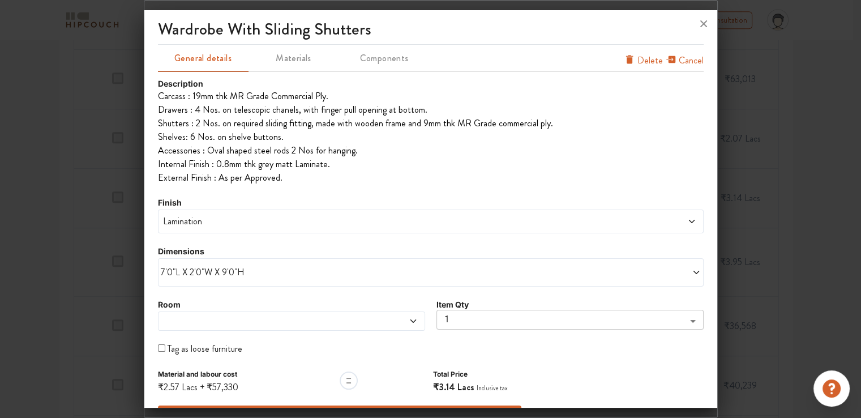
click at [196, 318] on span at bounding box center [257, 320] width 193 height 9
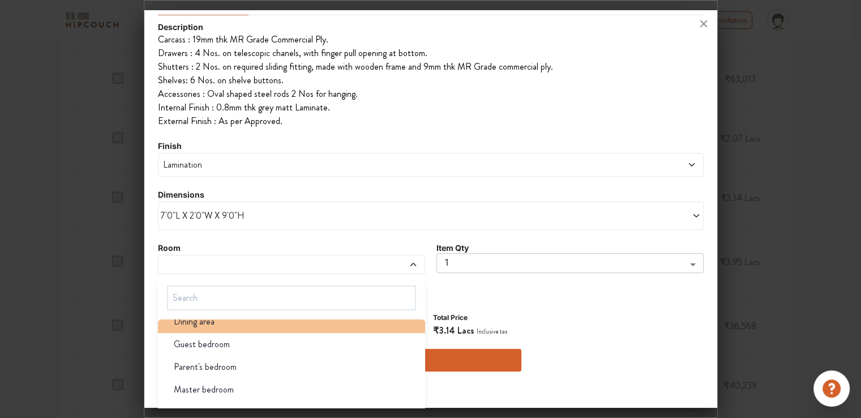
scroll to position [76, 0]
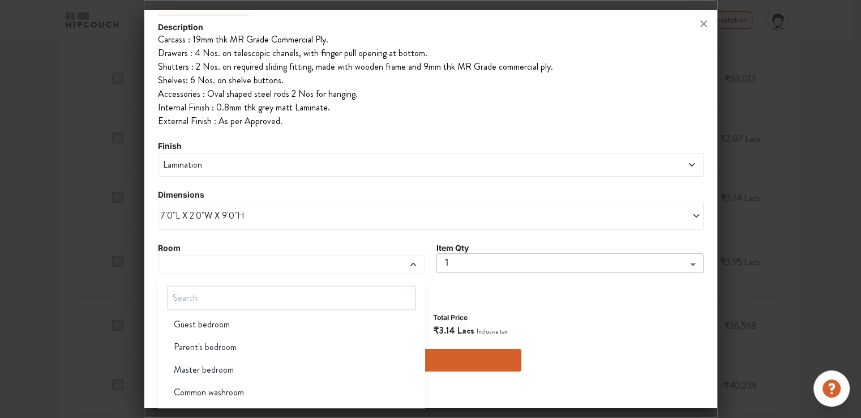
click at [214, 371] on span "Master bedroom" at bounding box center [204, 370] width 60 height 14
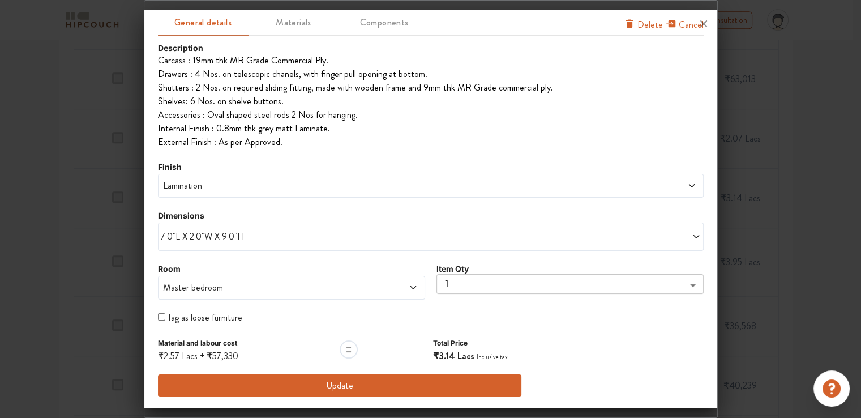
scroll to position [35, 0]
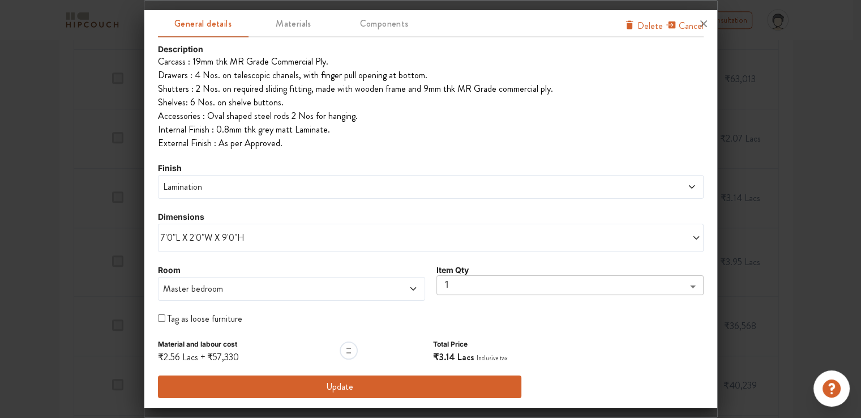
click at [361, 388] on button "Update" at bounding box center [340, 386] width 364 height 23
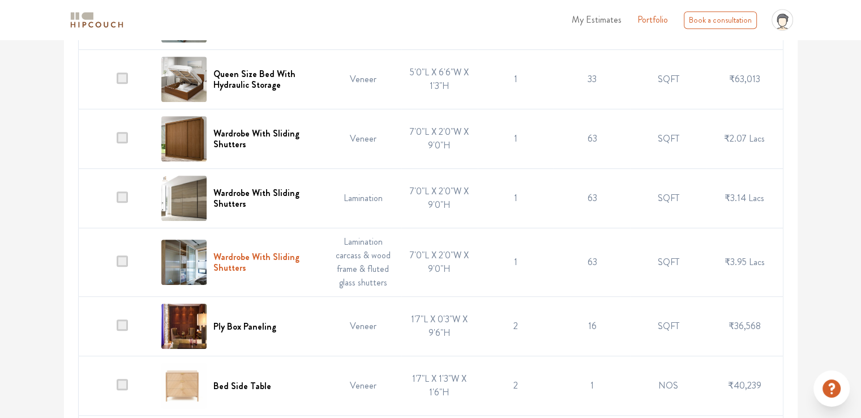
click at [285, 251] on h6 "Wardrobe With Sliding Shutters" at bounding box center [265, 262] width 105 height 22
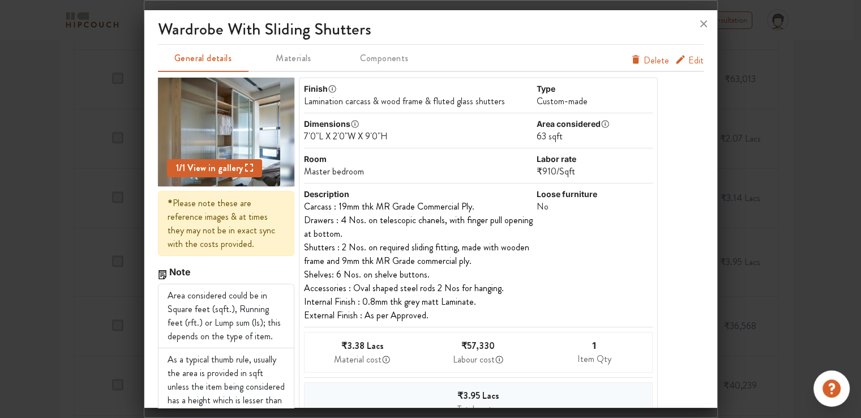
click at [688, 62] on span "Edit" at bounding box center [695, 61] width 15 height 14
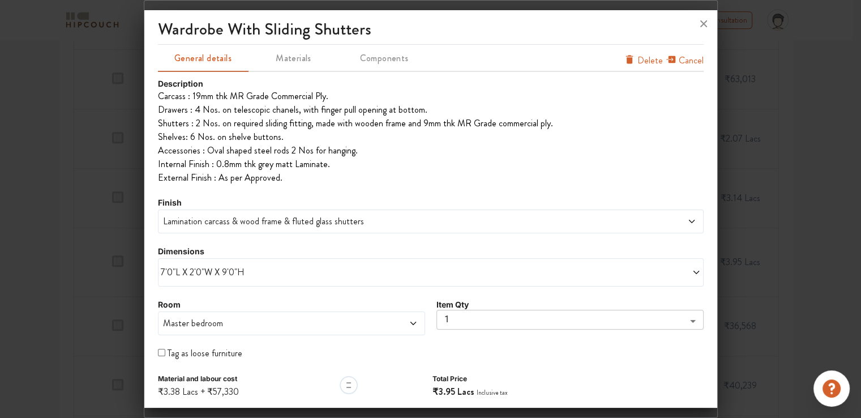
click at [204, 322] on span "Master bedroom" at bounding box center [257, 323] width 193 height 14
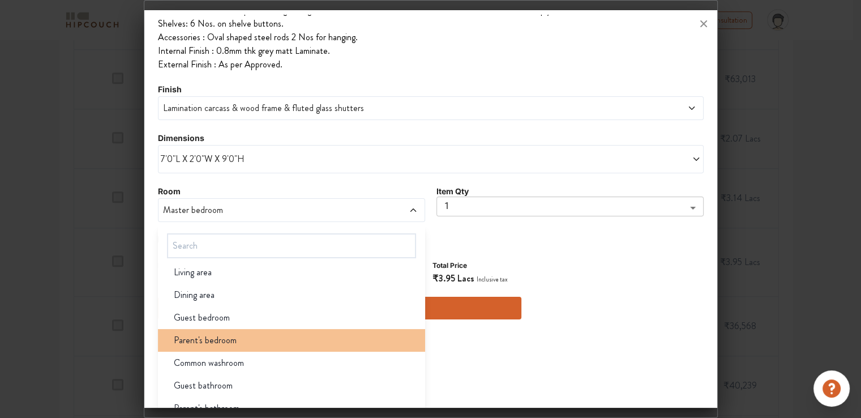
scroll to position [57, 0]
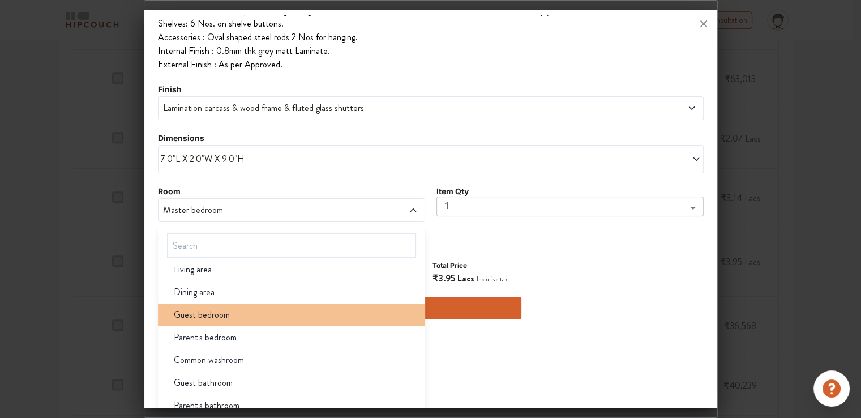
click at [217, 314] on span "Guest bedroom" at bounding box center [202, 315] width 56 height 14
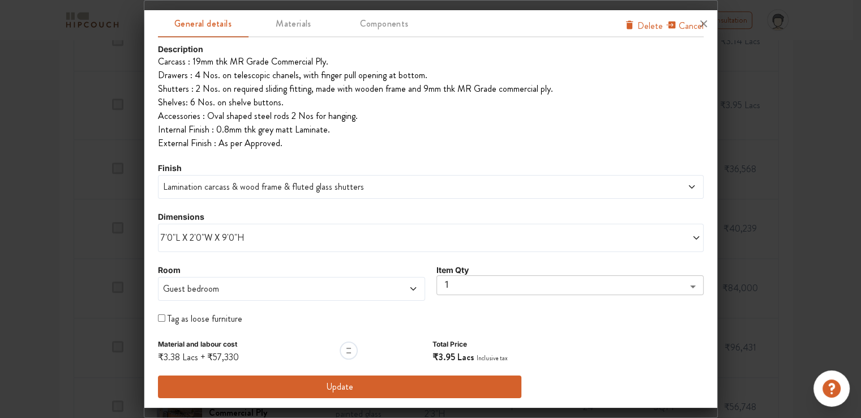
scroll to position [906, 0]
click at [244, 188] on span "Lamination carcass & wood frame & fluted glass shutters" at bounding box center [362, 187] width 402 height 14
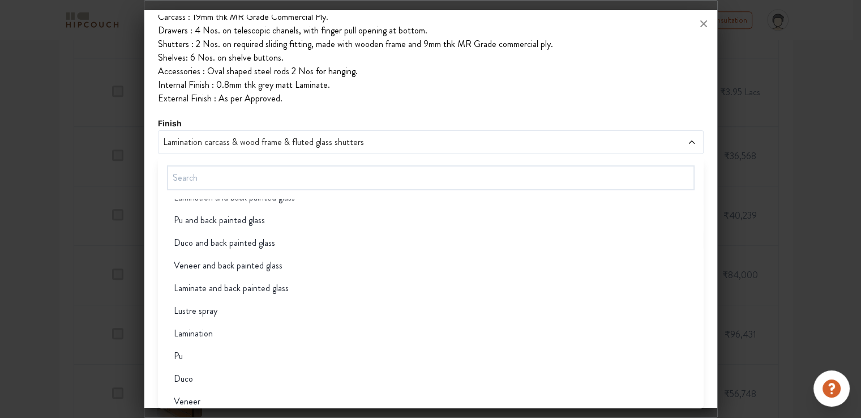
scroll to position [1019, 0]
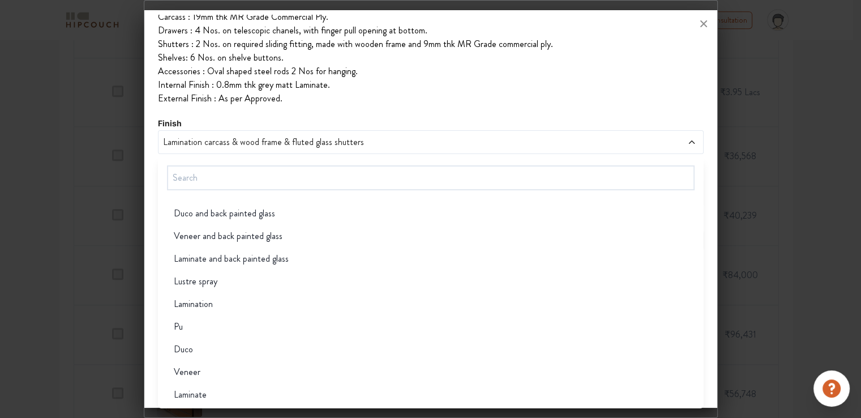
drag, startPoint x: 218, startPoint y: 368, endPoint x: 613, endPoint y: 322, distance: 397.8
click at [218, 369] on div "Veneer" at bounding box center [434, 372] width 539 height 14
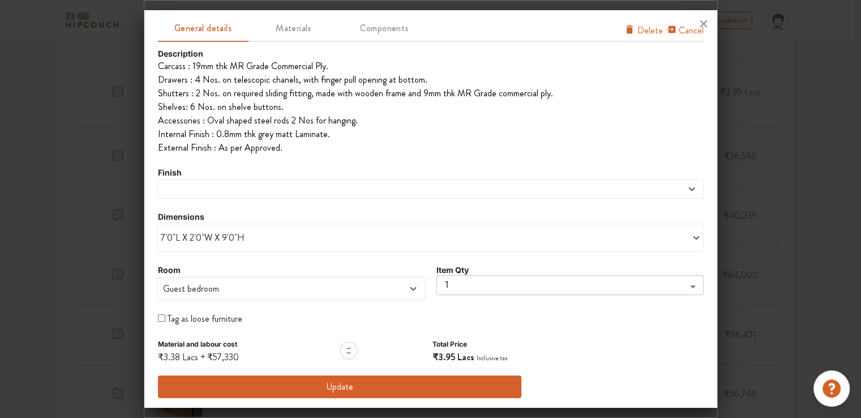
scroll to position [35, 0]
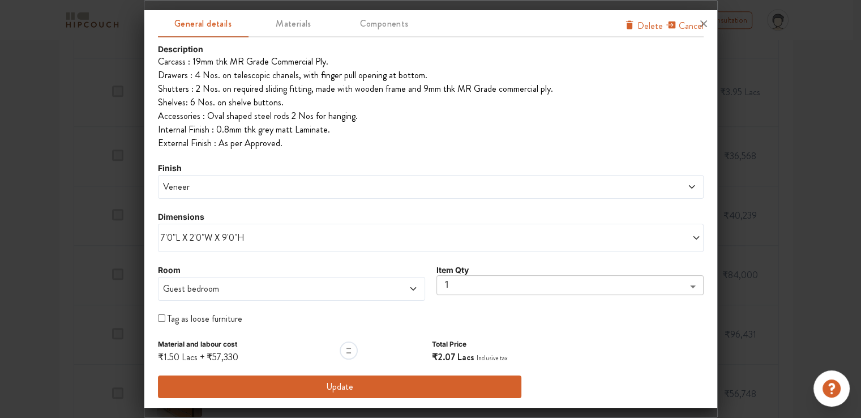
click at [204, 185] on span "Veneer" at bounding box center [362, 187] width 402 height 14
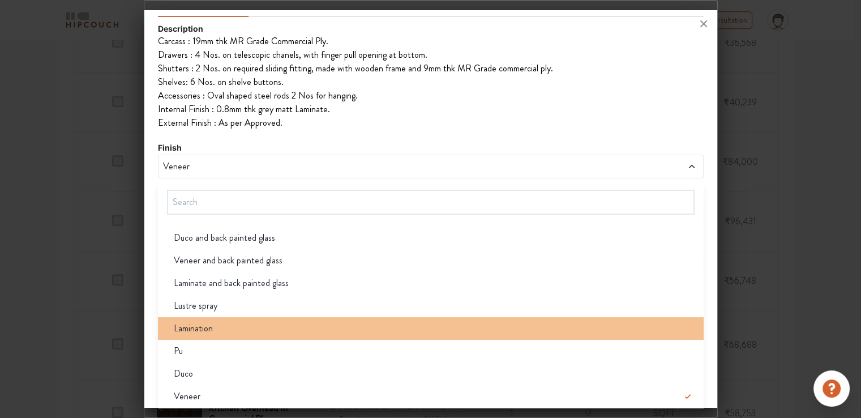
scroll to position [57, 0]
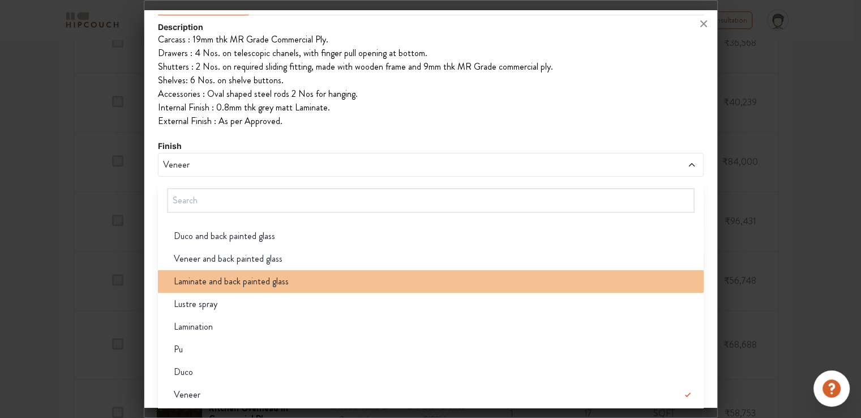
click at [240, 279] on span "Laminate and back painted glass" at bounding box center [231, 282] width 115 height 14
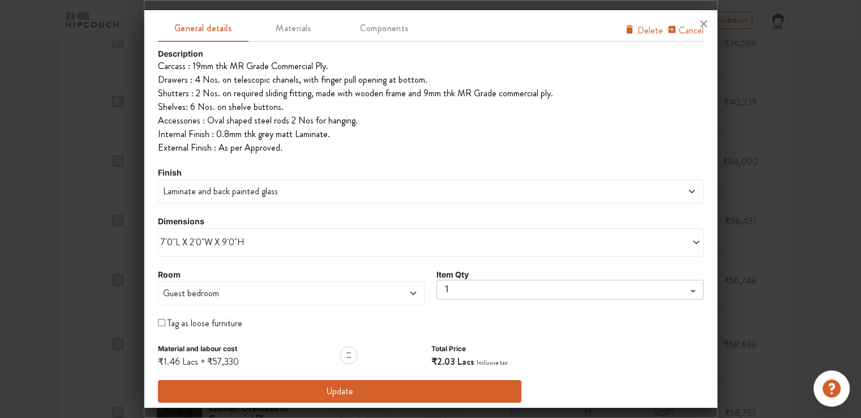
scroll to position [35, 0]
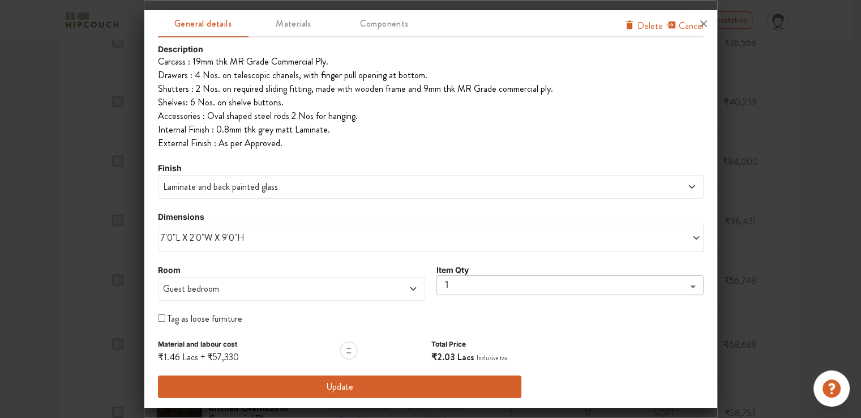
click at [333, 386] on button "Update" at bounding box center [340, 386] width 364 height 23
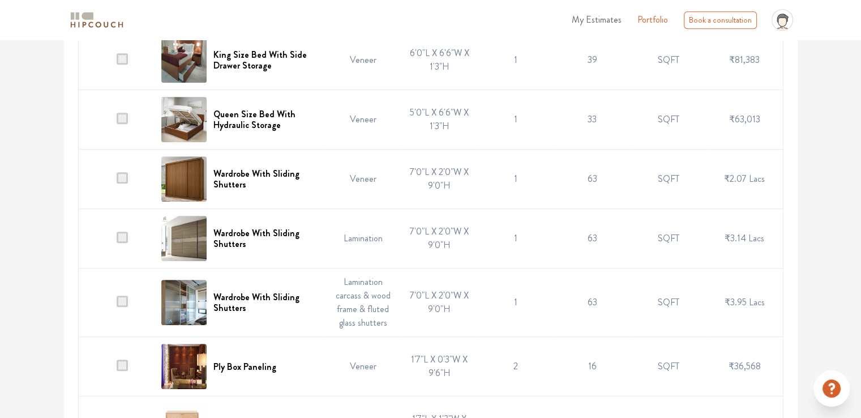
scroll to position [679, 0]
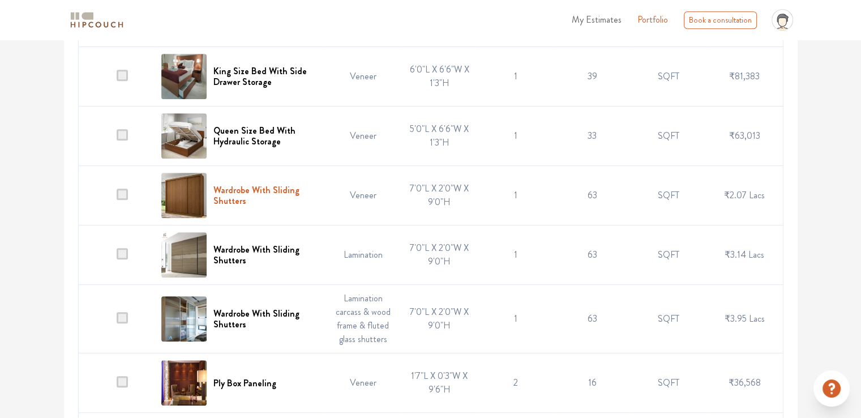
click at [249, 189] on h6 "Wardrobe With Sliding Shutters" at bounding box center [265, 196] width 105 height 22
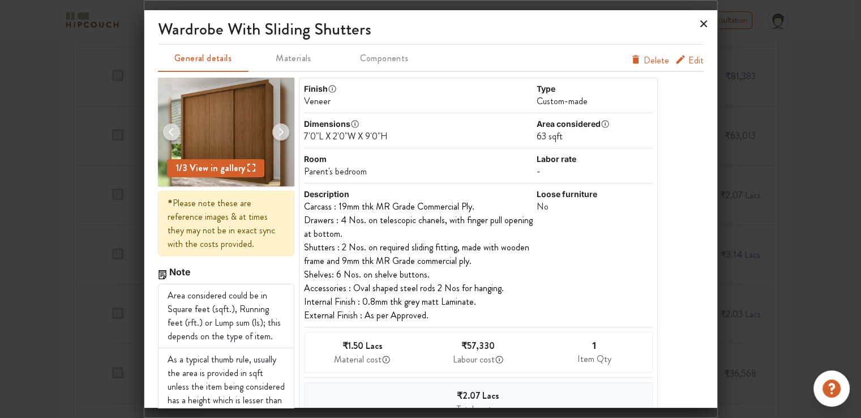
click at [703, 24] on icon at bounding box center [703, 23] width 7 height 7
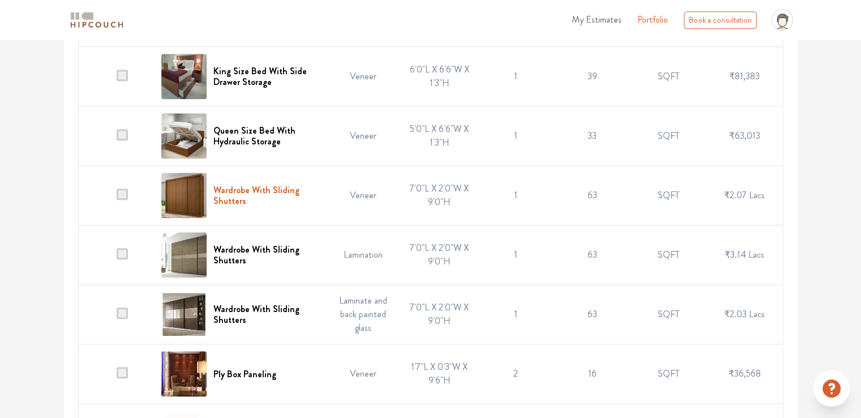
click at [269, 190] on h6 "Wardrobe With Sliding Shutters" at bounding box center [265, 196] width 105 height 22
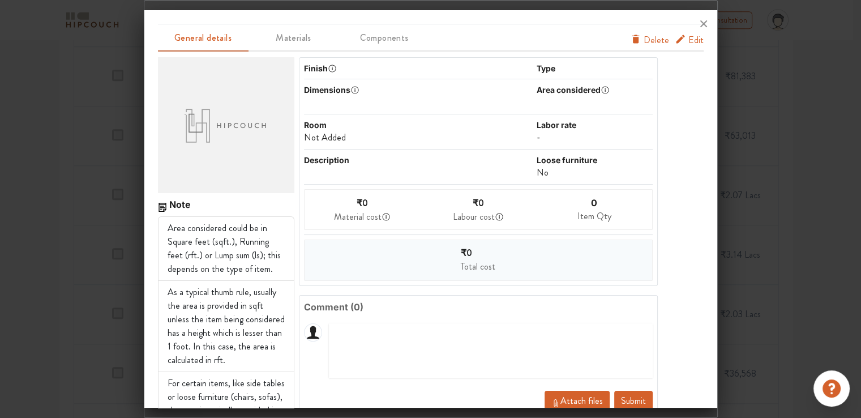
click at [691, 36] on div at bounding box center [430, 23] width 573 height 27
click at [688, 40] on span "Edit" at bounding box center [695, 40] width 15 height 14
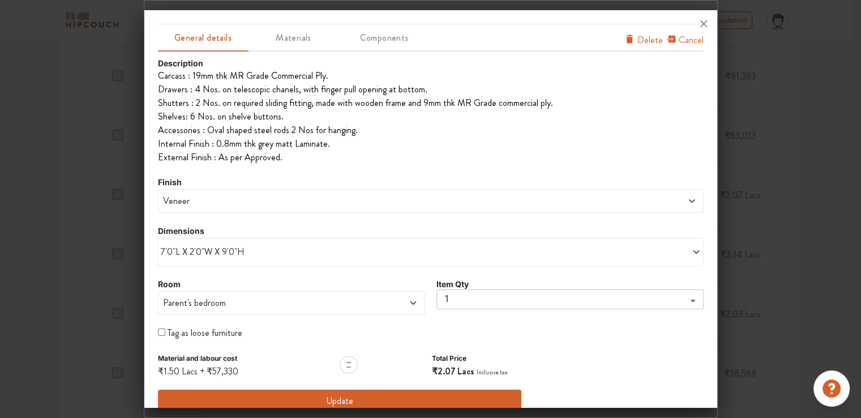
click at [216, 201] on span "Veneer" at bounding box center [362, 201] width 402 height 14
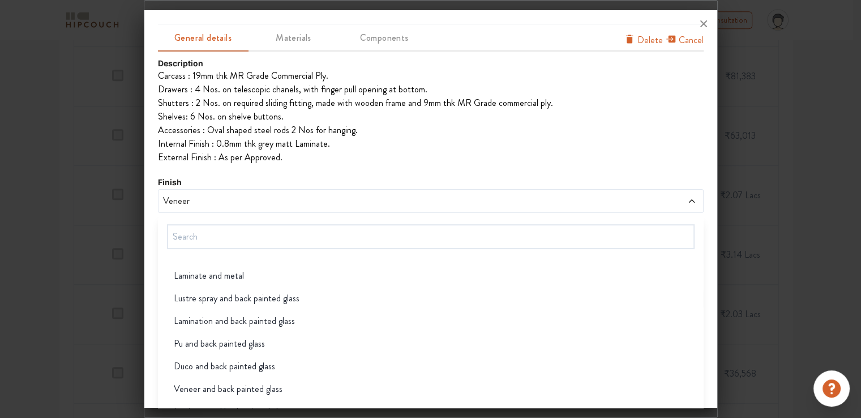
scroll to position [1019, 0]
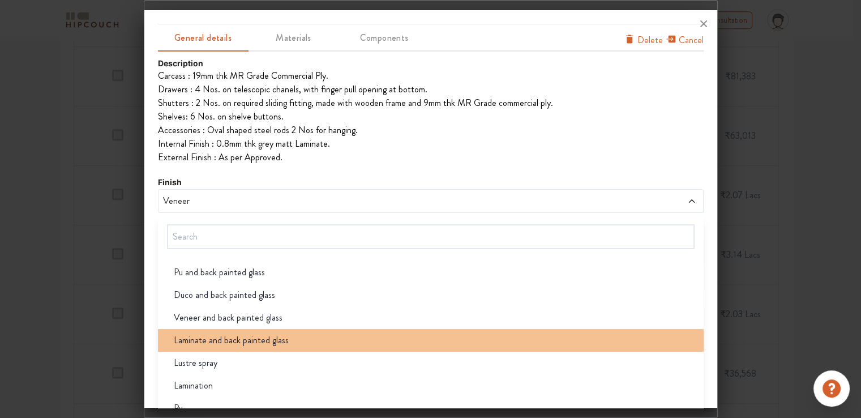
click at [248, 343] on span "Laminate and back painted glass" at bounding box center [231, 340] width 115 height 14
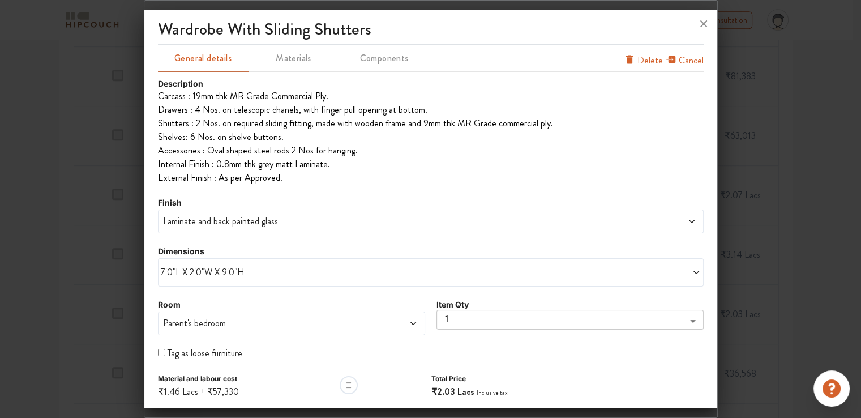
scroll to position [35, 0]
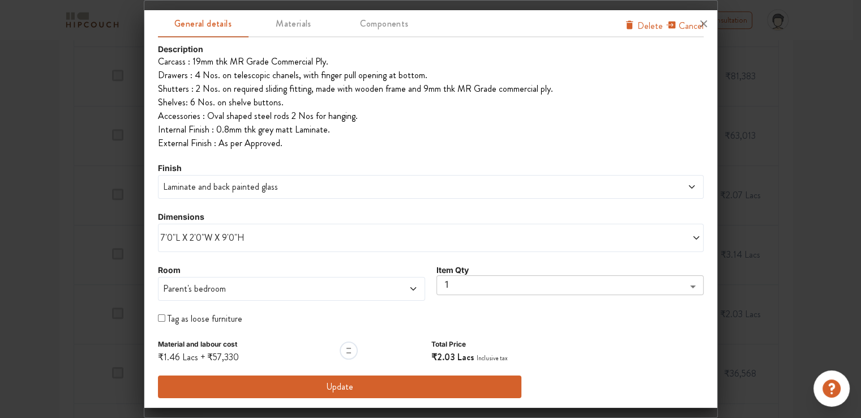
click at [337, 389] on button "Update" at bounding box center [340, 386] width 364 height 23
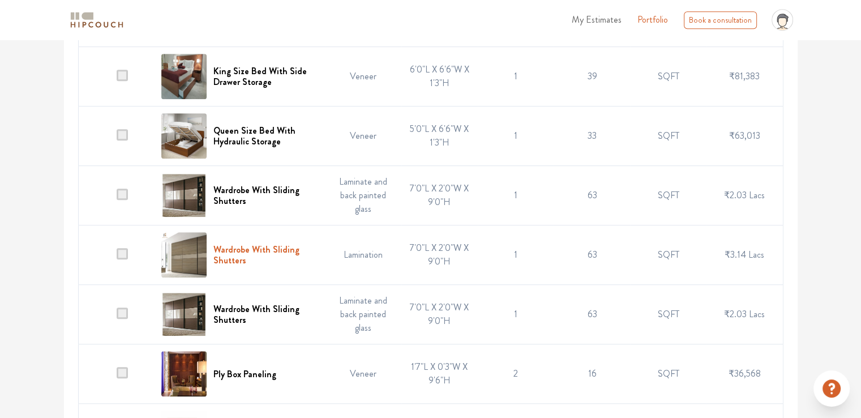
click at [279, 249] on h6 "Wardrobe With Sliding Shutters" at bounding box center [265, 255] width 105 height 22
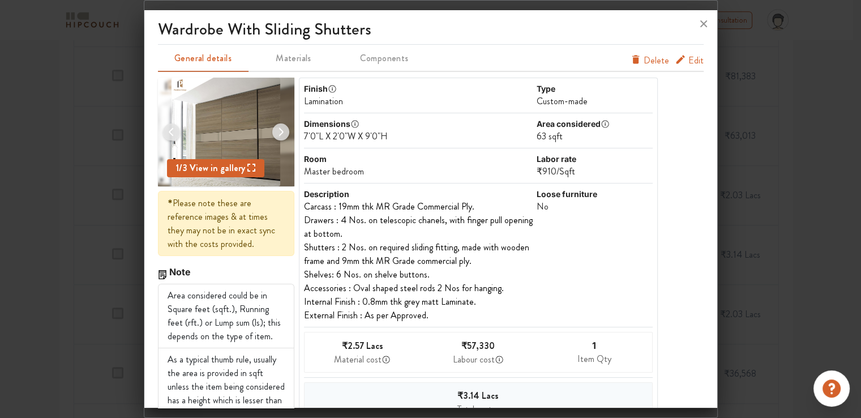
click at [688, 62] on span "Edit" at bounding box center [695, 61] width 15 height 14
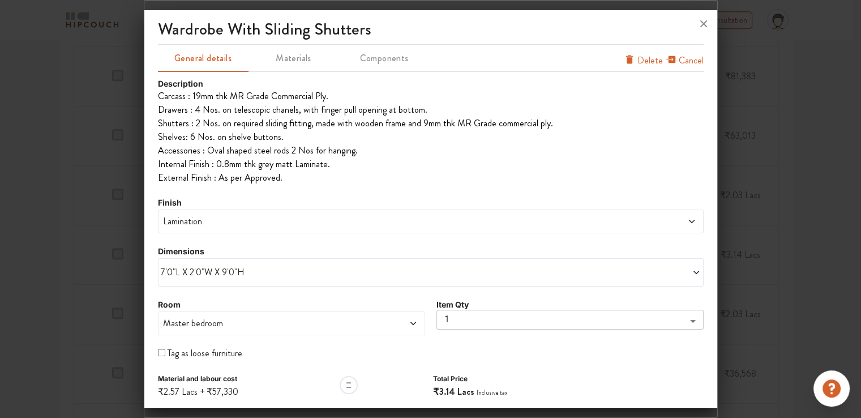
click at [244, 220] on span "Lamination" at bounding box center [362, 222] width 402 height 14
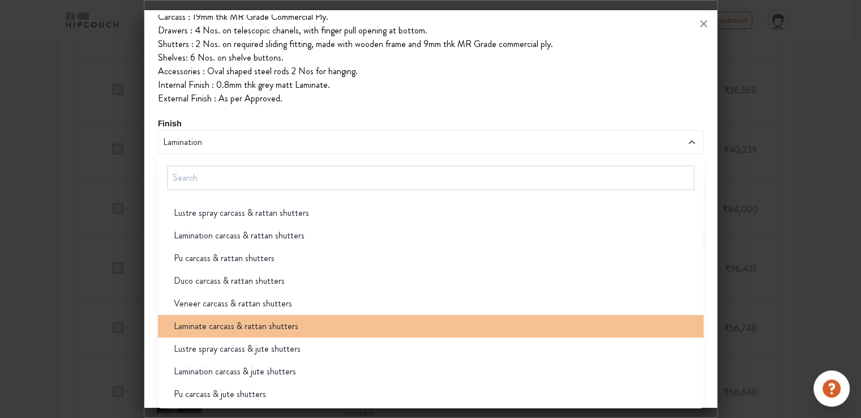
scroll to position [623, 0]
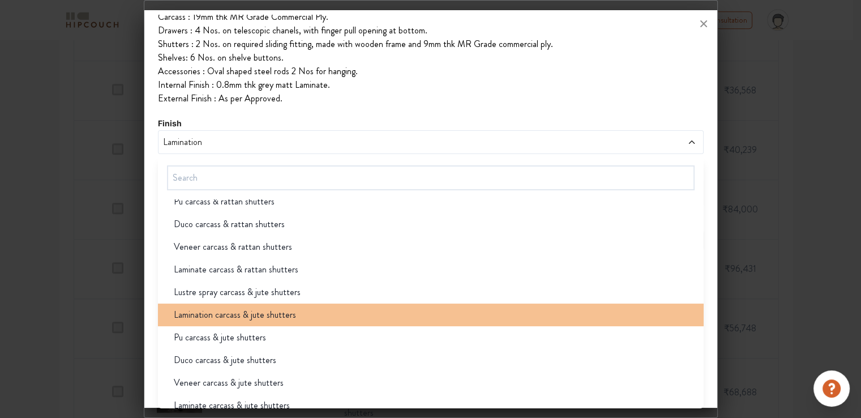
click at [240, 317] on span "Lamination carcass & jute shutters" at bounding box center [235, 315] width 122 height 14
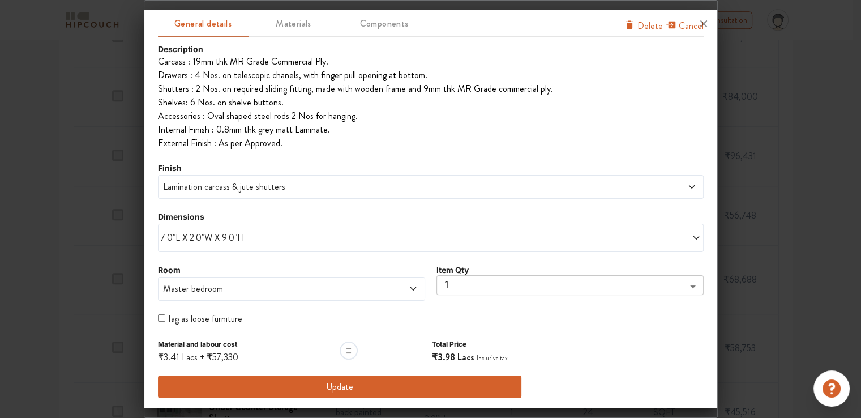
scroll to position [1076, 0]
click at [333, 387] on button "Update" at bounding box center [340, 386] width 364 height 23
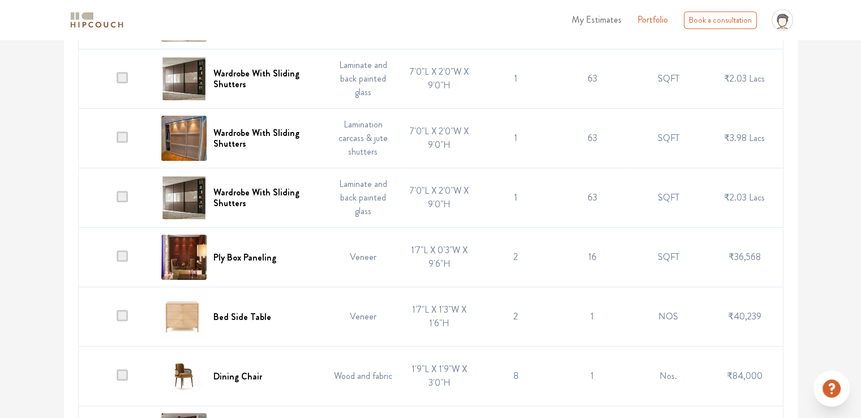
scroll to position [793, 0]
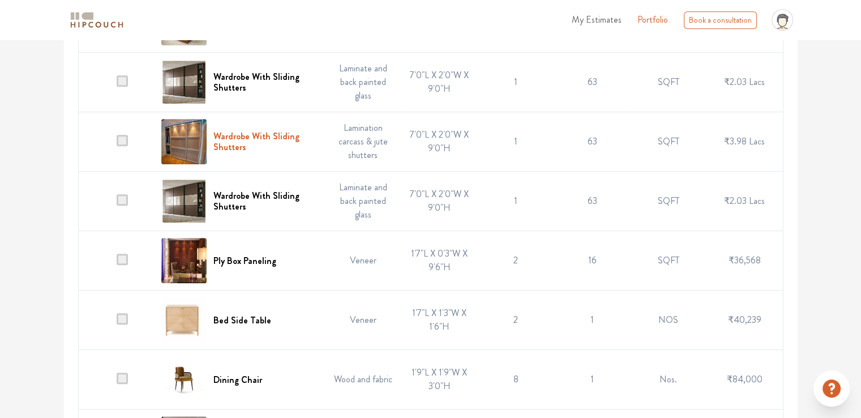
click at [273, 132] on h6 "Wardrobe With Sliding Shutters" at bounding box center [265, 142] width 105 height 22
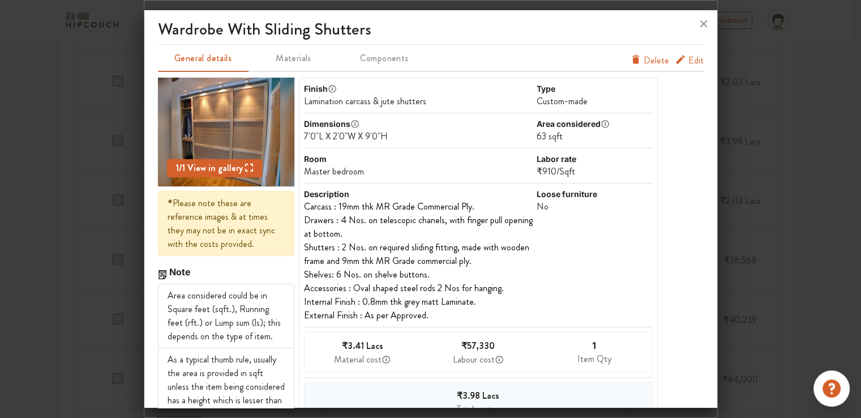
click at [688, 59] on span "Edit" at bounding box center [695, 61] width 15 height 14
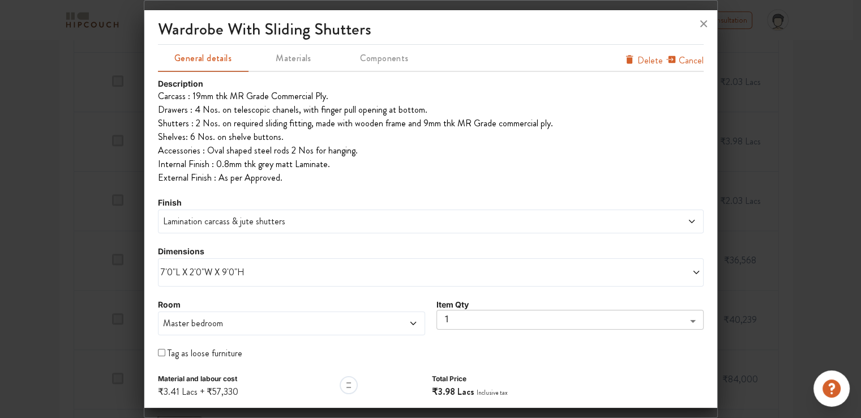
scroll to position [35, 0]
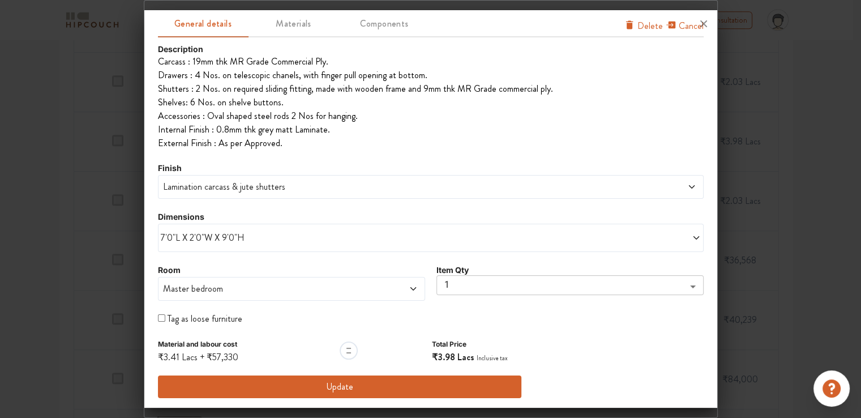
click at [190, 240] on span "7'0"L X 2'0"W X 9'0"H" at bounding box center [296, 238] width 270 height 14
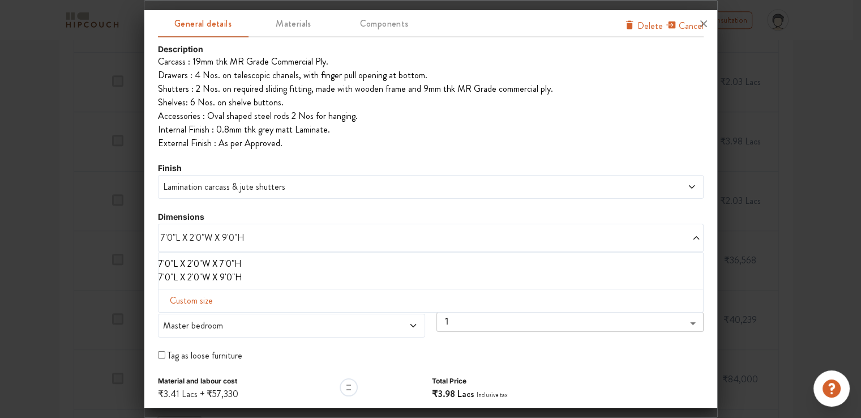
click at [187, 302] on span "Custom size" at bounding box center [191, 300] width 52 height 23
click at [188, 324] on input "text" at bounding box center [200, 319] width 65 height 22
type input "12"
click at [322, 320] on input "text" at bounding box center [333, 319] width 65 height 22
type input "2"
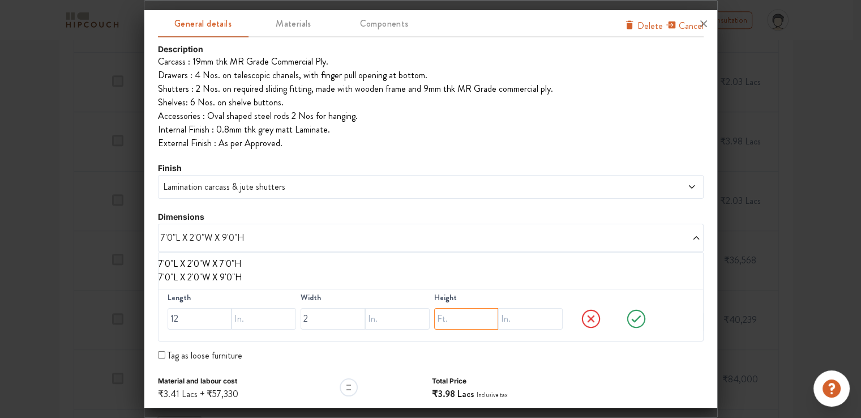
click at [448, 316] on input "text" at bounding box center [466, 319] width 65 height 22
type input "9"
click at [631, 320] on icon at bounding box center [636, 318] width 10 height 7
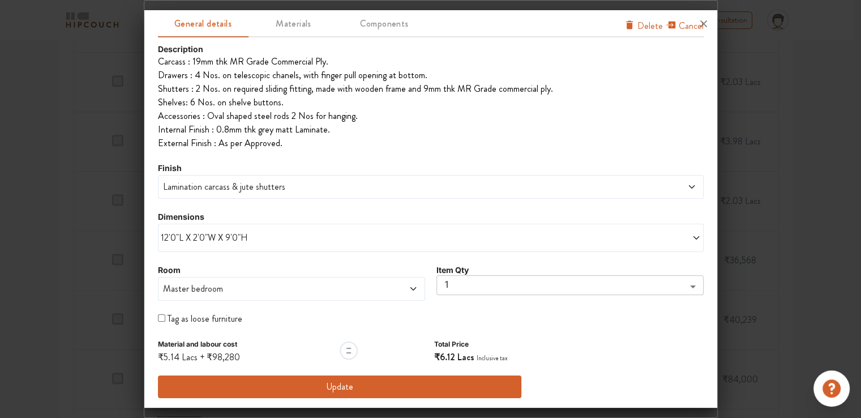
click at [340, 387] on button "Update" at bounding box center [340, 386] width 364 height 23
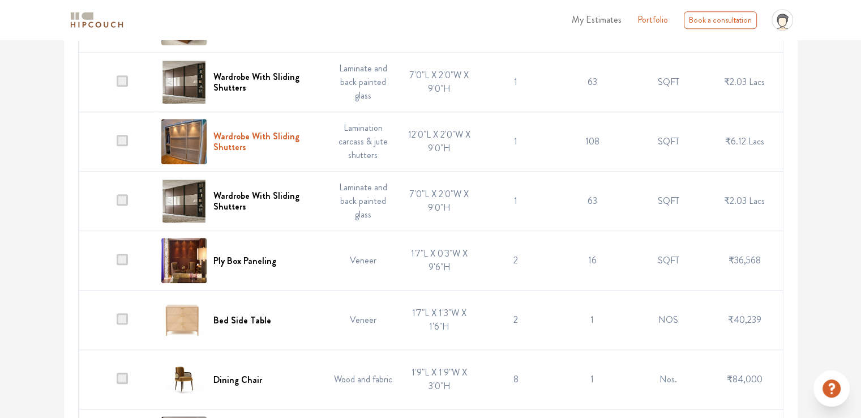
click at [262, 134] on h6 "Wardrobe With Sliding Shutters" at bounding box center [265, 142] width 105 height 22
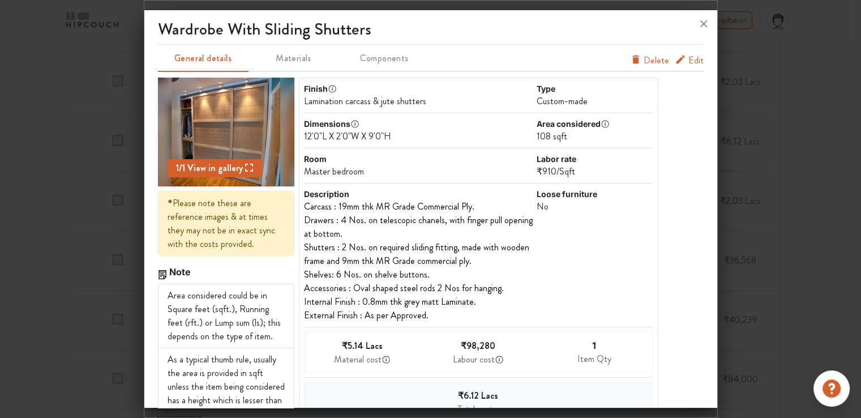
click at [691, 59] on span "Edit" at bounding box center [695, 61] width 15 height 14
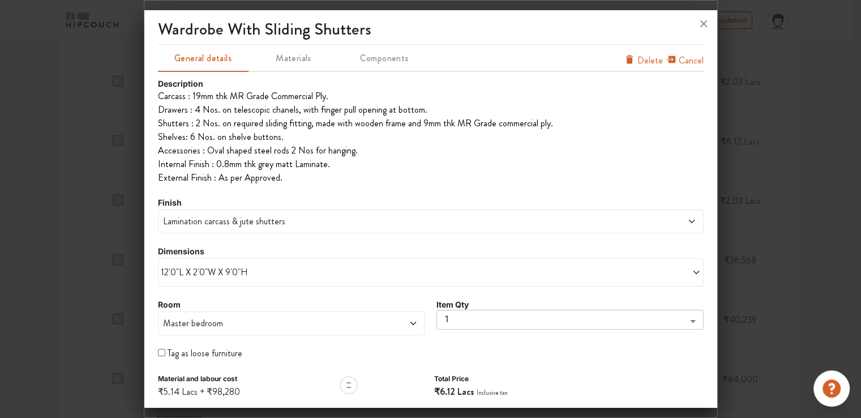
click at [251, 220] on span "Lamination carcass & jute shutters" at bounding box center [362, 222] width 402 height 14
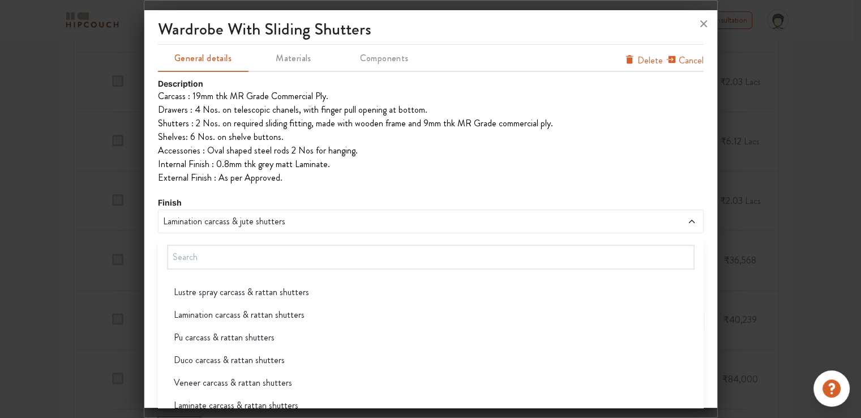
scroll to position [623, 0]
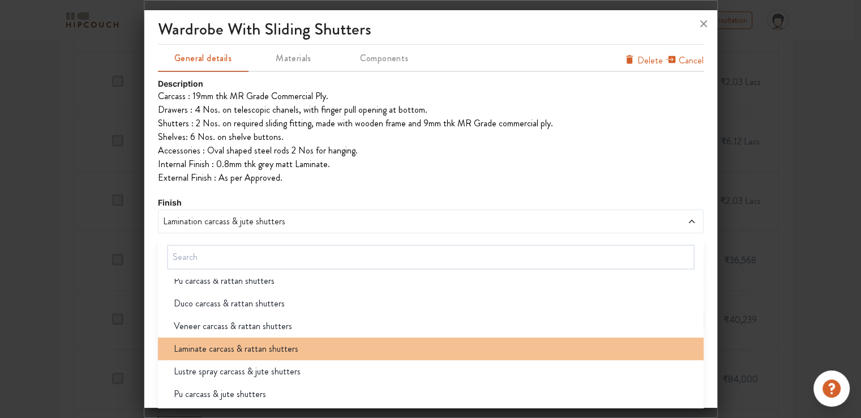
click at [228, 352] on span "Laminate carcass & rattan shutters" at bounding box center [236, 349] width 125 height 14
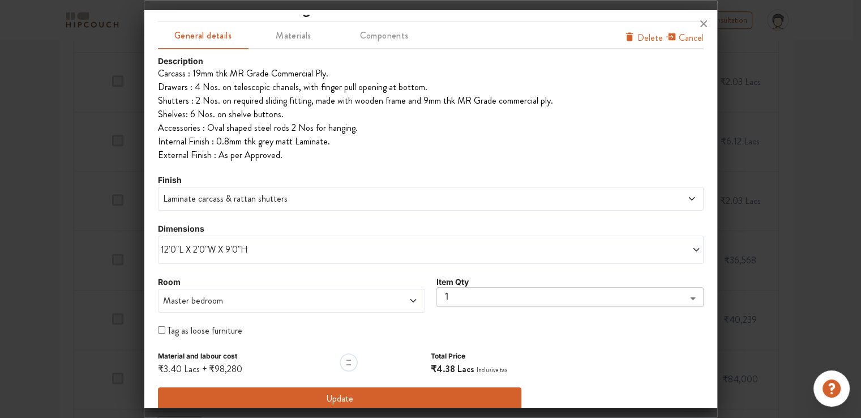
scroll to position [35, 0]
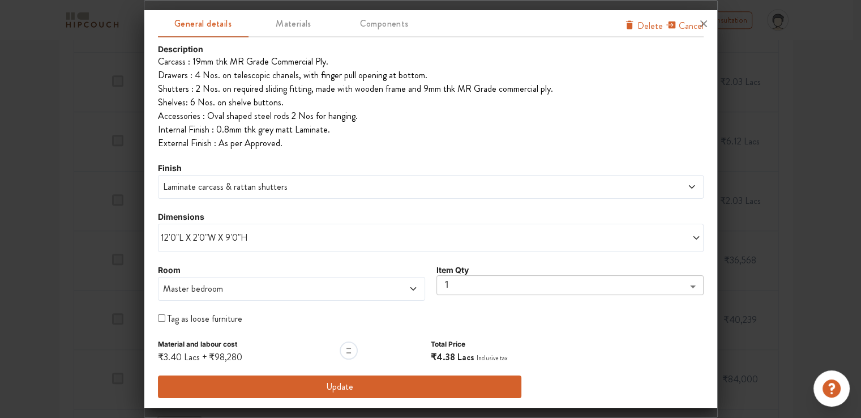
click at [417, 389] on button "Update" at bounding box center [340, 386] width 364 height 23
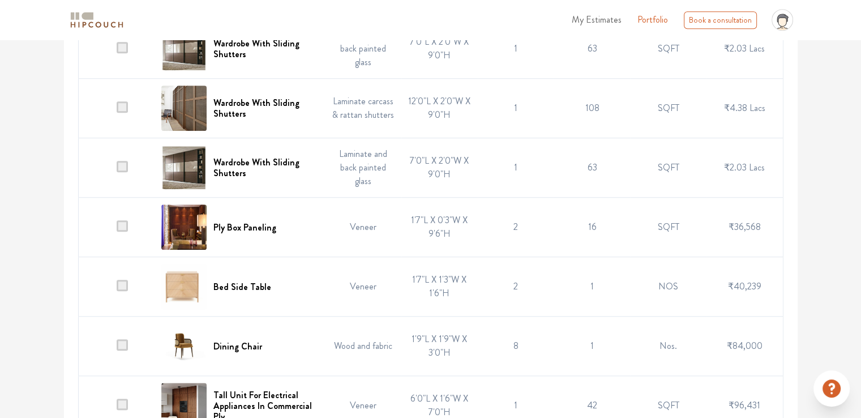
scroll to position [849, 0]
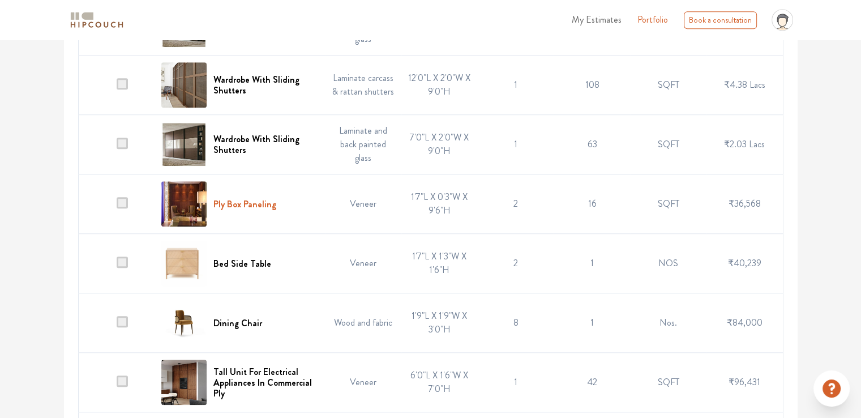
click at [263, 201] on h6 "Ply Box Paneling" at bounding box center [244, 204] width 63 height 11
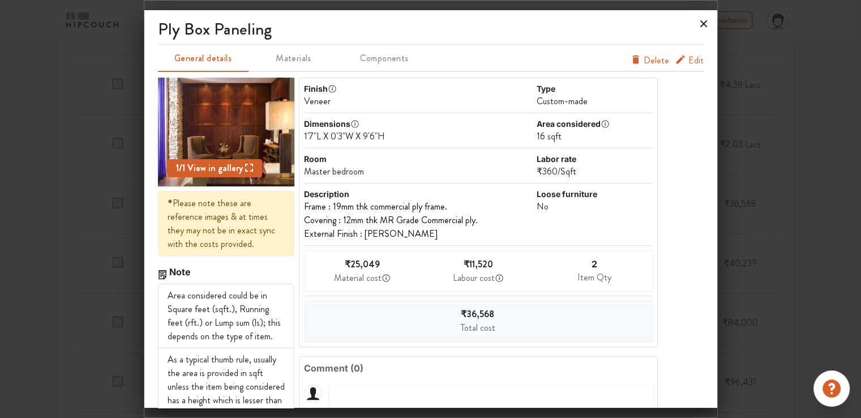
click at [702, 25] on icon at bounding box center [703, 23] width 7 height 7
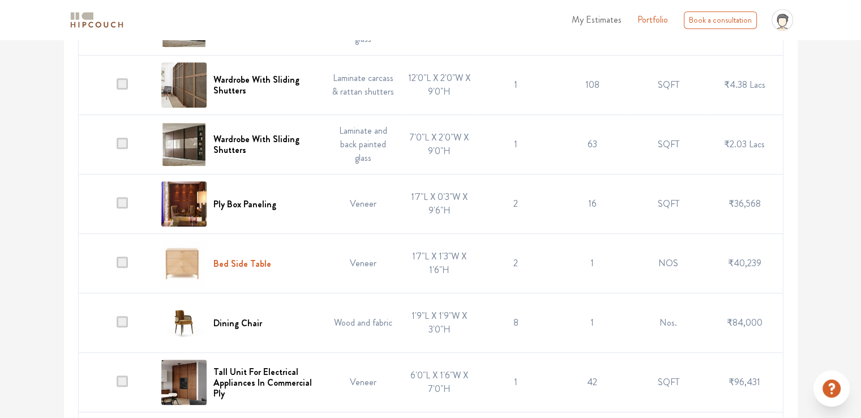
click at [259, 259] on h6 "Bed Side Table" at bounding box center [242, 263] width 58 height 11
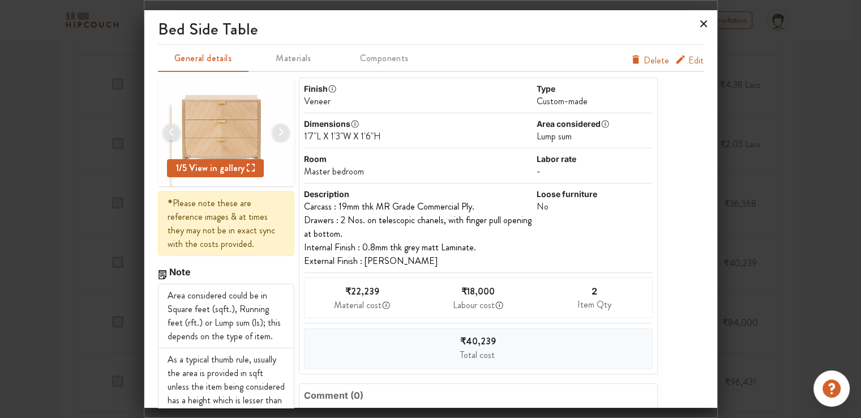
click at [702, 25] on icon at bounding box center [704, 24] width 18 height 18
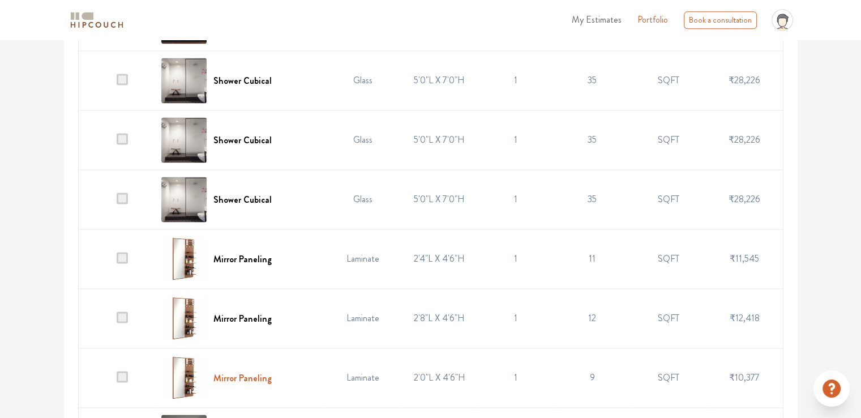
scroll to position [1642, 0]
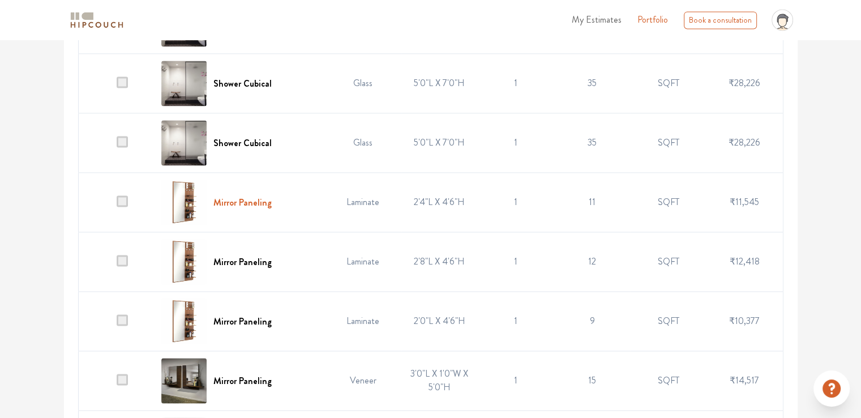
click at [264, 199] on h6 "Mirror Paneling" at bounding box center [242, 202] width 58 height 11
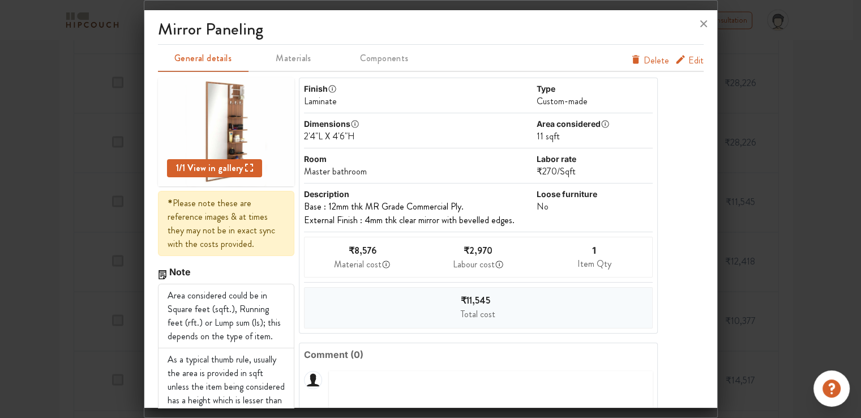
drag, startPoint x: 701, startPoint y: 23, endPoint x: 653, endPoint y: 41, distance: 52.2
click at [702, 23] on icon at bounding box center [704, 24] width 18 height 18
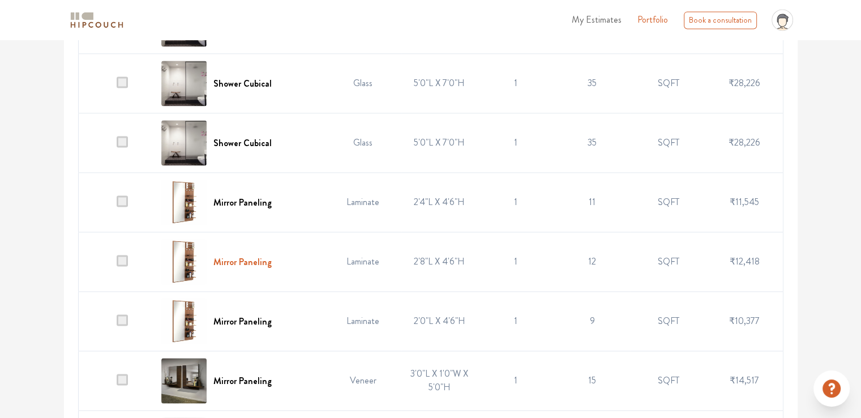
click at [236, 258] on h6 "Mirror Paneling" at bounding box center [242, 261] width 58 height 11
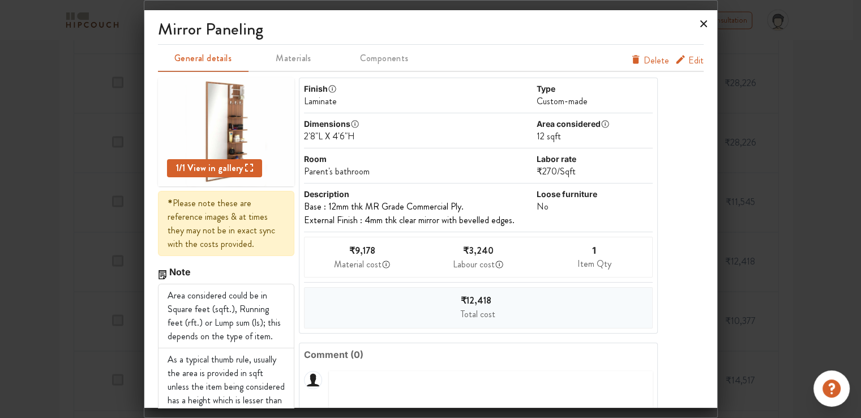
click at [707, 24] on icon at bounding box center [704, 24] width 18 height 18
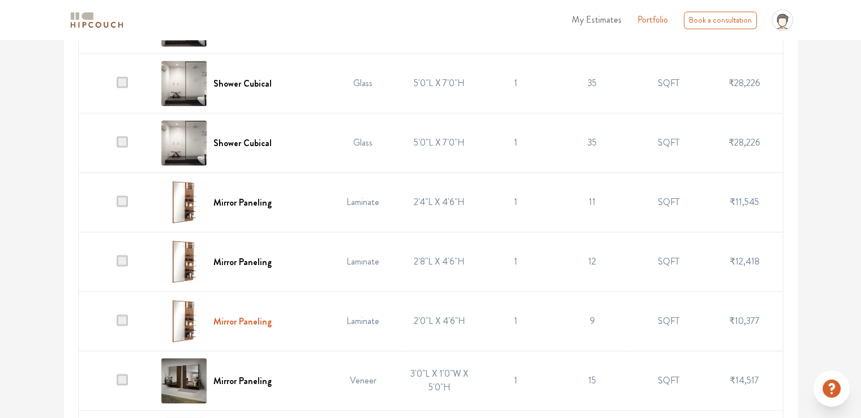
click at [233, 309] on div "Mirror Paneling" at bounding box center [239, 320] width 157 height 45
click at [230, 318] on h6 "Mirror Paneling" at bounding box center [242, 321] width 58 height 11
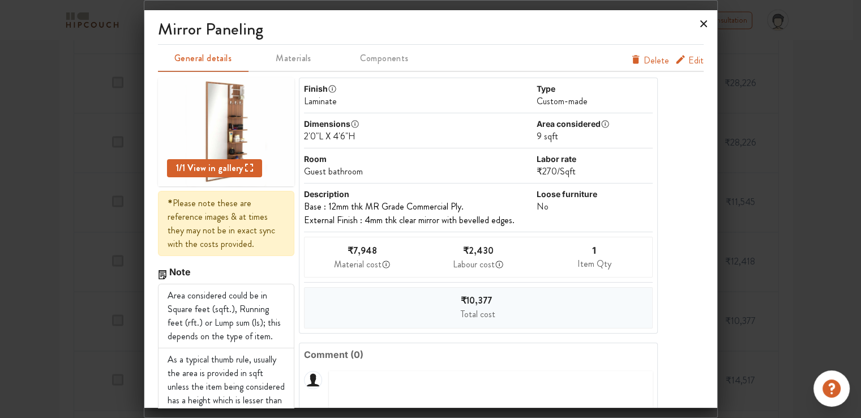
click at [702, 23] on icon at bounding box center [703, 23] width 7 height 7
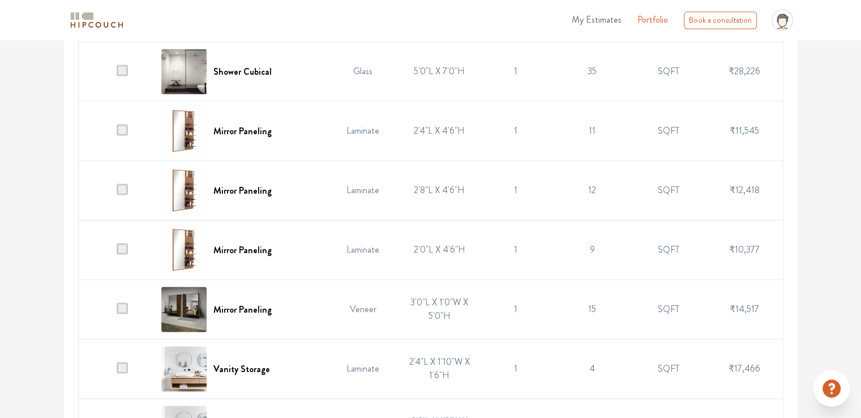
scroll to position [1755, 0]
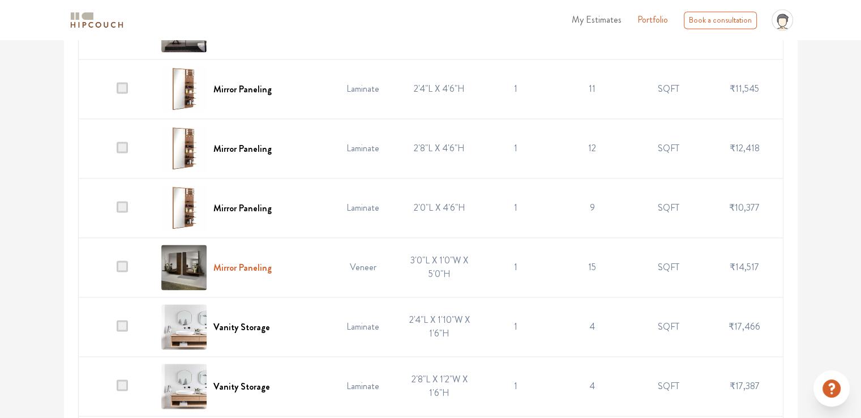
click at [251, 263] on h6 "Mirror Paneling" at bounding box center [242, 267] width 58 height 11
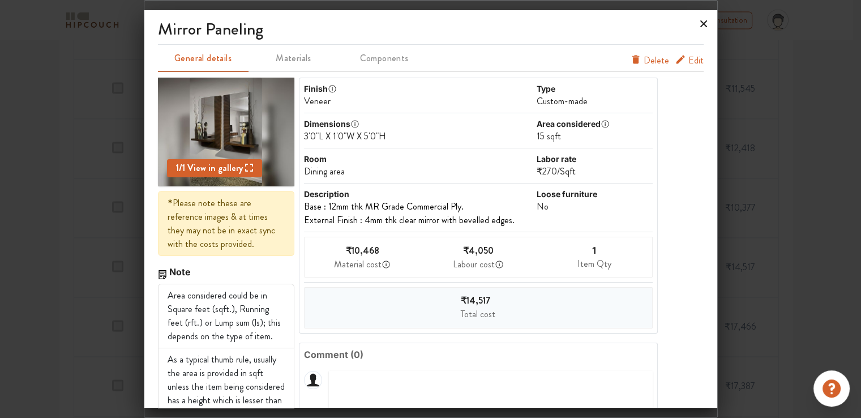
click at [704, 28] on icon at bounding box center [704, 24] width 18 height 18
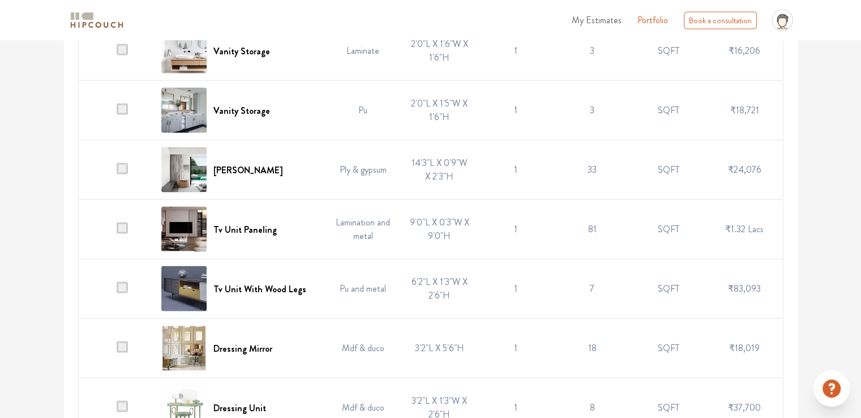
scroll to position [2151, 0]
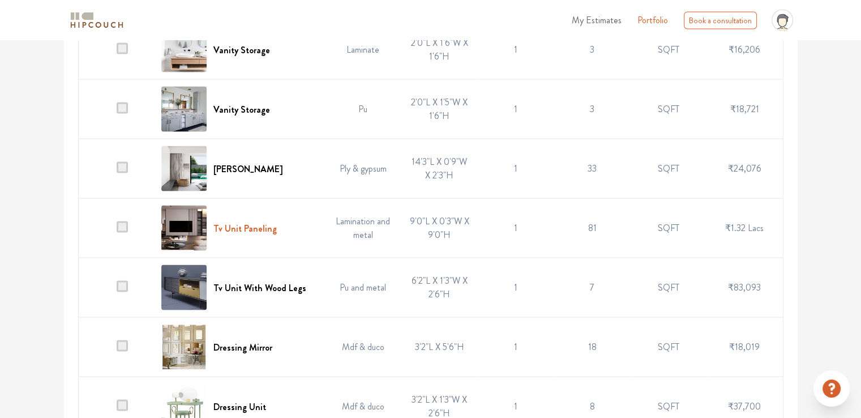
click at [246, 225] on h6 "Tv Unit Paneling" at bounding box center [244, 228] width 63 height 11
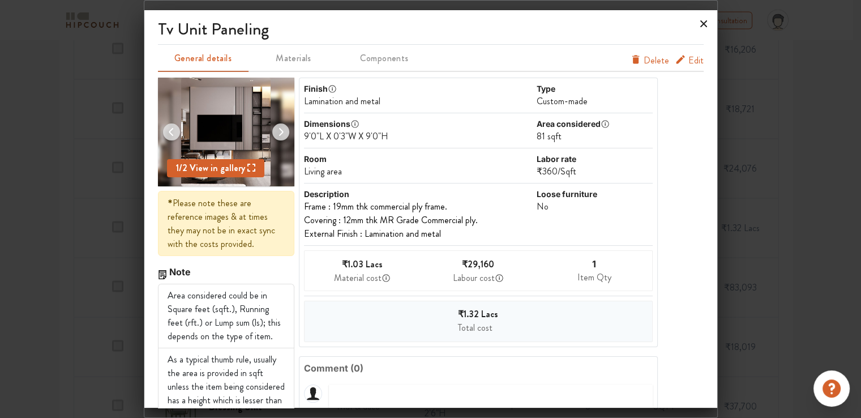
click at [704, 24] on icon at bounding box center [704, 24] width 18 height 18
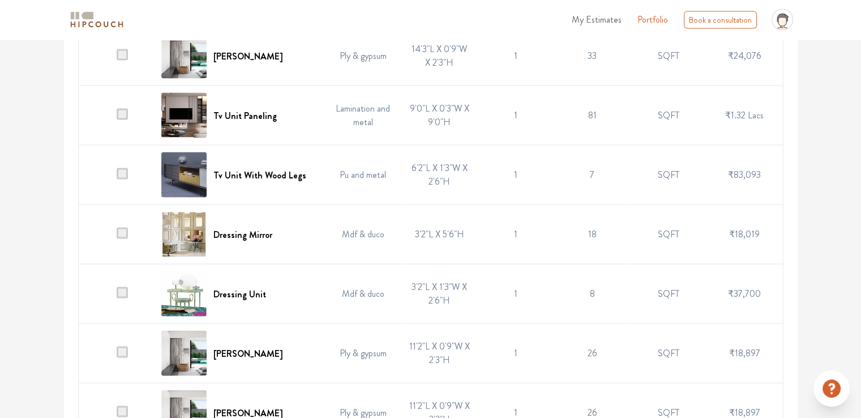
scroll to position [2265, 0]
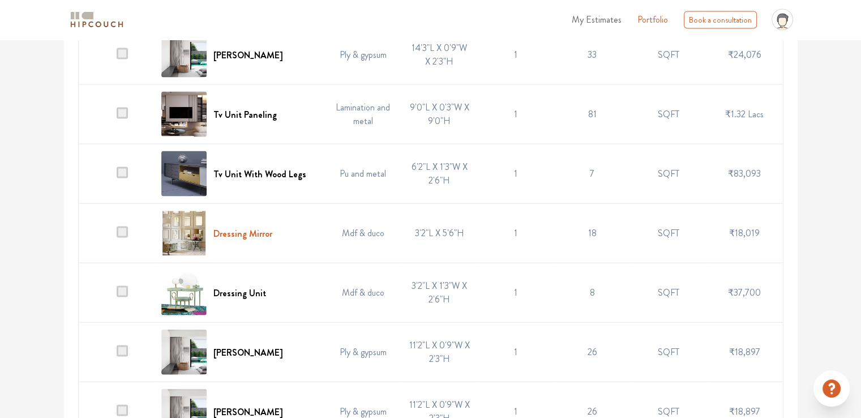
click at [262, 229] on h6 "Dressing Mirror" at bounding box center [242, 233] width 59 height 11
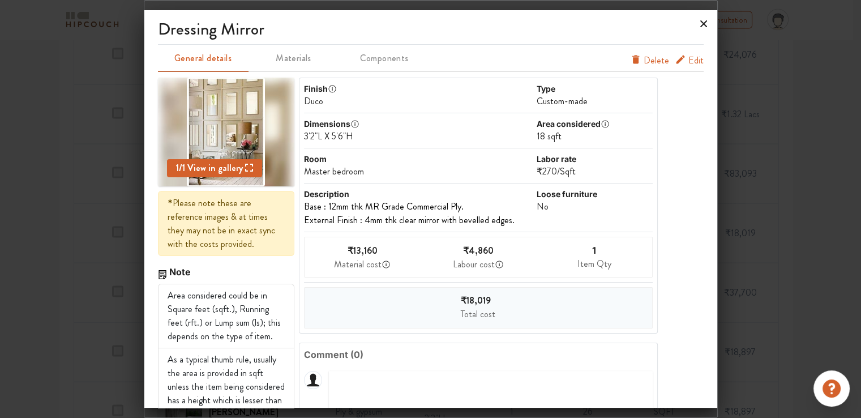
click at [704, 25] on icon at bounding box center [703, 23] width 7 height 7
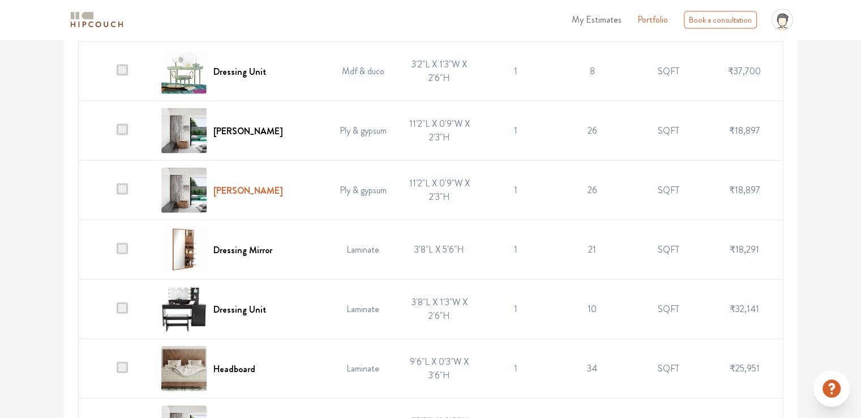
scroll to position [2491, 0]
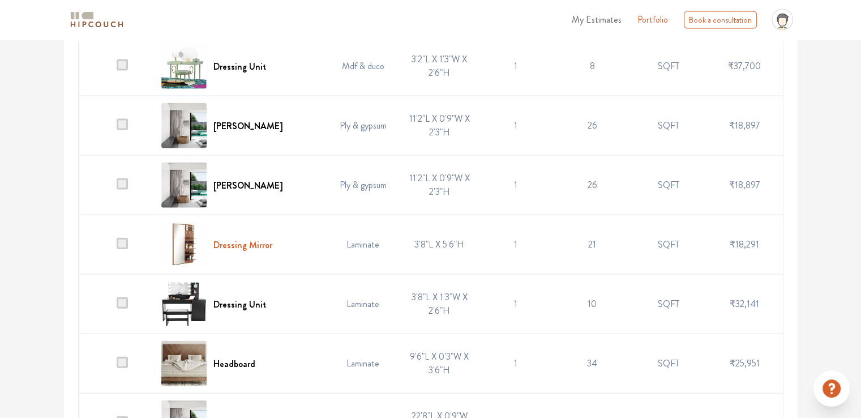
click at [260, 240] on h6 "Dressing Mirror" at bounding box center [242, 244] width 59 height 11
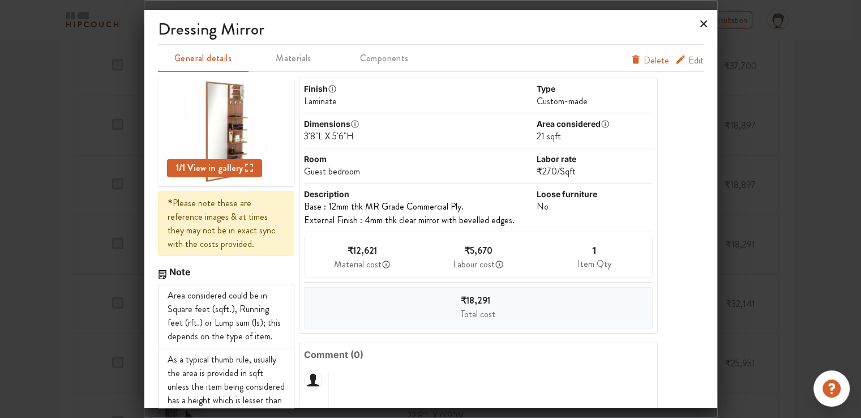
click at [705, 24] on icon at bounding box center [704, 24] width 18 height 18
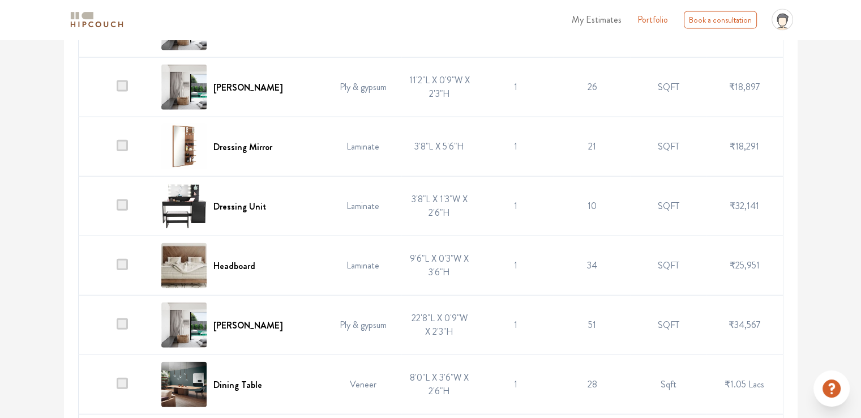
scroll to position [2604, 0]
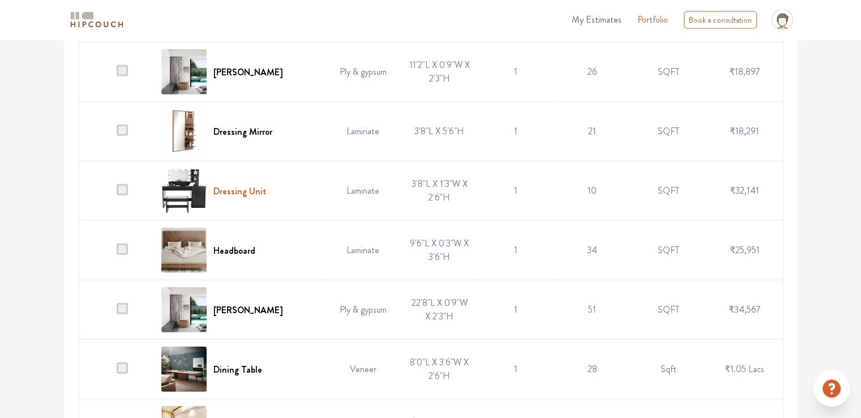
click at [249, 190] on h6 "Dressing Unit" at bounding box center [239, 191] width 53 height 11
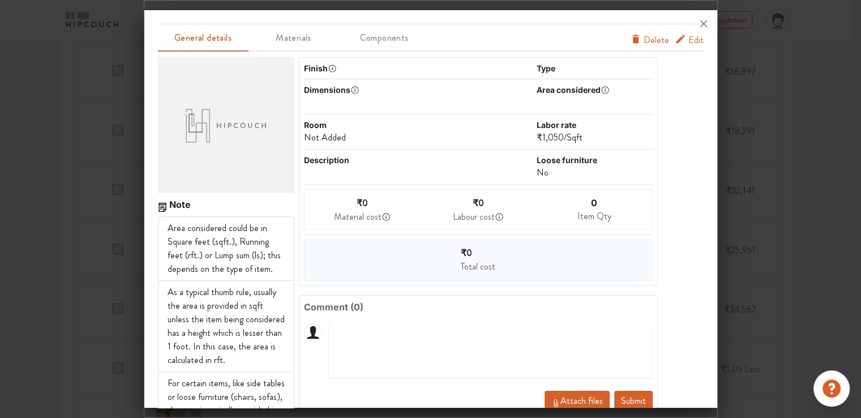
click at [688, 41] on span "Edit" at bounding box center [695, 40] width 15 height 14
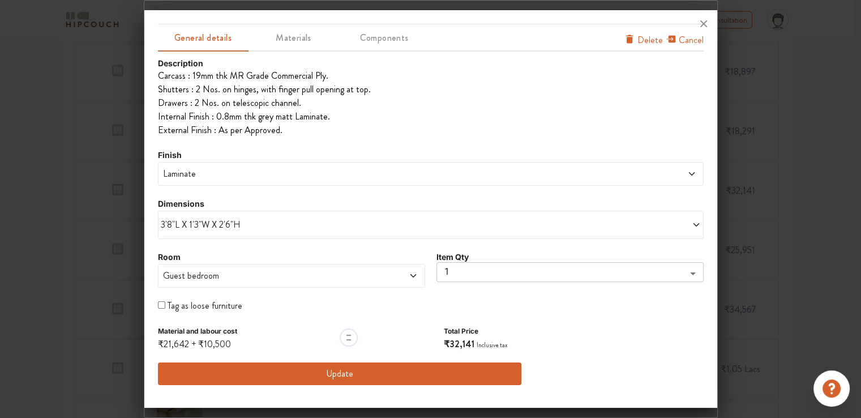
click at [201, 276] on span "Guest bedroom" at bounding box center [257, 276] width 193 height 14
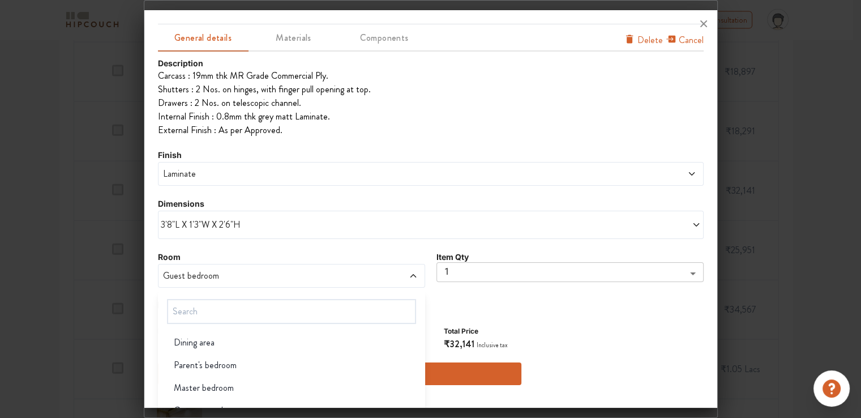
scroll to position [76, 0]
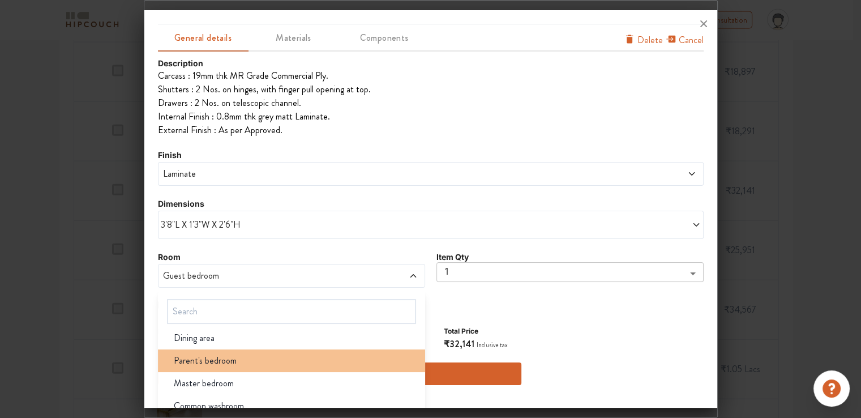
click at [218, 361] on span "Parent's bedroom" at bounding box center [205, 361] width 63 height 14
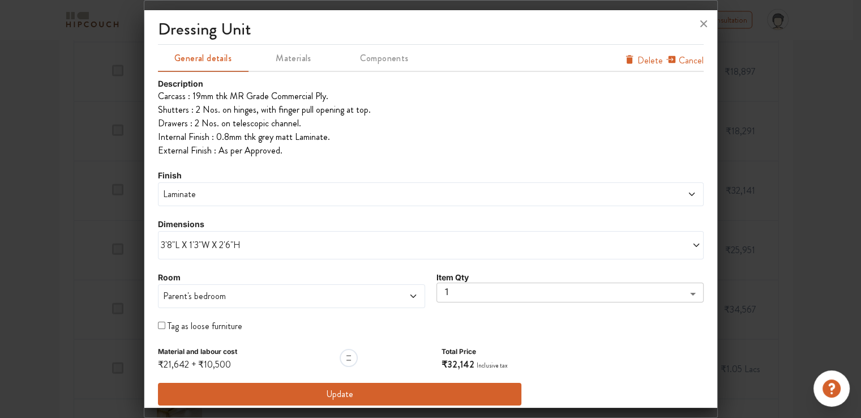
click at [335, 396] on button "Update" at bounding box center [340, 394] width 364 height 23
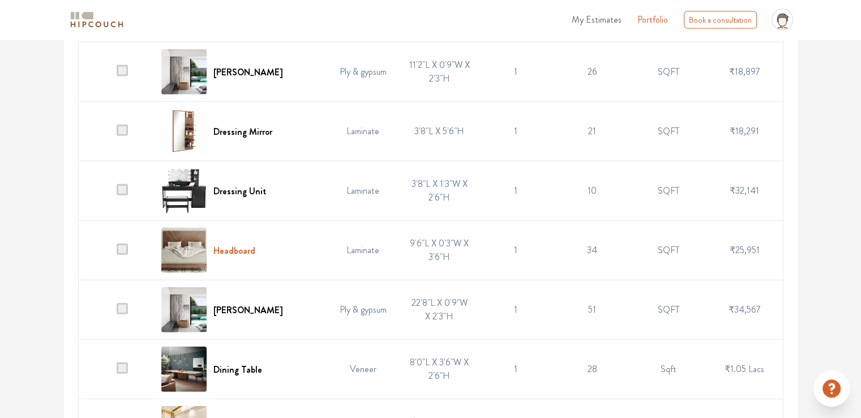
click at [251, 245] on h6 "Headboard" at bounding box center [234, 250] width 42 height 11
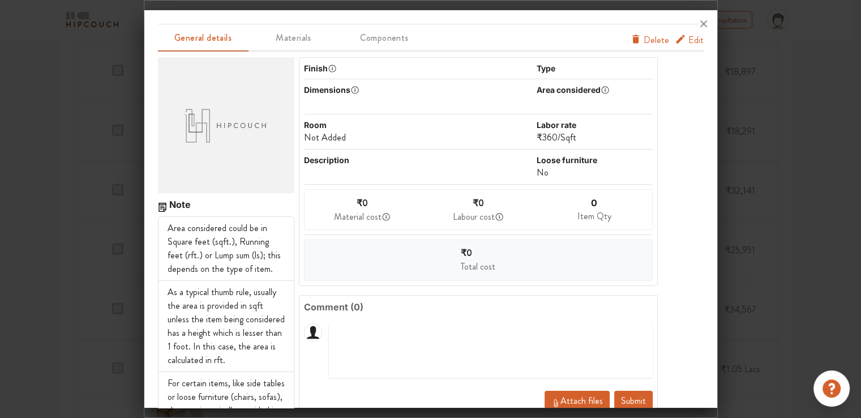
click at [688, 42] on span "Edit" at bounding box center [695, 40] width 15 height 14
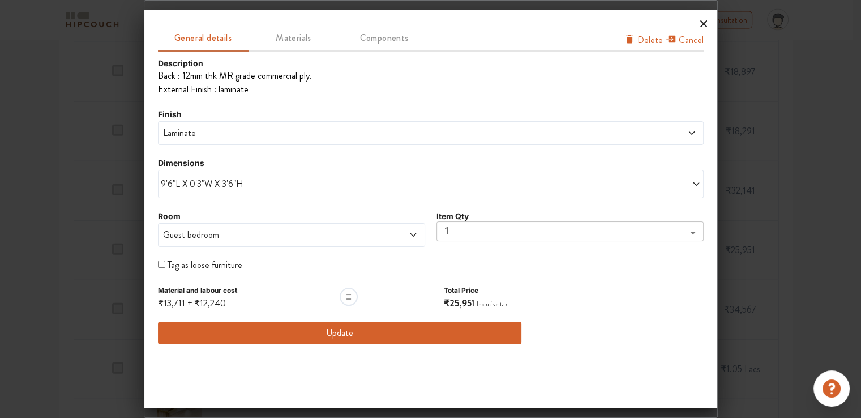
click at [705, 23] on icon at bounding box center [704, 24] width 18 height 18
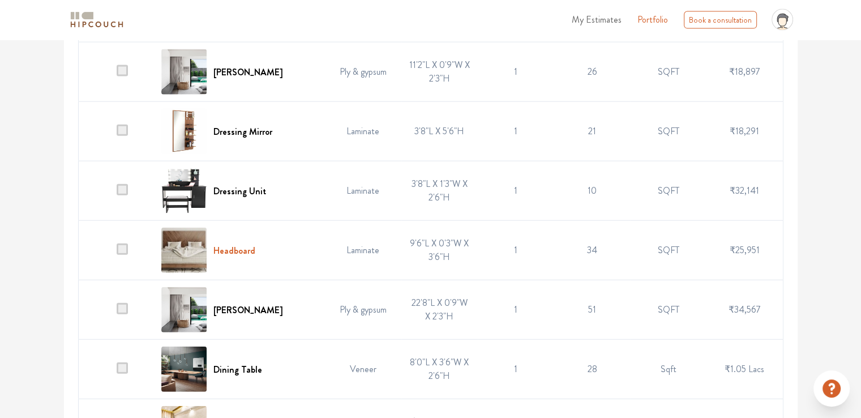
click at [250, 249] on h6 "Headboard" at bounding box center [234, 250] width 42 height 11
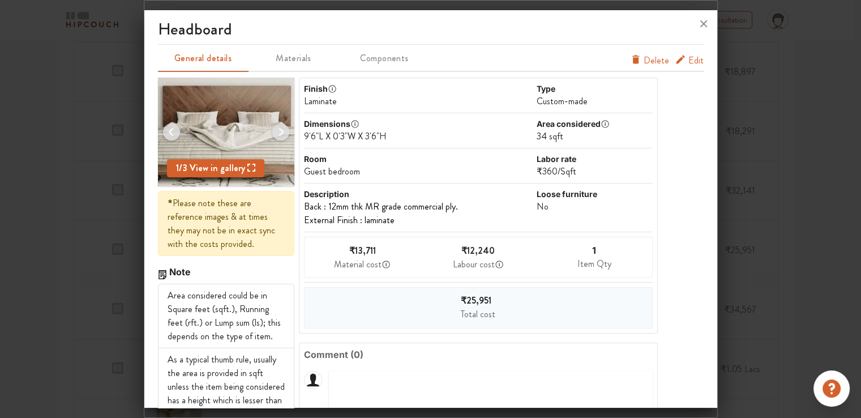
click at [647, 61] on span "Delete" at bounding box center [656, 61] width 25 height 14
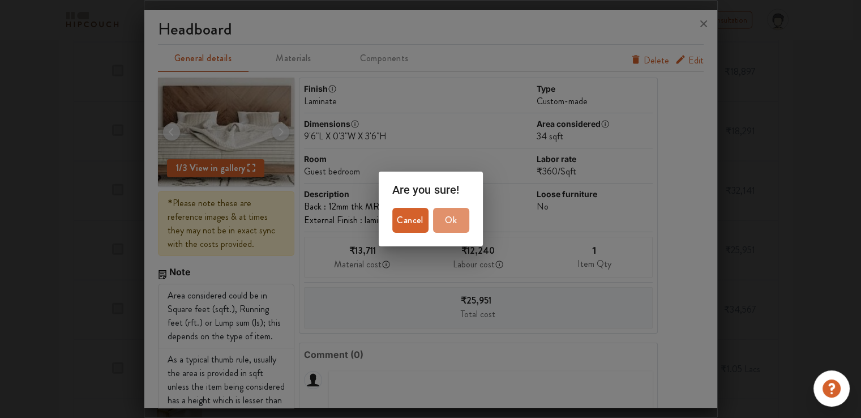
click at [453, 219] on span "Ok" at bounding box center [451, 220] width 27 height 16
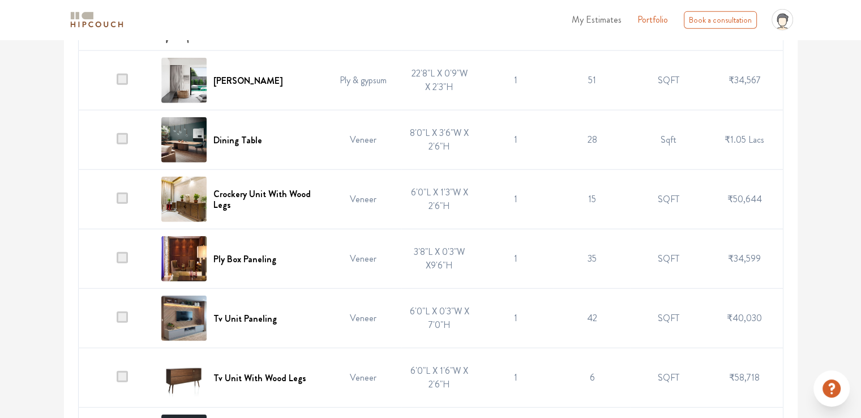
scroll to position [2831, 0]
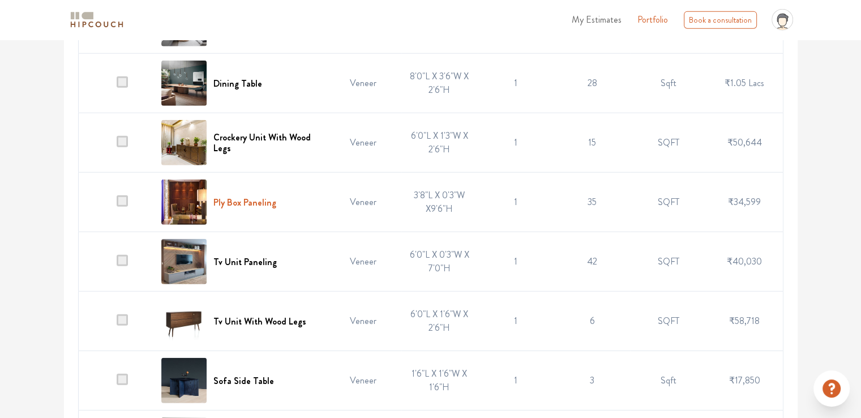
click at [247, 197] on h6 "Ply Box Paneling" at bounding box center [244, 202] width 63 height 11
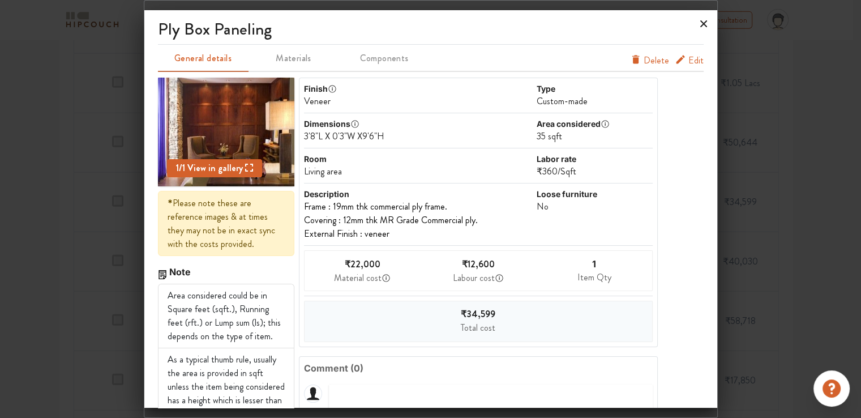
click at [702, 23] on icon at bounding box center [703, 23] width 7 height 7
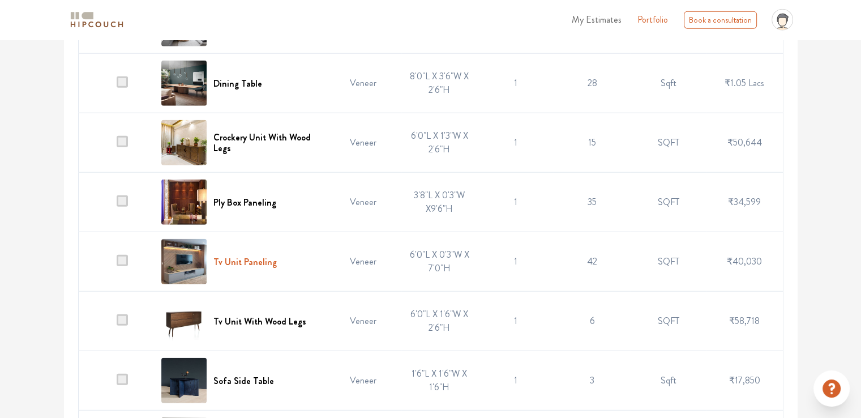
click at [243, 256] on h6 "Tv Unit Paneling" at bounding box center [244, 261] width 63 height 11
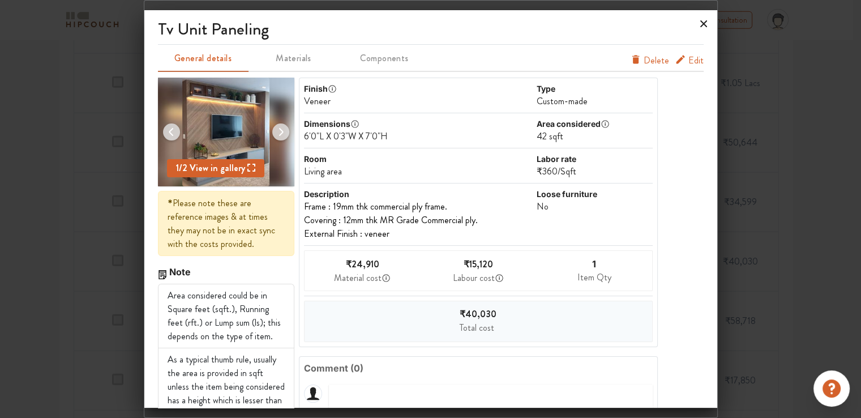
click at [703, 27] on icon at bounding box center [704, 24] width 18 height 18
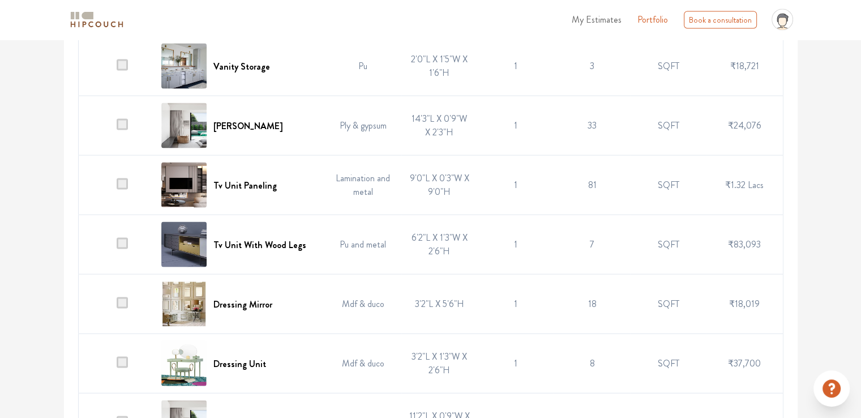
scroll to position [2151, 0]
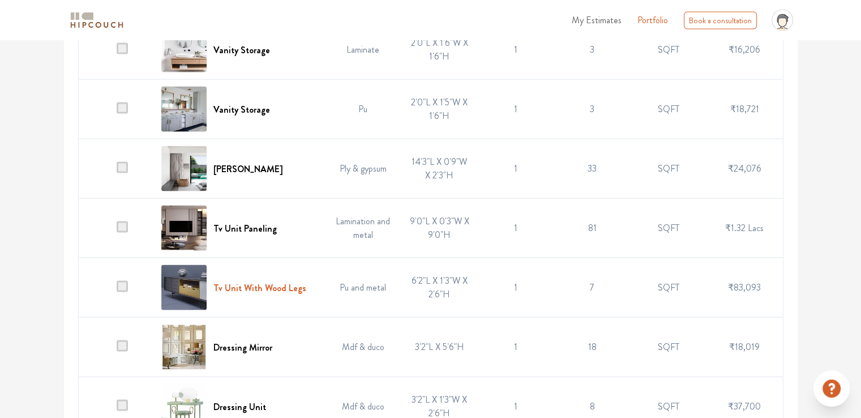
click at [267, 282] on h6 "Tv Unit With Wood Legs" at bounding box center [259, 287] width 93 height 11
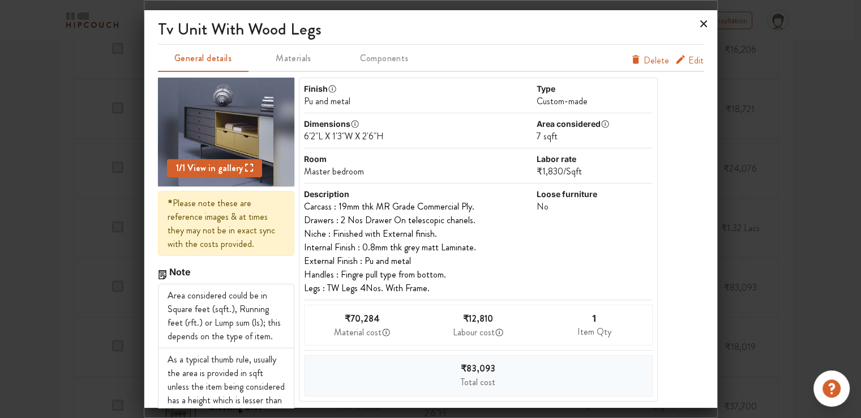
click at [702, 21] on icon at bounding box center [704, 24] width 18 height 18
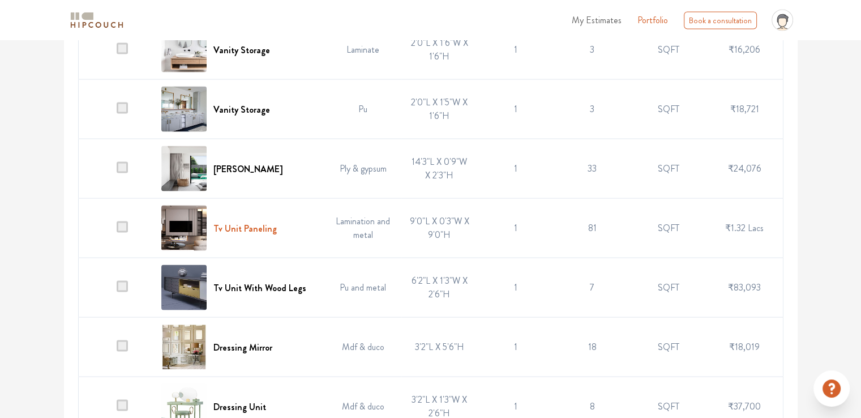
click at [249, 223] on h6 "Tv Unit Paneling" at bounding box center [244, 228] width 63 height 11
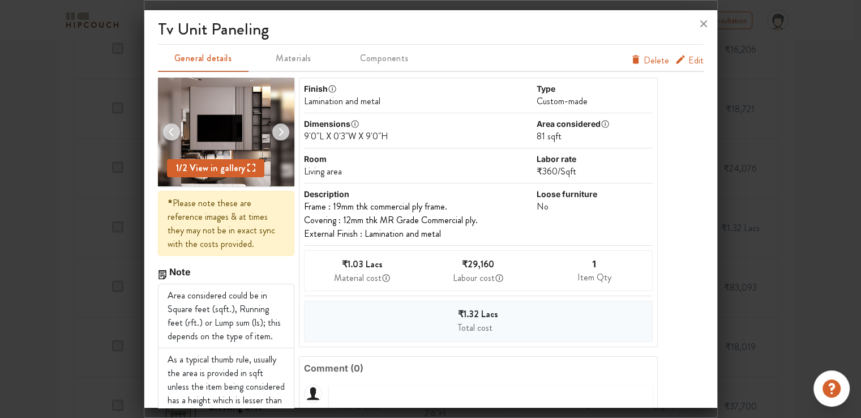
click at [688, 57] on span "Edit" at bounding box center [695, 61] width 15 height 14
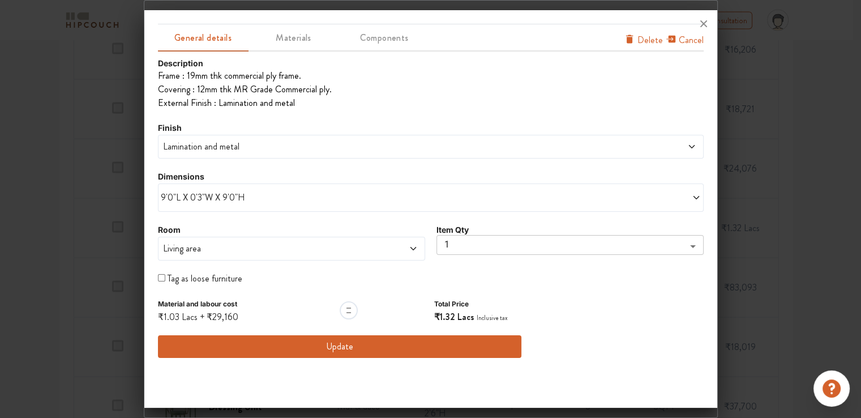
click at [203, 244] on span "Living area" at bounding box center [257, 249] width 193 height 14
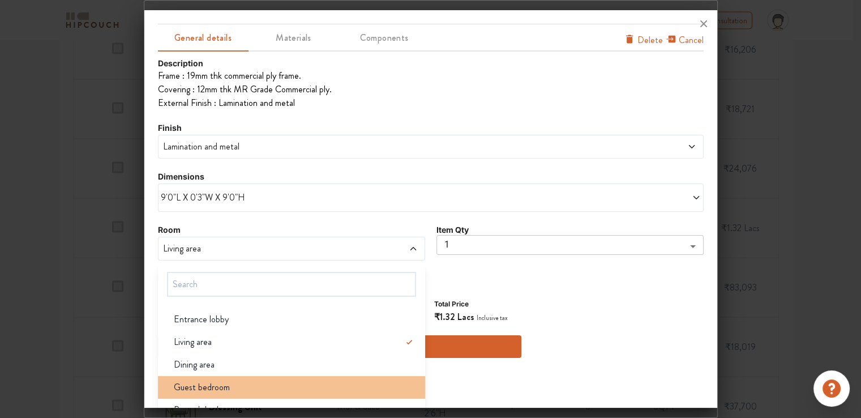
scroll to position [57, 0]
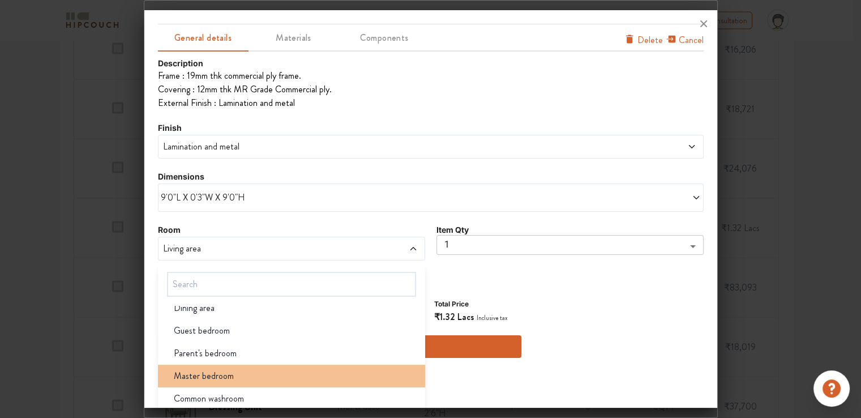
click at [209, 377] on span "Master bedroom" at bounding box center [204, 376] width 60 height 14
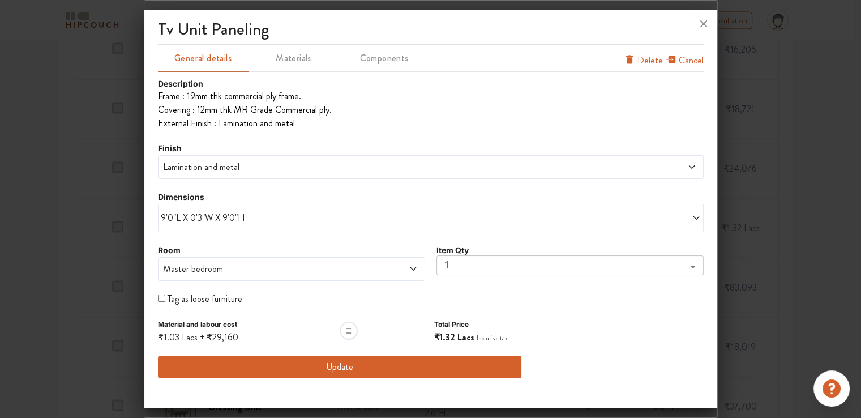
click at [365, 372] on button "Update" at bounding box center [340, 367] width 364 height 23
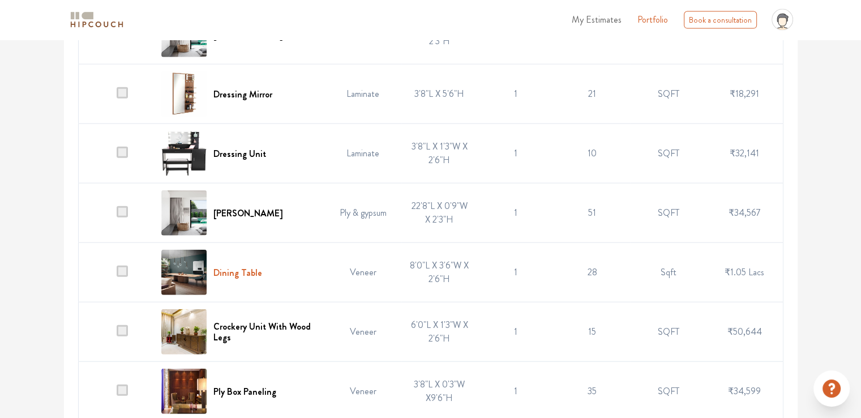
scroll to position [2661, 0]
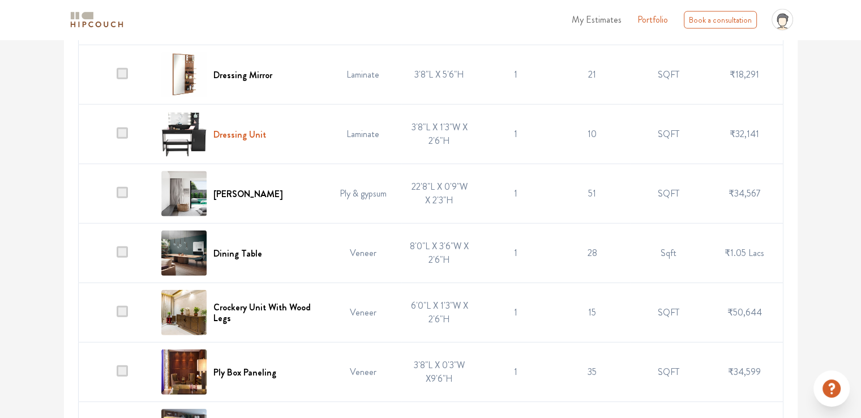
click at [241, 129] on h6 "Dressing Unit" at bounding box center [239, 134] width 53 height 11
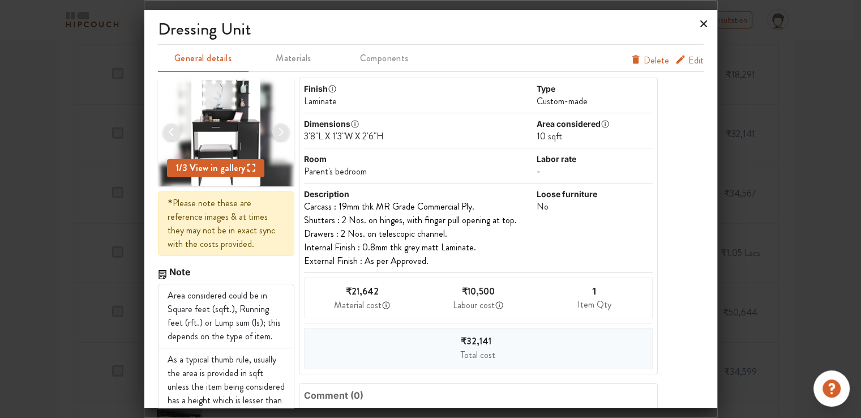
click at [703, 22] on icon at bounding box center [704, 24] width 18 height 18
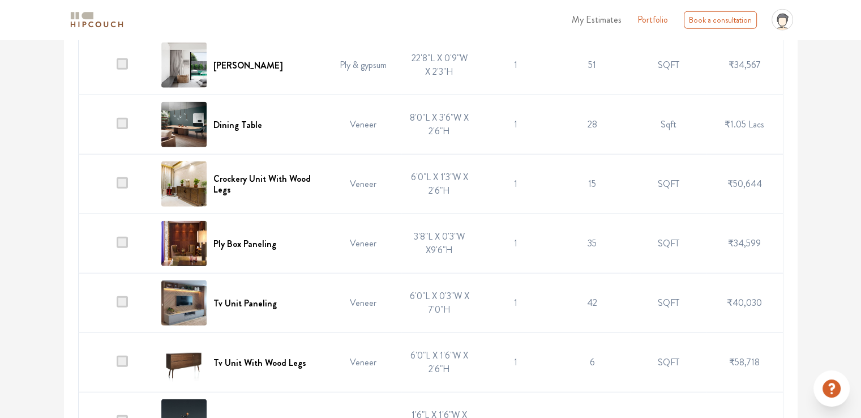
scroll to position [2774, 0]
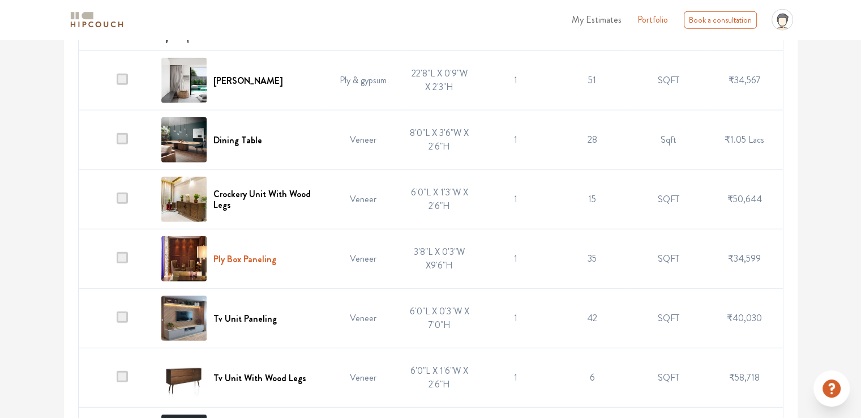
click at [249, 254] on h6 "Ply Box Paneling" at bounding box center [244, 259] width 63 height 11
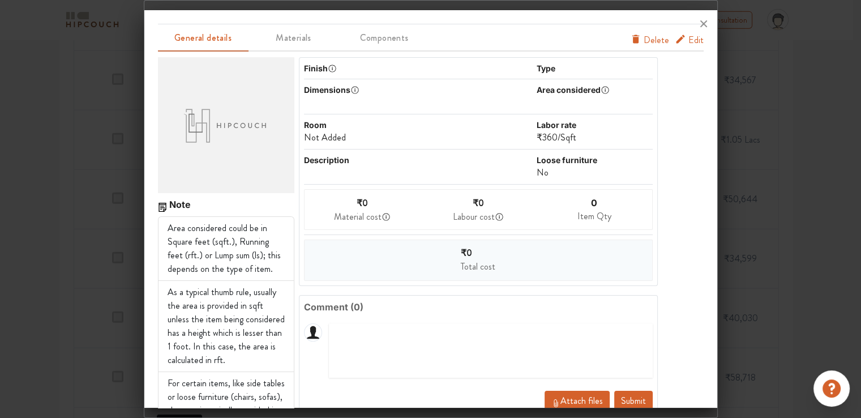
click at [688, 42] on span "Edit" at bounding box center [695, 40] width 15 height 14
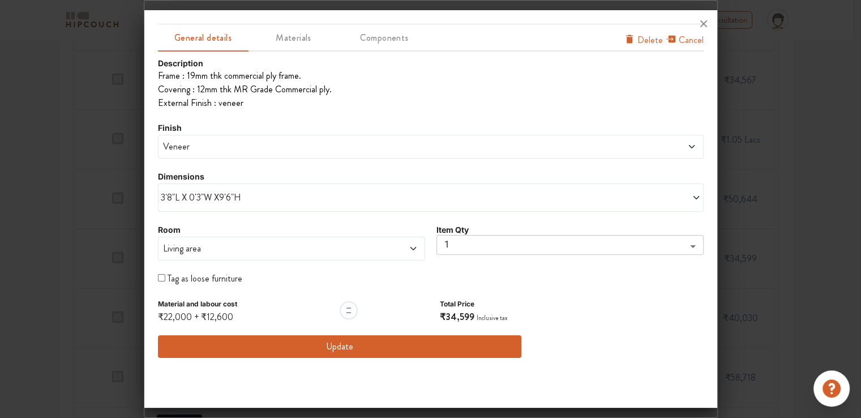
click at [338, 348] on button "Update" at bounding box center [340, 346] width 364 height 23
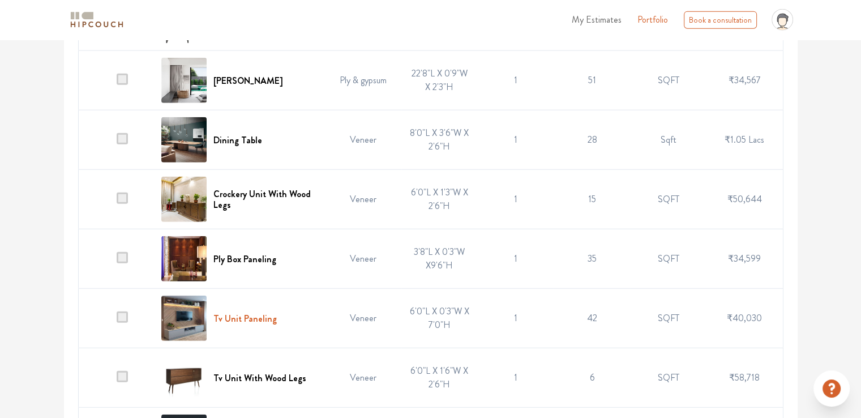
click at [255, 313] on h6 "Tv Unit Paneling" at bounding box center [244, 318] width 63 height 11
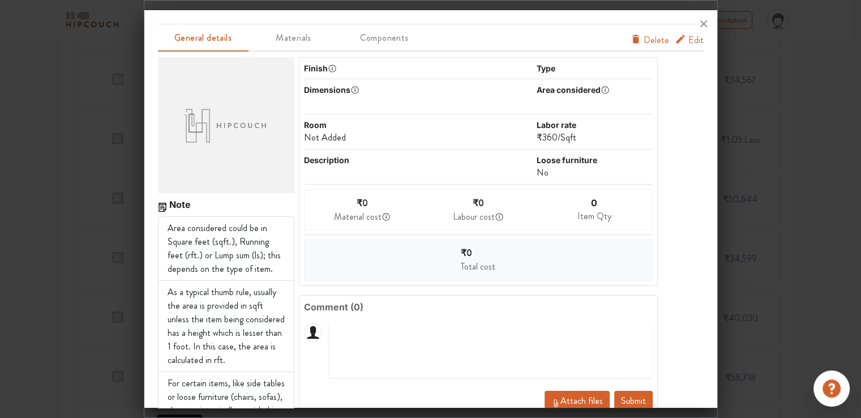
click at [688, 44] on span "Edit" at bounding box center [695, 40] width 15 height 14
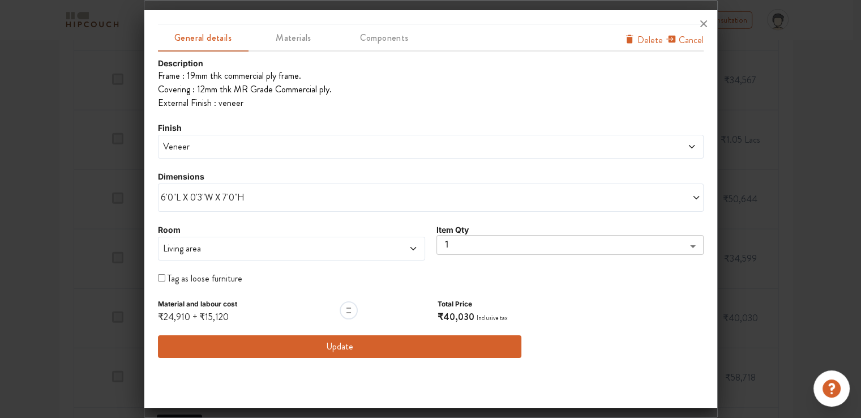
click at [206, 253] on span "Living area" at bounding box center [257, 249] width 193 height 14
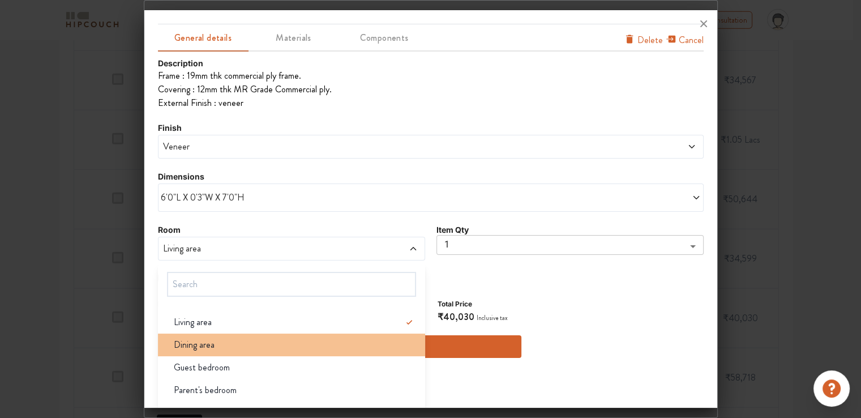
scroll to position [76, 0]
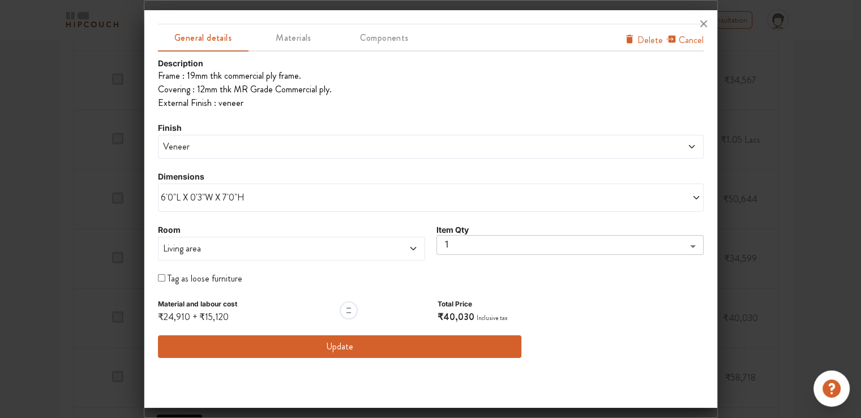
drag, startPoint x: 618, startPoint y: 335, endPoint x: 657, endPoint y: 243, distance: 99.5
click at [618, 327] on div "Description Frame : 19mm thk commercial ply frame. Covering : 12mm thk MR Grade…" at bounding box center [431, 207] width 546 height 301
click at [703, 24] on icon at bounding box center [703, 23] width 7 height 7
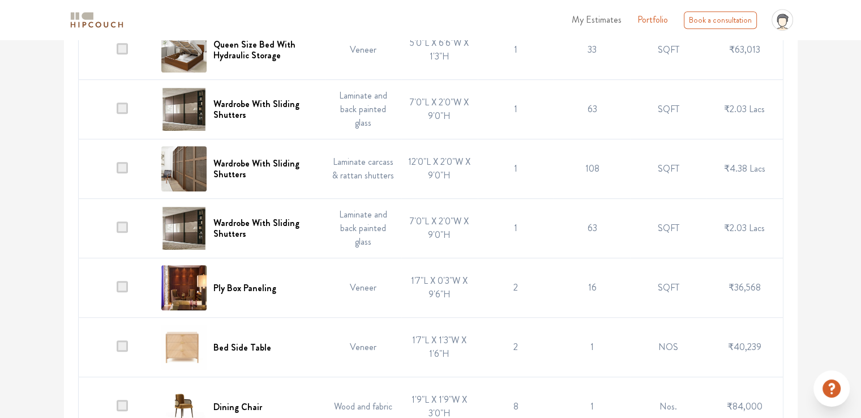
scroll to position [736, 0]
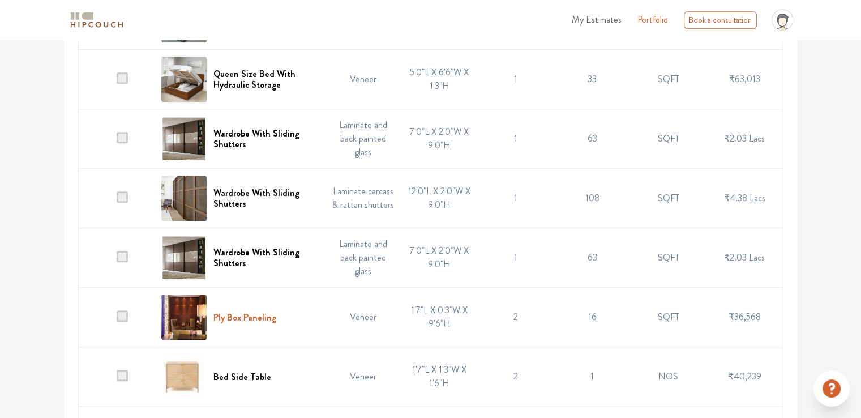
click at [254, 319] on h6 "Ply Box Paneling" at bounding box center [244, 317] width 63 height 11
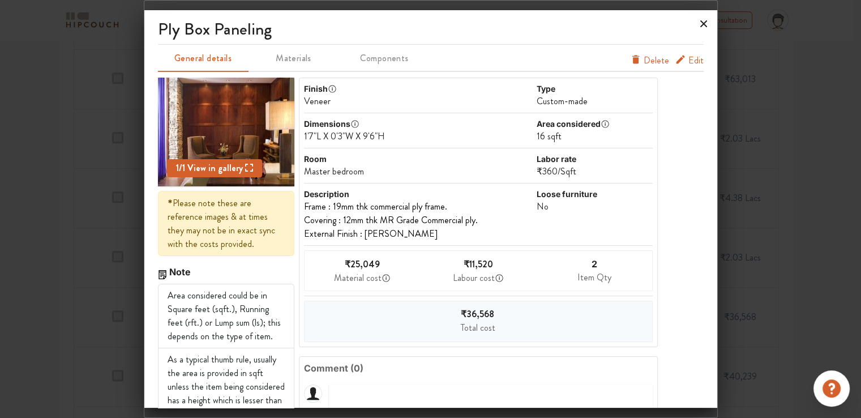
click at [701, 25] on icon at bounding box center [704, 24] width 18 height 18
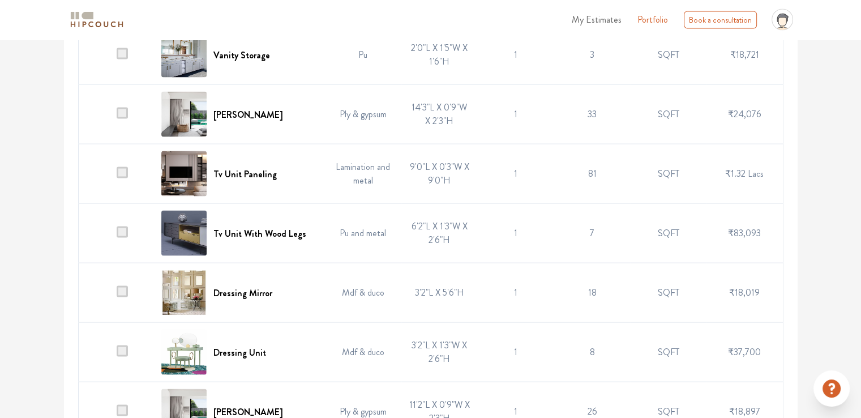
scroll to position [2208, 0]
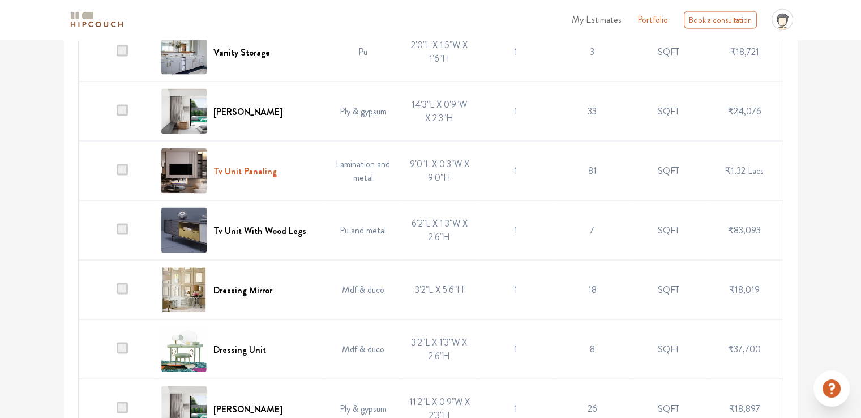
click at [251, 168] on h6 "Tv Unit Paneling" at bounding box center [244, 171] width 63 height 11
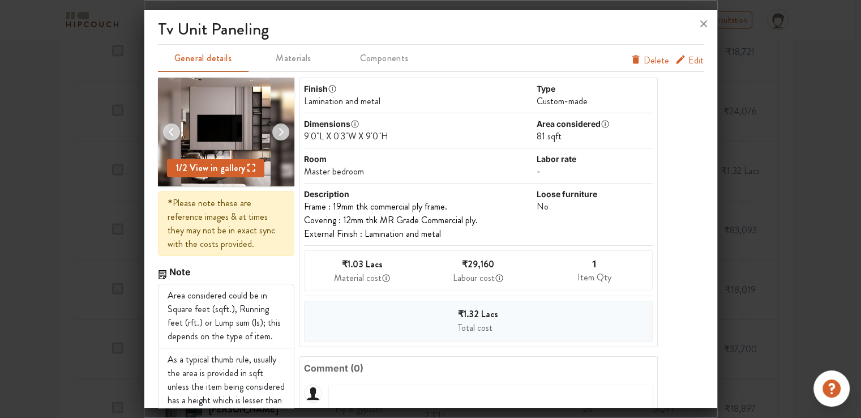
drag, startPoint x: 708, startPoint y: 23, endPoint x: 303, endPoint y: 170, distance: 430.7
click at [707, 24] on icon at bounding box center [704, 24] width 18 height 18
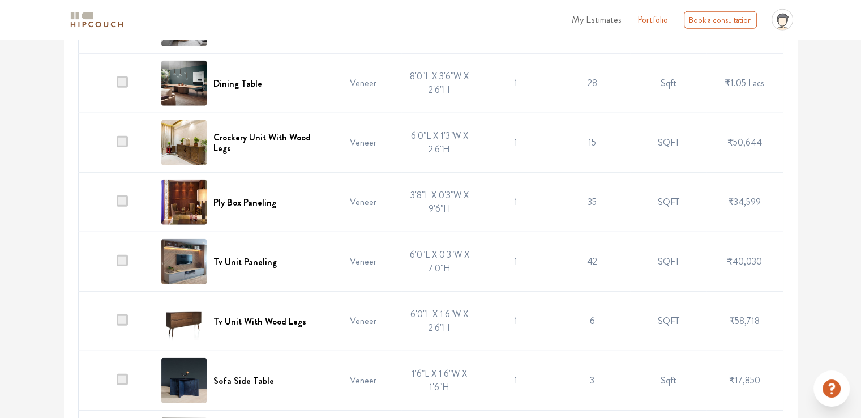
scroll to position [2887, 0]
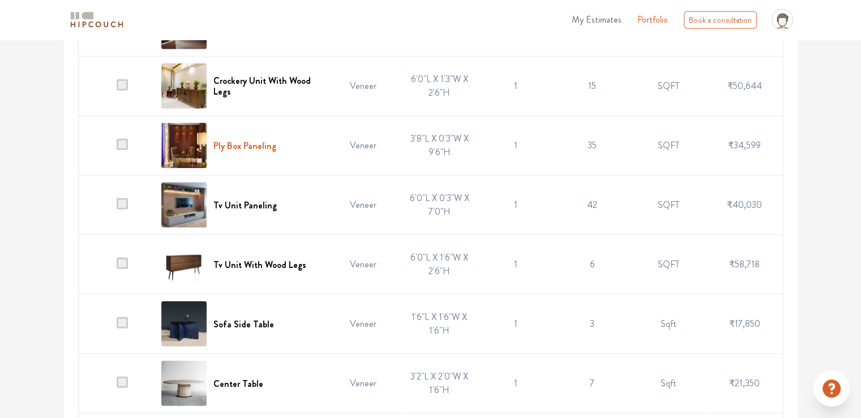
click at [256, 140] on h6 "Ply Box Paneling" at bounding box center [244, 145] width 63 height 11
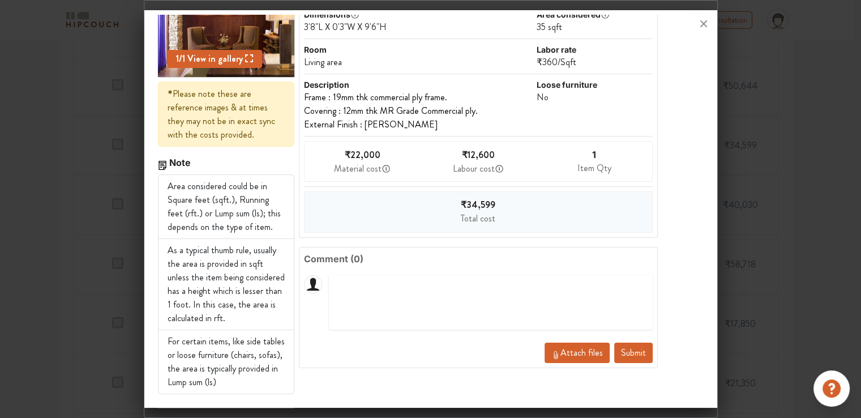
scroll to position [110, 0]
click at [632, 352] on button "Submit" at bounding box center [633, 352] width 38 height 20
click at [704, 27] on icon at bounding box center [704, 24] width 18 height 18
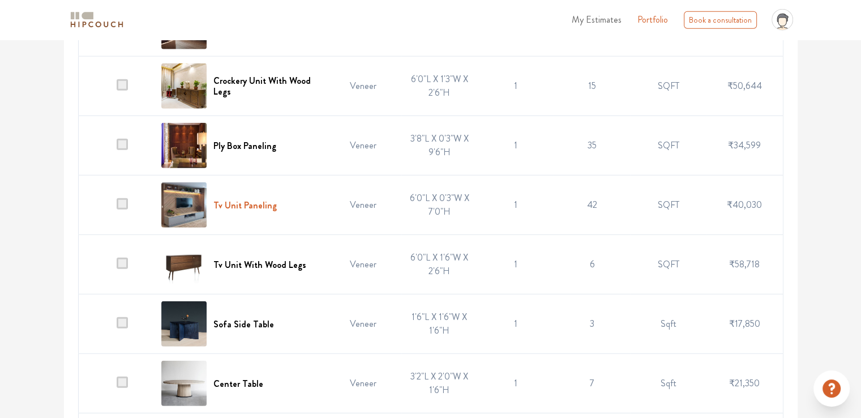
click at [266, 200] on h6 "Tv Unit Paneling" at bounding box center [244, 205] width 63 height 11
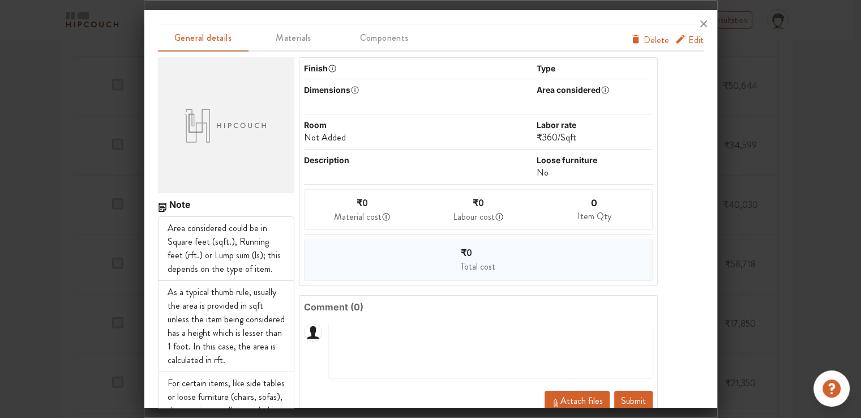
click at [688, 41] on span "Edit" at bounding box center [695, 40] width 15 height 14
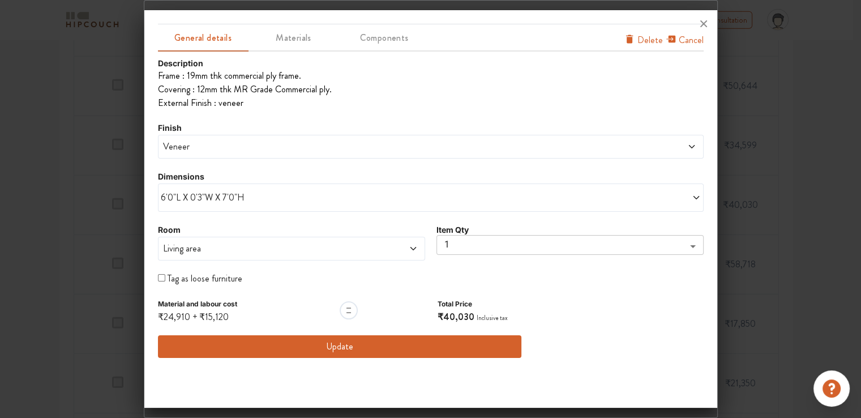
click at [342, 349] on button "Update" at bounding box center [340, 346] width 364 height 23
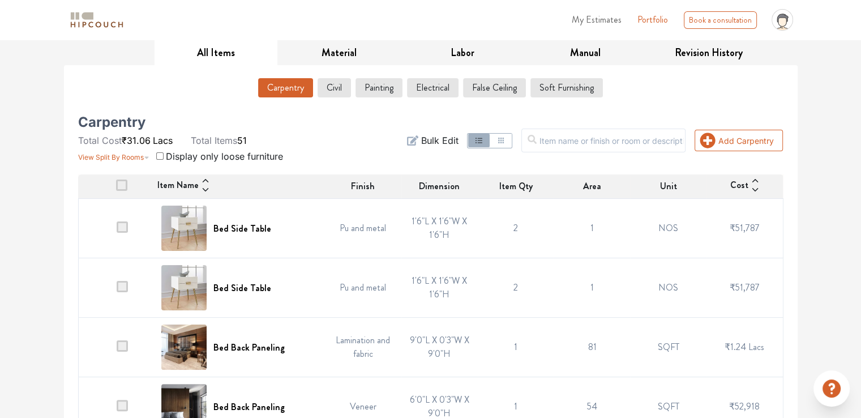
scroll to position [0, 0]
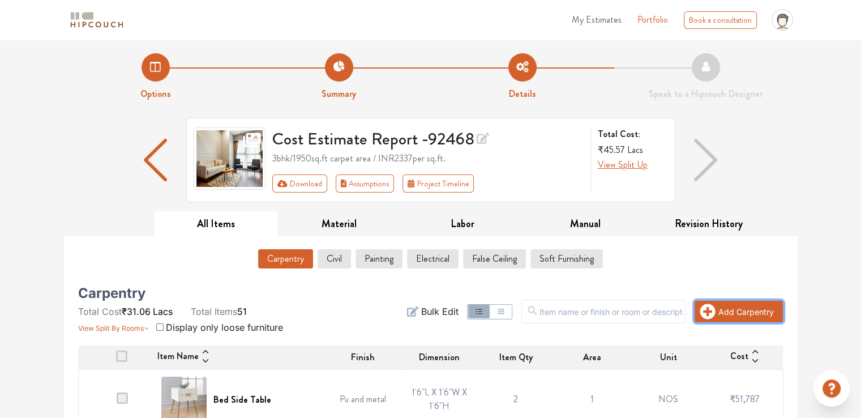
click at [743, 311] on button "Add Carpentry" at bounding box center [739, 312] width 88 height 22
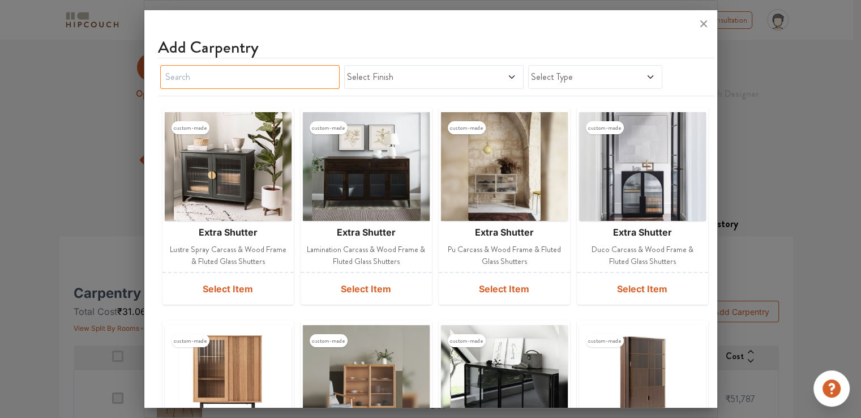
click at [296, 80] on input "text" at bounding box center [249, 77] width 179 height 24
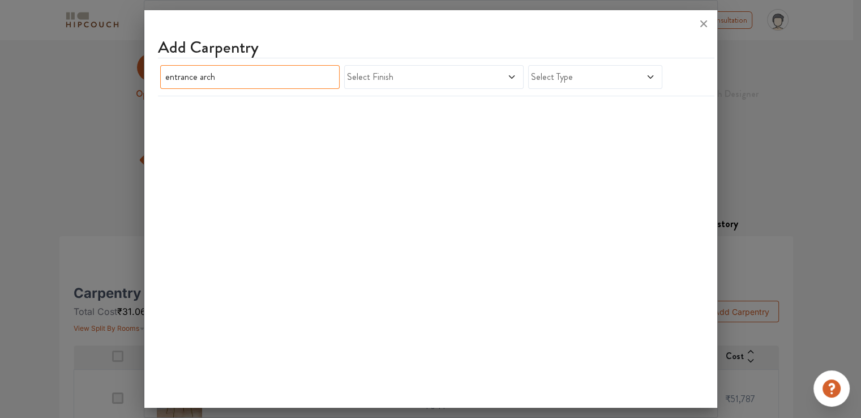
drag, startPoint x: 233, startPoint y: 78, endPoint x: 134, endPoint y: 78, distance: 99.6
click at [144, 78] on div "Add Carpentry entrance arch Select Finish Select Type" at bounding box center [431, 209] width 574 height 418
drag, startPoint x: 216, startPoint y: 76, endPoint x: 147, endPoint y: 83, distance: 69.9
click at [147, 83] on div "Add Carpentry inbuilt seating Select Finish Select Type" at bounding box center [430, 211] width 573 height 392
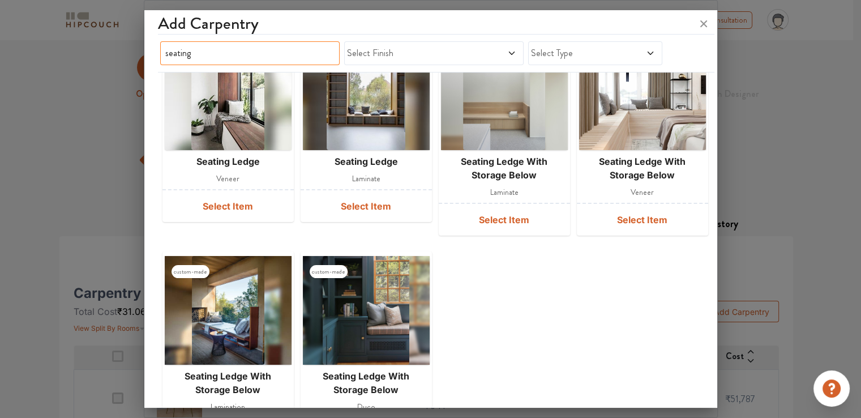
scroll to position [283, 0]
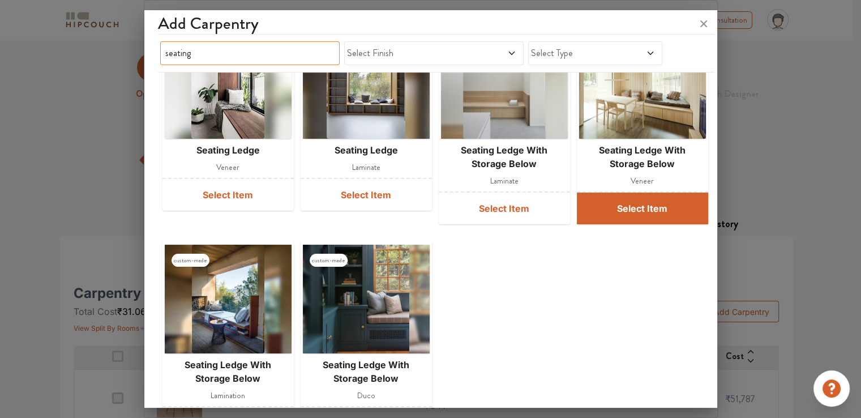
type input "seating"
click at [625, 211] on button "Select Item" at bounding box center [642, 208] width 131 height 32
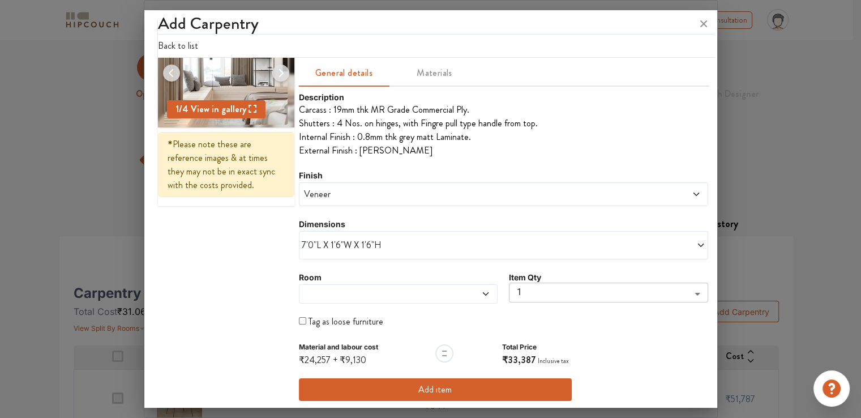
scroll to position [93, 0]
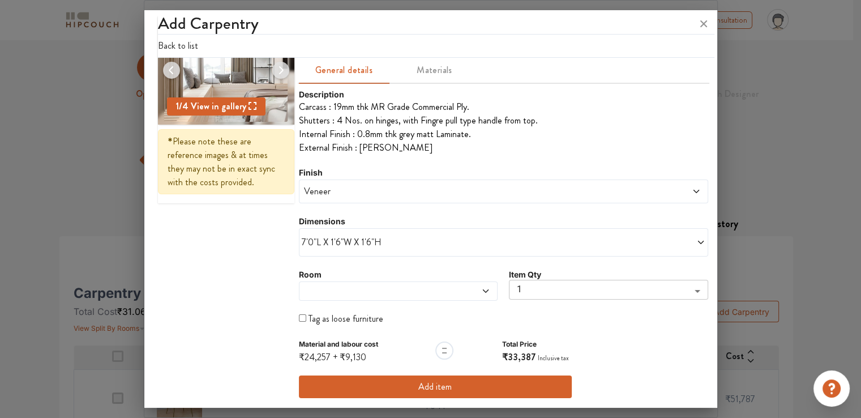
click at [438, 386] on button "Add item" at bounding box center [435, 386] width 273 height 23
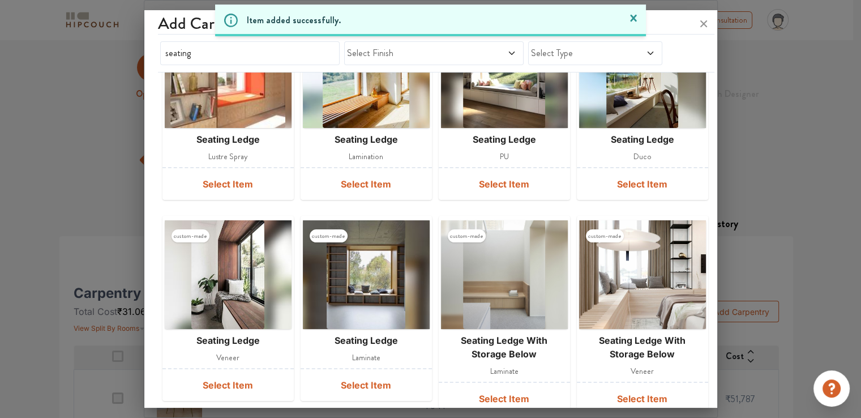
scroll to position [80, 0]
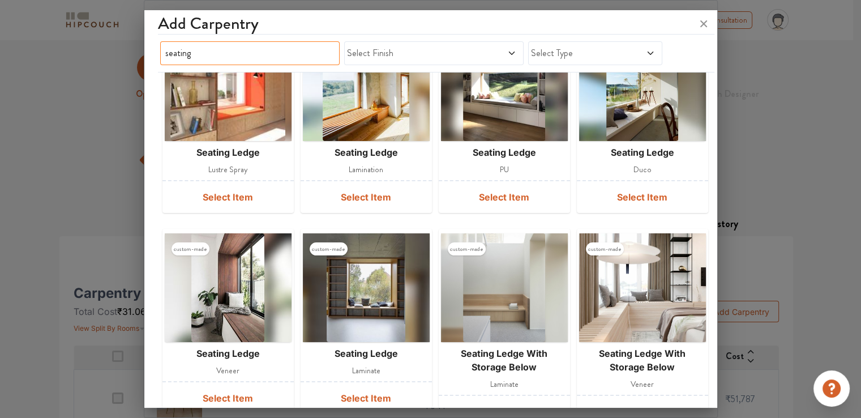
drag, startPoint x: 195, startPoint y: 54, endPoint x: 162, endPoint y: 53, distance: 33.4
click at [162, 53] on input "seating" at bounding box center [249, 53] width 179 height 24
click at [292, 56] on input "seating" at bounding box center [249, 53] width 179 height 24
drag, startPoint x: 256, startPoint y: 52, endPoint x: 115, endPoint y: 51, distance: 140.4
click at [144, 51] on div "Add Carpentry seating Select Finish Select Type custom-made seating ledge lustr…" at bounding box center [431, 209] width 574 height 418
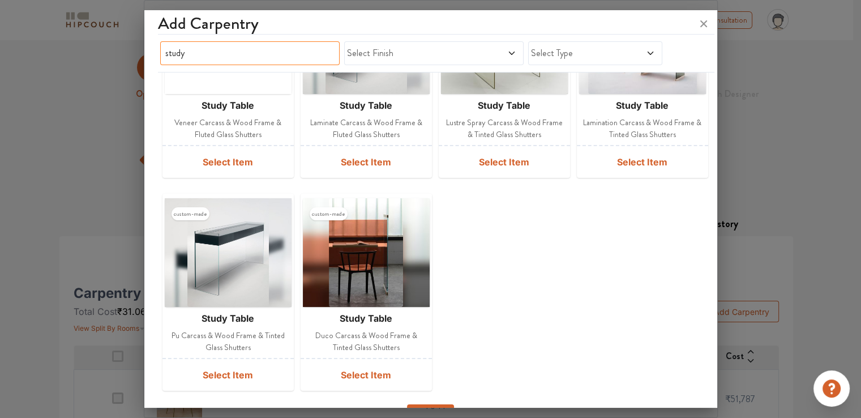
scroll to position [367, 0]
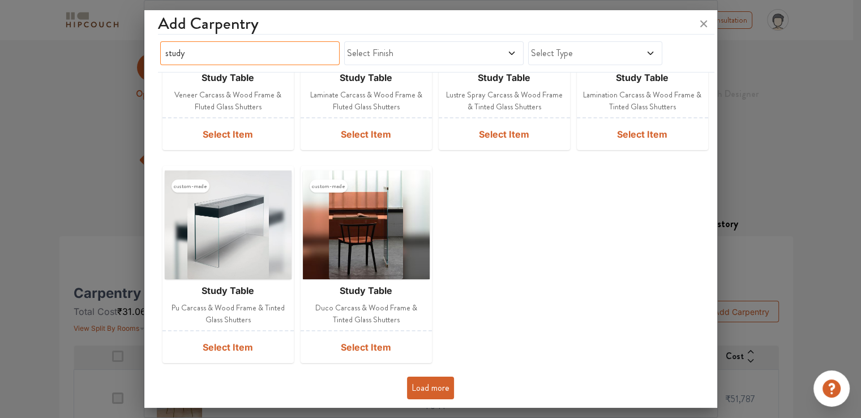
type input "study"
drag, startPoint x: 433, startPoint y: 395, endPoint x: 436, endPoint y: 380, distance: 14.6
click at [433, 394] on button "Load more" at bounding box center [430, 388] width 47 height 23
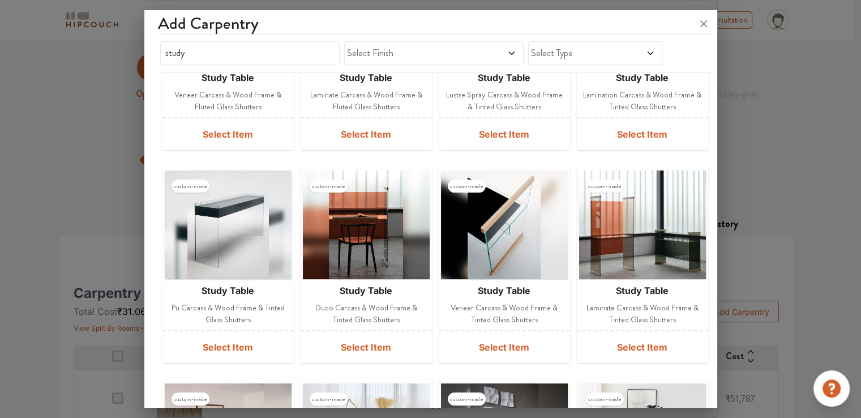
click at [410, 55] on span "Select Finish" at bounding box center [410, 53] width 127 height 14
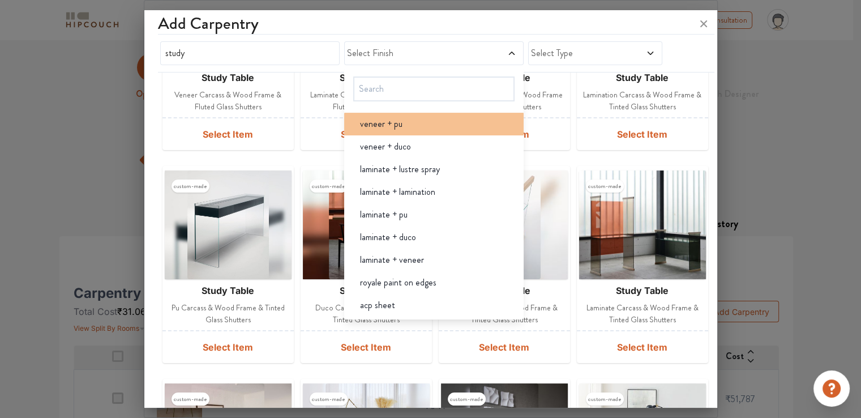
scroll to position [340, 0]
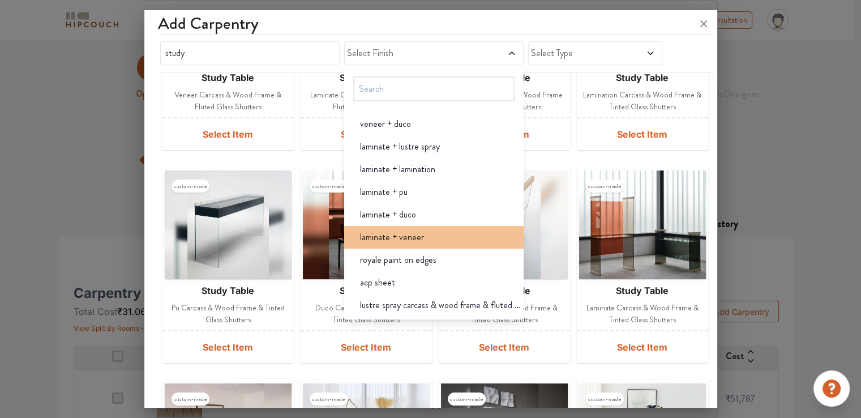
click at [405, 240] on span "laminate + veneer" at bounding box center [392, 237] width 64 height 14
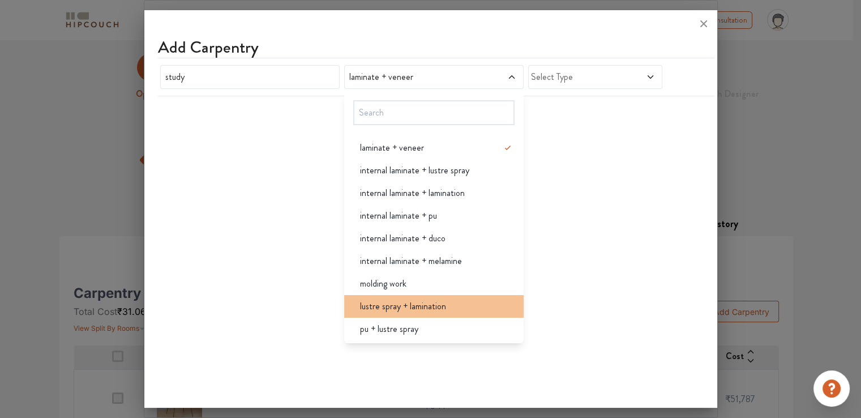
scroll to position [0, 0]
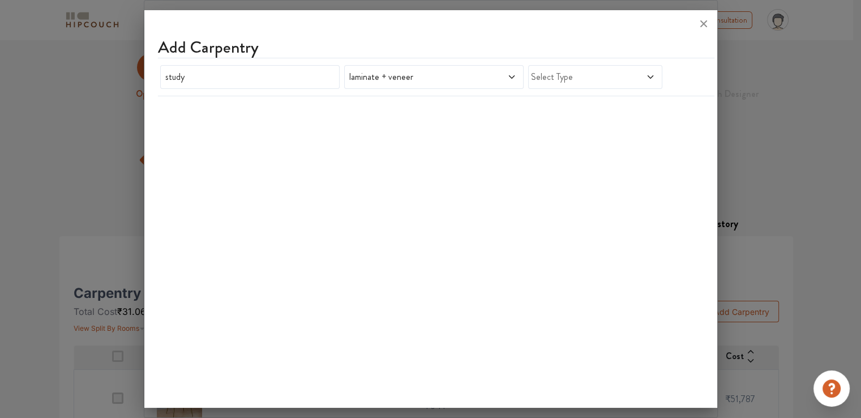
click at [597, 75] on span "Select Type" at bounding box center [577, 77] width 93 height 14
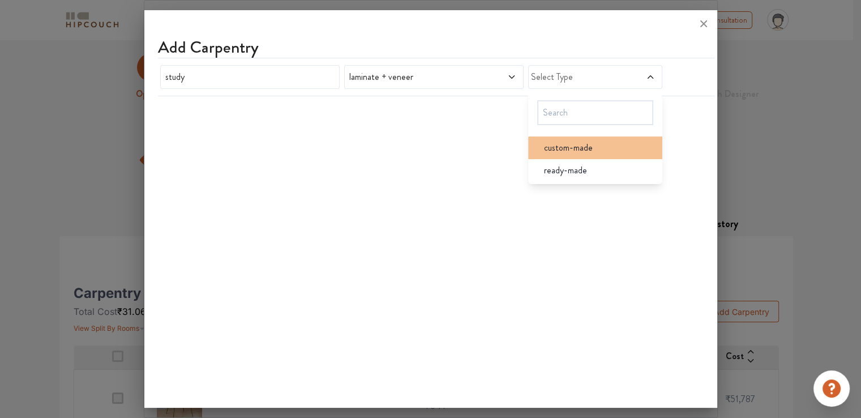
click at [587, 148] on span "custom-made" at bounding box center [568, 148] width 49 height 14
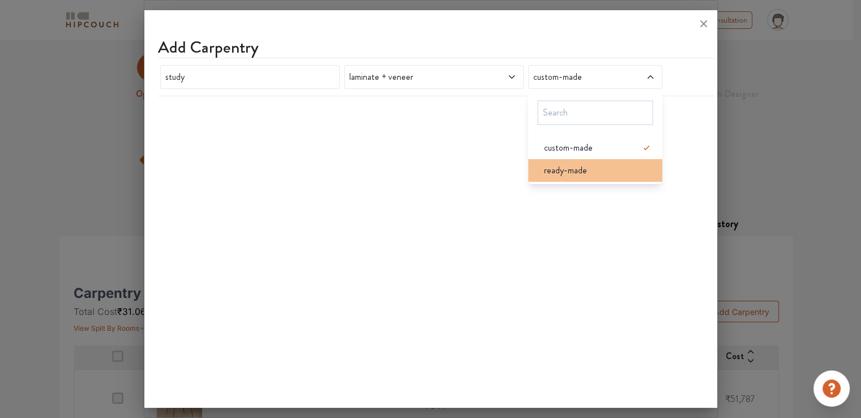
click at [580, 173] on span "ready-made" at bounding box center [565, 171] width 43 height 14
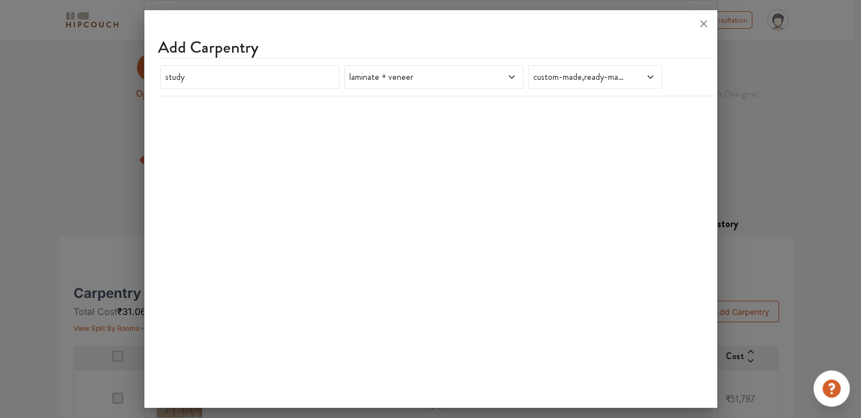
click at [602, 44] on div "Add Carpentry" at bounding box center [436, 47] width 557 height 20
click at [388, 77] on span "laminate + veneer" at bounding box center [410, 77] width 127 height 14
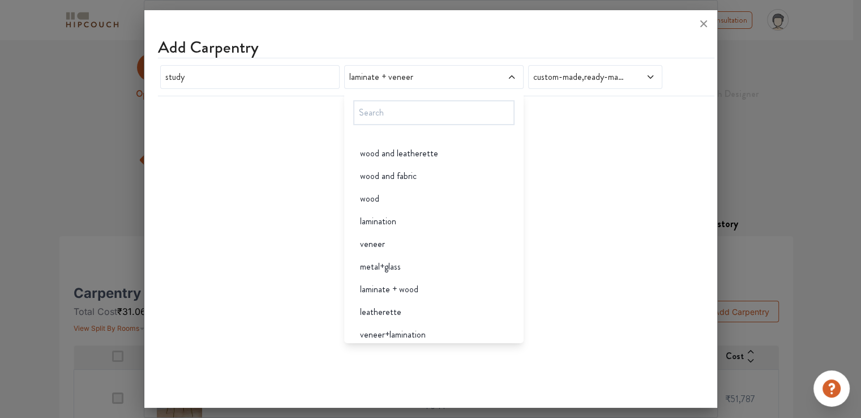
scroll to position [2208, 0]
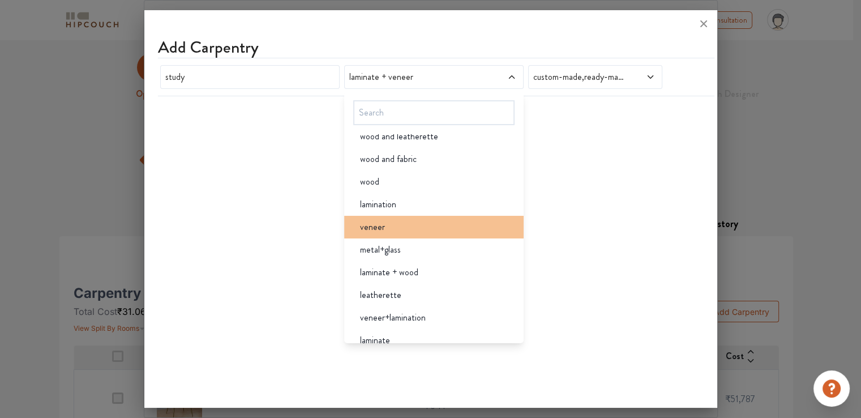
click at [413, 236] on li "veneer" at bounding box center [433, 227] width 179 height 23
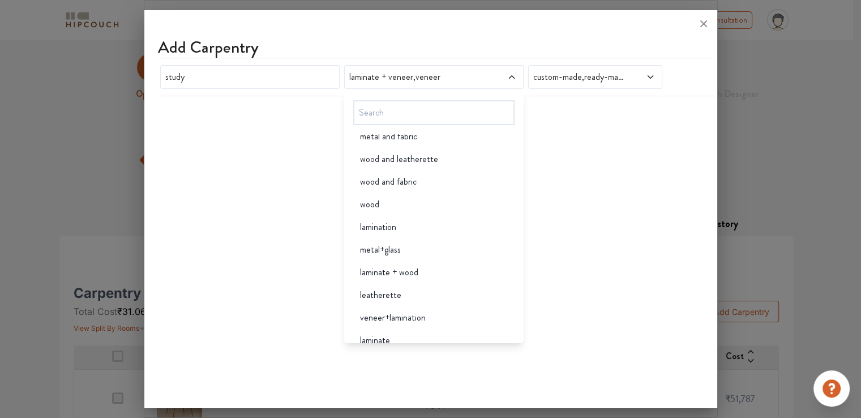
scroll to position [0, 0]
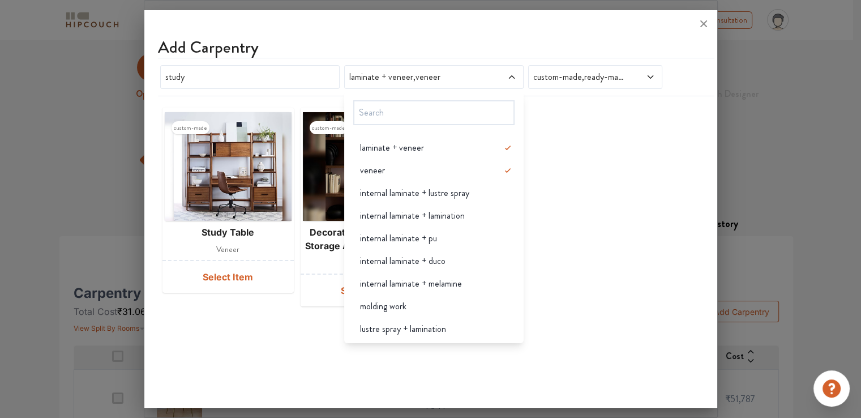
click at [296, 36] on div at bounding box center [430, 23] width 573 height 27
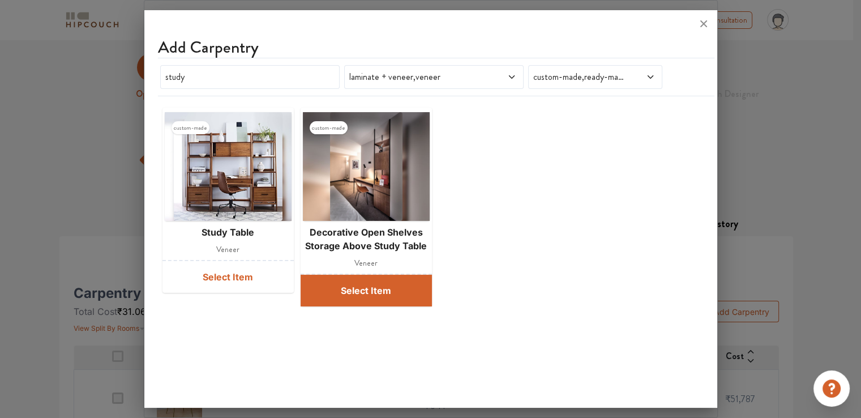
click at [340, 289] on button "Select Item" at bounding box center [366, 291] width 131 height 32
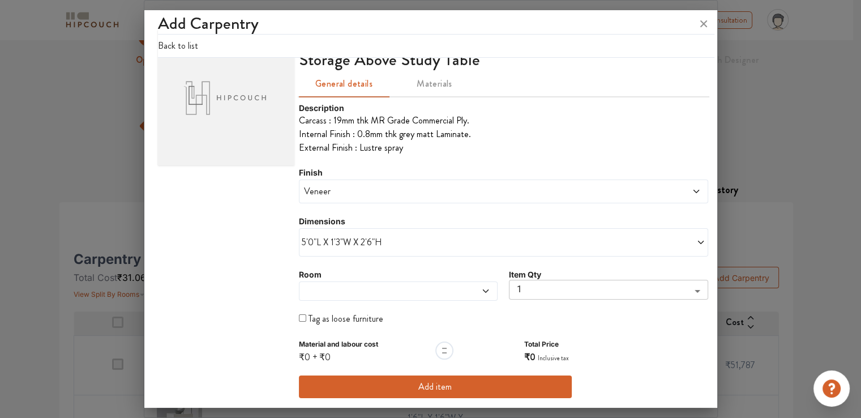
scroll to position [57, 0]
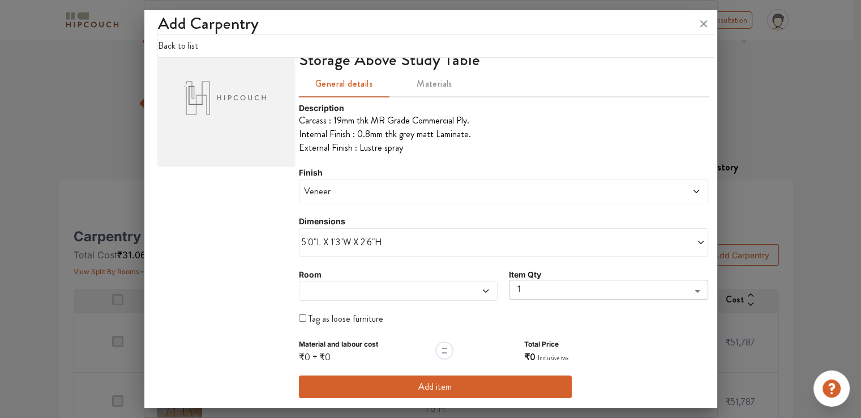
click at [330, 290] on span at bounding box center [373, 290] width 142 height 9
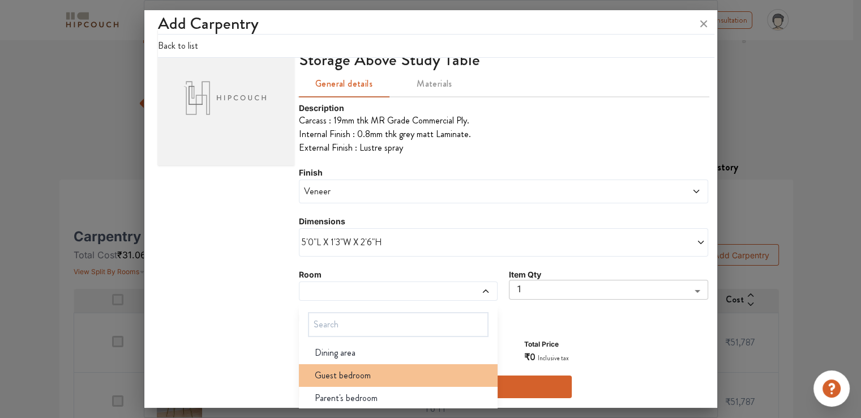
scroll to position [76, 0]
click at [333, 374] on span "Parent's bedroom" at bounding box center [346, 374] width 63 height 14
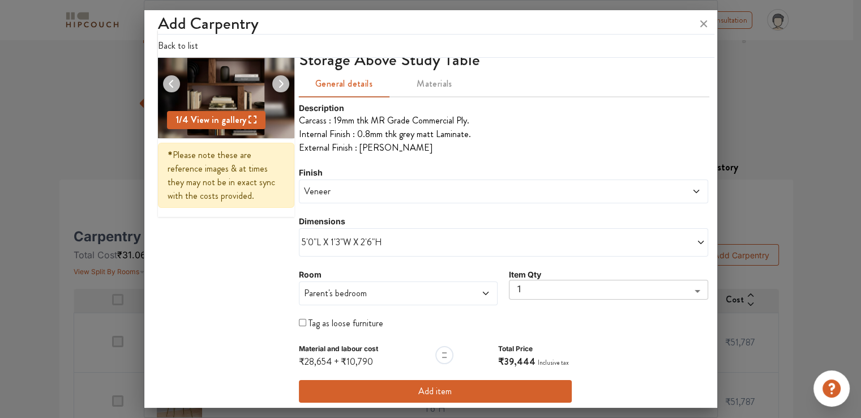
click at [371, 250] on div "5'0"L X 1'3"W X 2'6"H" at bounding box center [503, 242] width 409 height 28
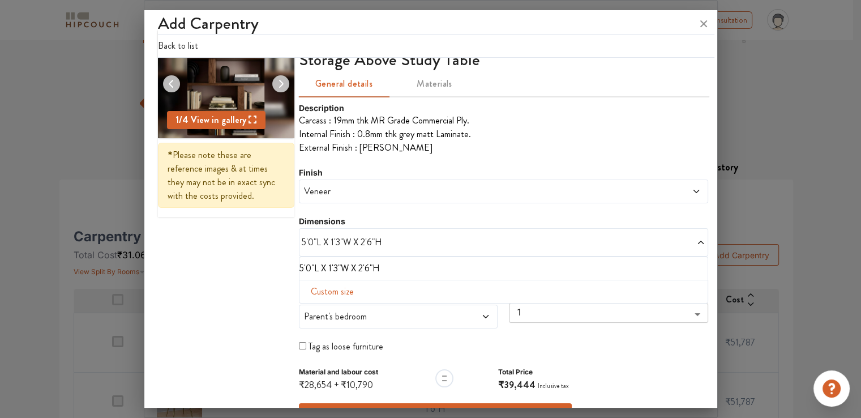
click at [353, 289] on span "Custom size" at bounding box center [332, 291] width 52 height 23
click at [327, 313] on input "text" at bounding box center [333, 310] width 48 height 22
type input "5"
click at [426, 310] on input "text" at bounding box center [432, 310] width 48 height 22
type input "2"
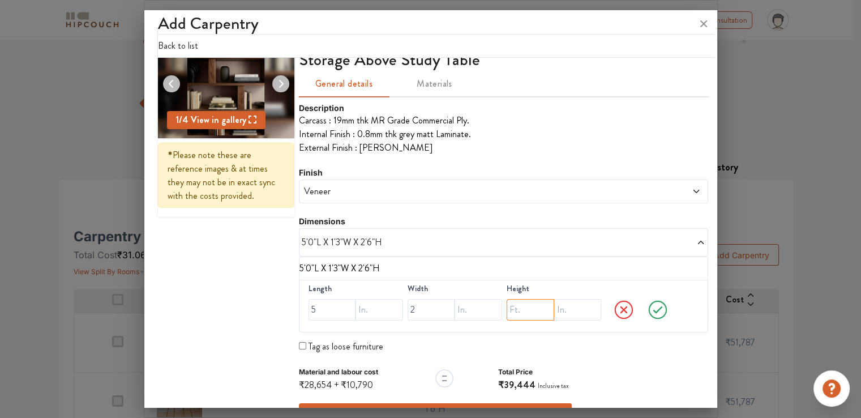
click at [511, 307] on input "text" at bounding box center [531, 310] width 48 height 22
type input "6"
click at [651, 310] on icon at bounding box center [658, 309] width 32 height 23
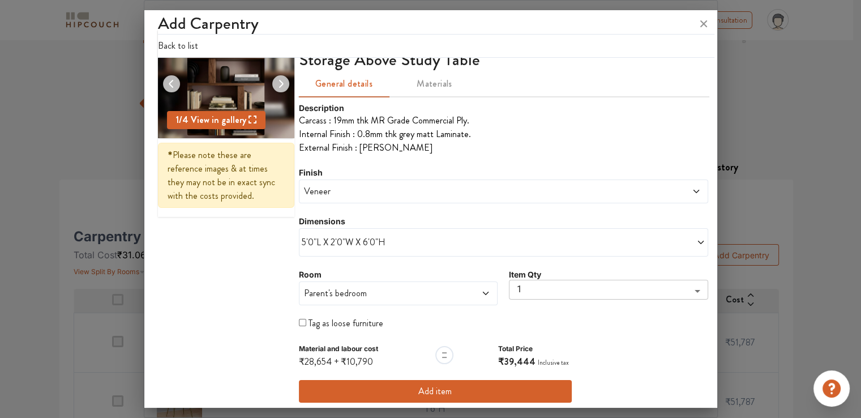
click at [439, 390] on button "Add item" at bounding box center [435, 391] width 273 height 23
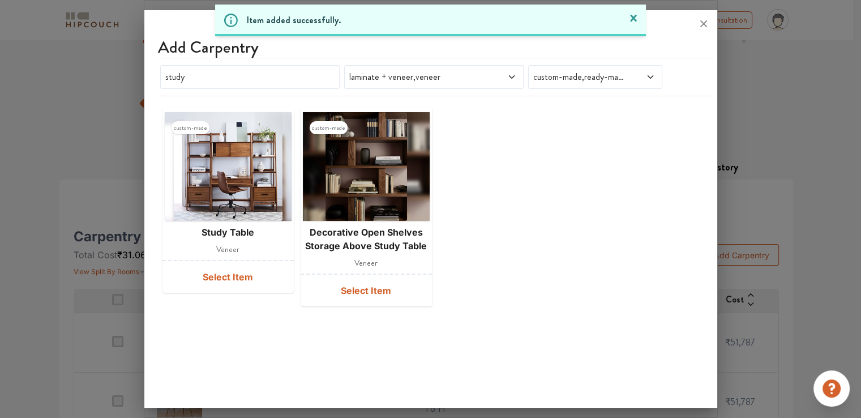
scroll to position [0, 0]
drag, startPoint x: 199, startPoint y: 82, endPoint x: 109, endPoint y: 80, distance: 89.5
click at [144, 80] on div "Add Carpentry study laminate + veneer,veneer custom-made,ready-made custom-made…" at bounding box center [431, 209] width 574 height 418
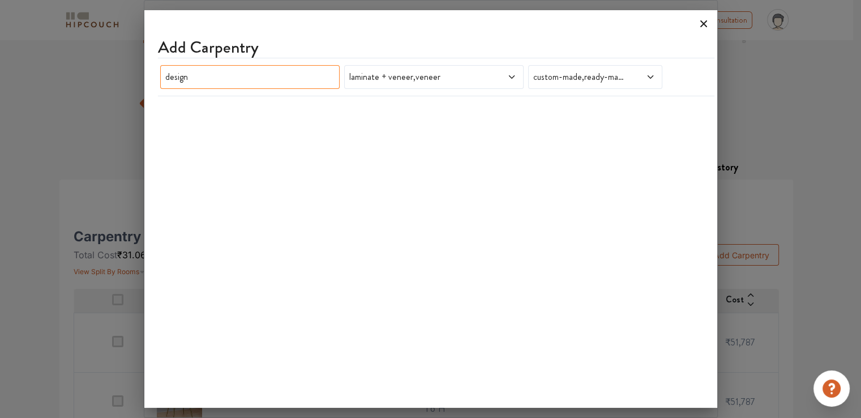
type input "design"
click at [702, 26] on icon at bounding box center [704, 24] width 18 height 18
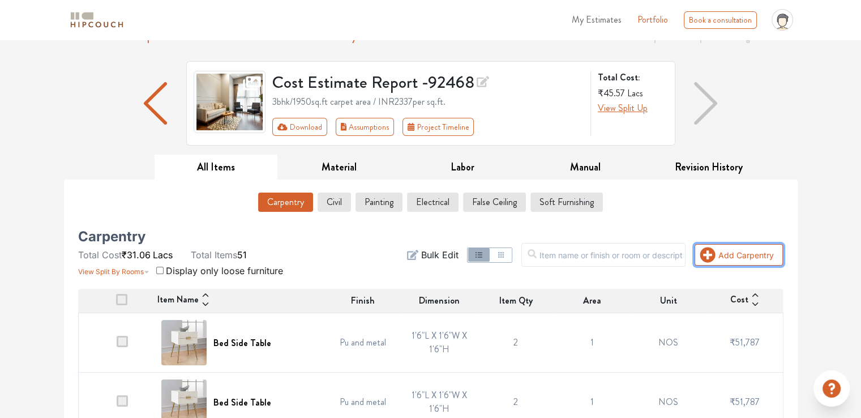
scroll to position [113, 0]
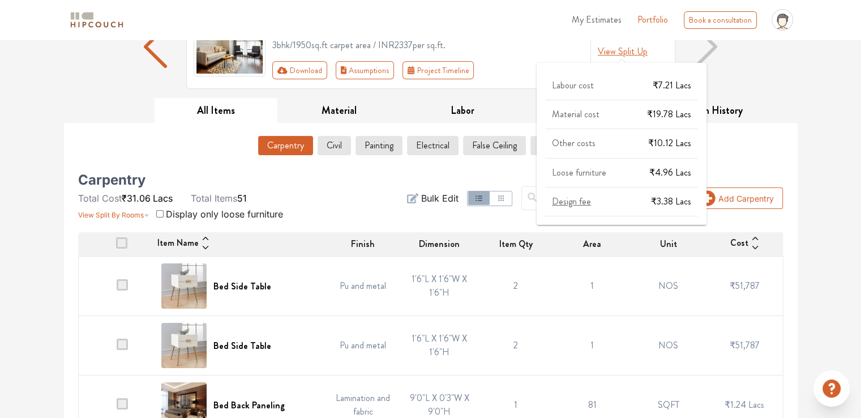
click at [620, 55] on span "View Split Up" at bounding box center [623, 51] width 50 height 13
click at [569, 203] on span "Design fee" at bounding box center [571, 201] width 39 height 13
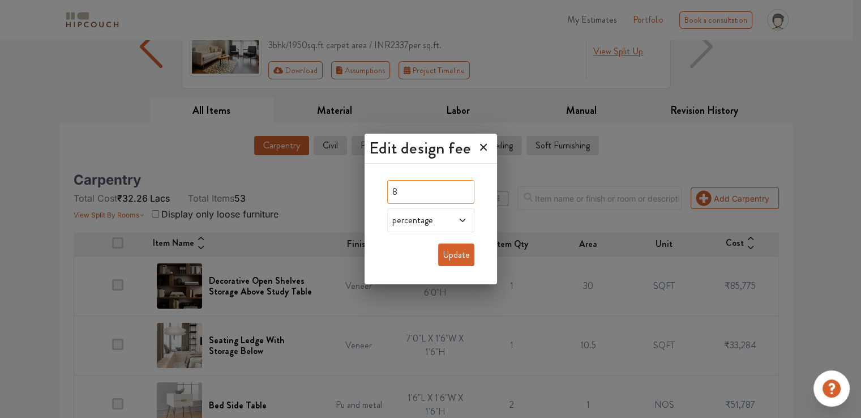
drag, startPoint x: 400, startPoint y: 193, endPoint x: 383, endPoint y: 193, distance: 17.0
click at [383, 193] on div "8 percentage Update" at bounding box center [430, 225] width 105 height 109
type input "0"
click at [464, 259] on button "Update" at bounding box center [456, 254] width 36 height 23
click at [465, 223] on icon at bounding box center [462, 220] width 9 height 9
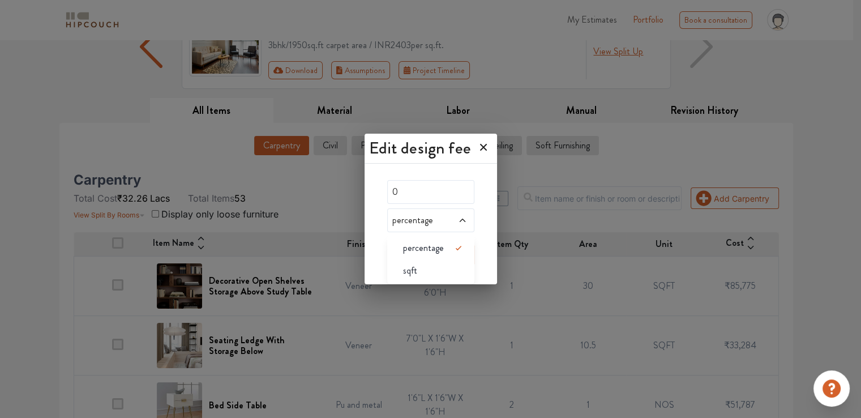
drag, startPoint x: 519, startPoint y: 167, endPoint x: 512, endPoint y: 172, distance: 8.2
click at [519, 168] on div "Edit design fee 0 percentage percentage sqft Update" at bounding box center [430, 209] width 861 height 418
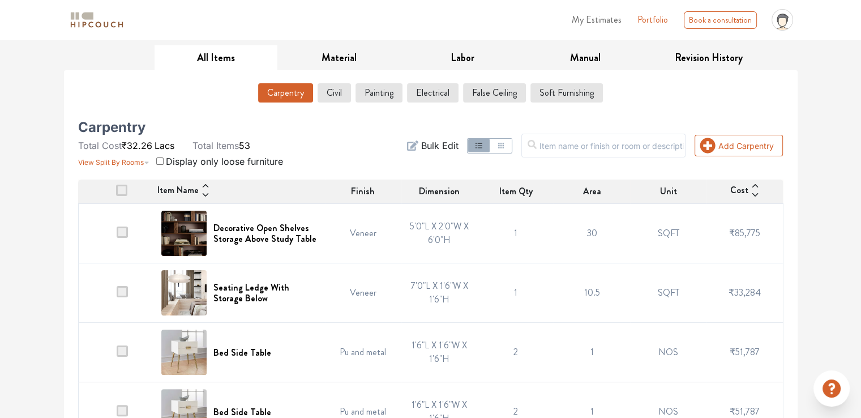
scroll to position [170, 0]
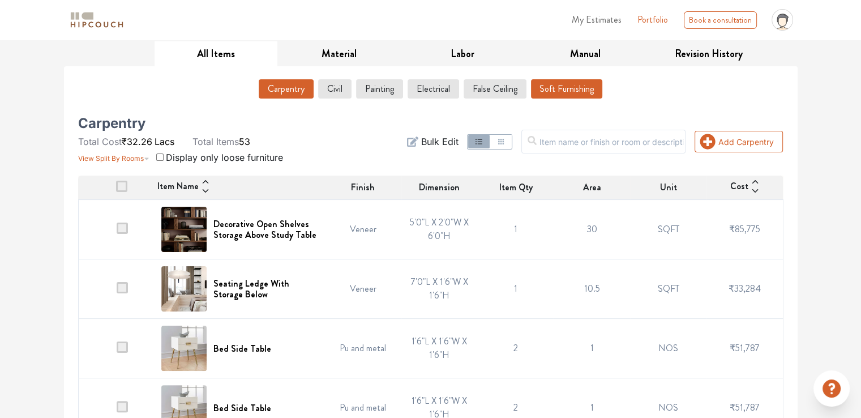
click at [552, 91] on button "Soft Furnishing" at bounding box center [566, 88] width 71 height 19
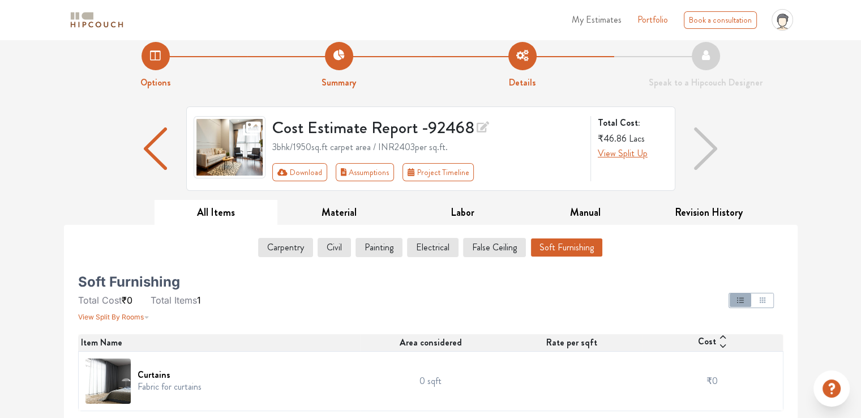
scroll to position [12, 0]
click at [779, 158] on div "Cost Estimate Report - 92468 3bhk / 1950 sq.ft carpet area / INR 2225 per sq.ft…" at bounding box center [431, 152] width 734 height 93
click at [282, 170] on icon "First group" at bounding box center [282, 172] width 10 height 8
click at [273, 245] on button "Carpentry" at bounding box center [286, 246] width 54 height 19
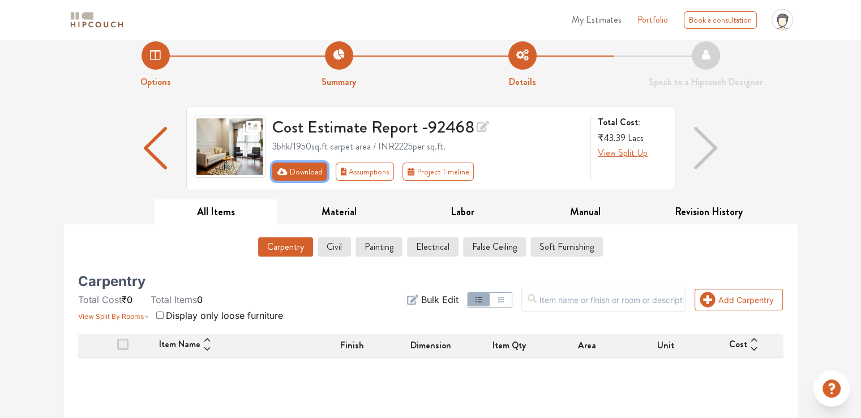
click at [284, 172] on icon "First group" at bounding box center [282, 171] width 10 height 7
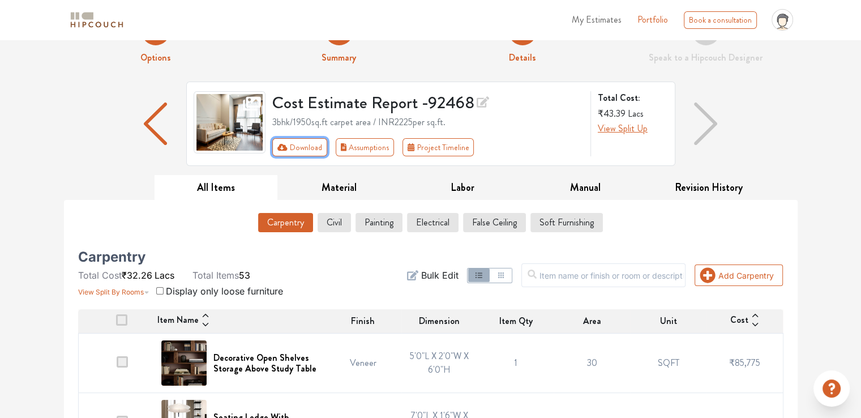
scroll to position [57, 0]
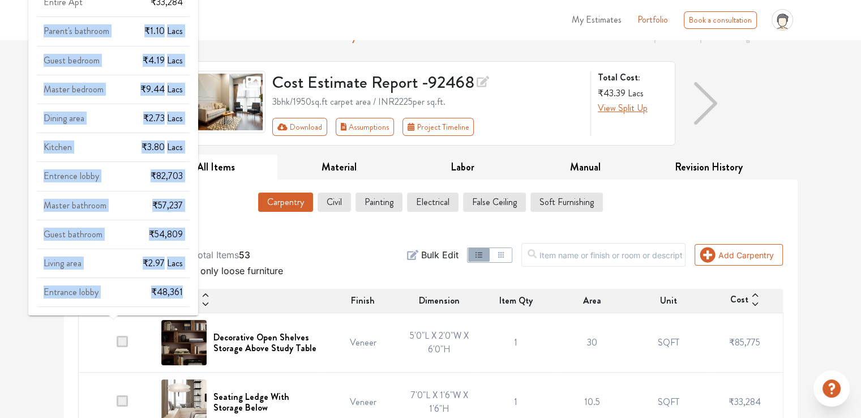
drag, startPoint x: 181, startPoint y: 290, endPoint x: 44, endPoint y: 20, distance: 303.1
click at [44, 20] on div "Parent's bedroom ₹5.26 Lacs Entire Apt ₹33,284 Parent's bathroom ₹1.10 Lacs Gue…" at bounding box center [113, 137] width 153 height 339
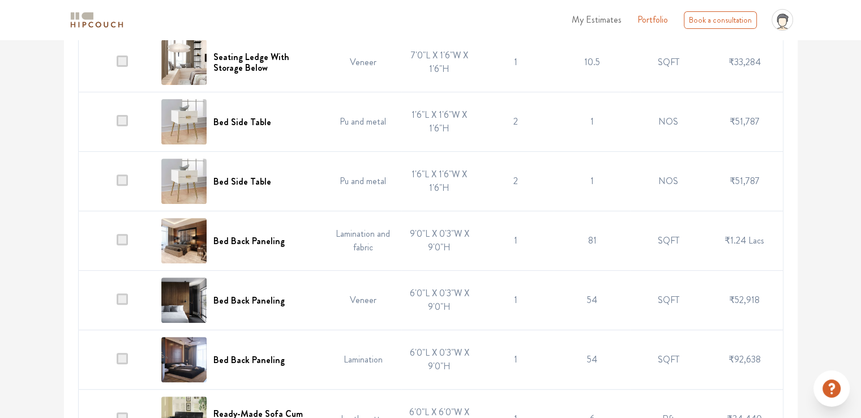
scroll to position [453, 0]
